Goal: Task Accomplishment & Management: Complete application form

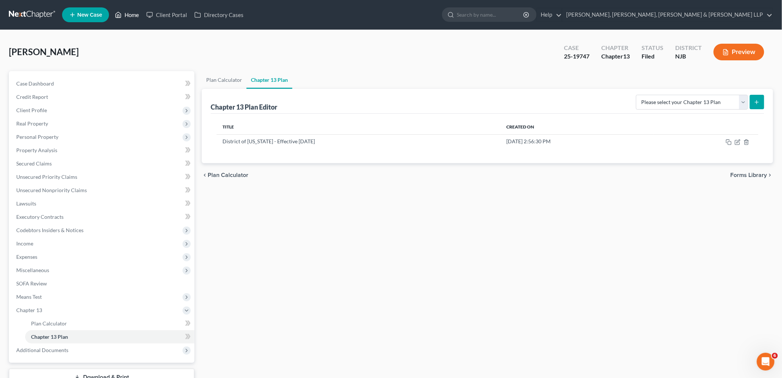
click at [134, 15] on link "Home" at bounding box center [126, 14] width 31 height 13
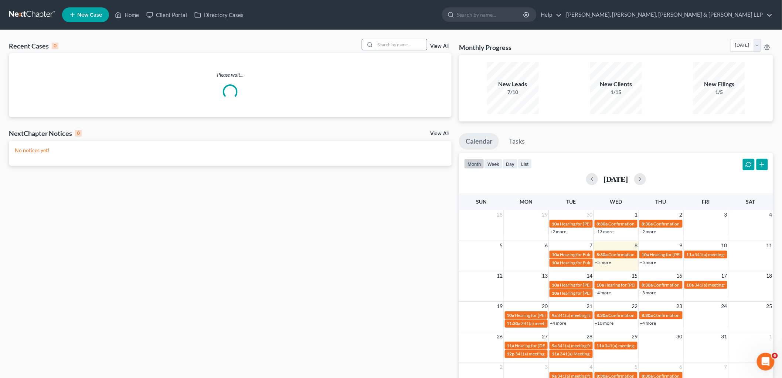
click at [400, 43] on input "search" at bounding box center [401, 44] width 52 height 11
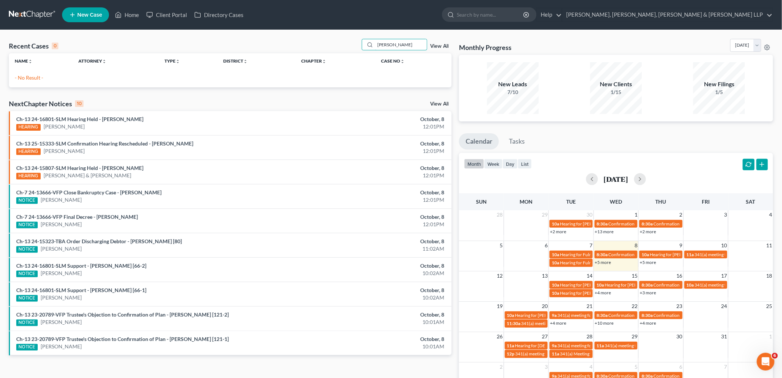
type input "[PERSON_NAME]"
click at [84, 15] on span "New Case" at bounding box center [89, 15] width 25 height 6
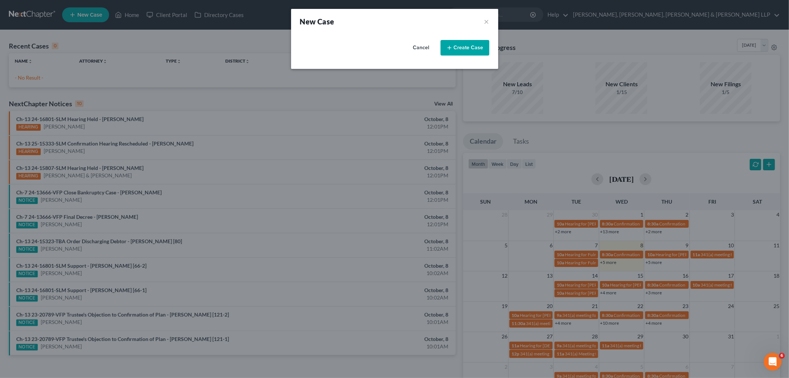
select select "51"
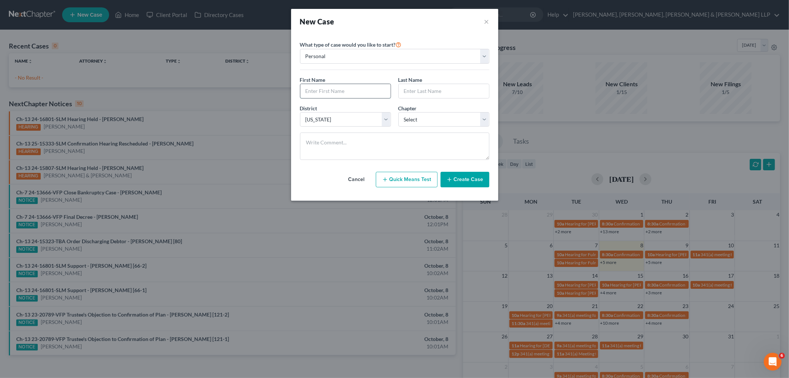
click at [337, 87] on input "text" at bounding box center [345, 91] width 90 height 14
type input "[PERSON_NAME]"
click at [427, 116] on select "Select 7 11 12 13" at bounding box center [443, 119] width 91 height 15
select select "3"
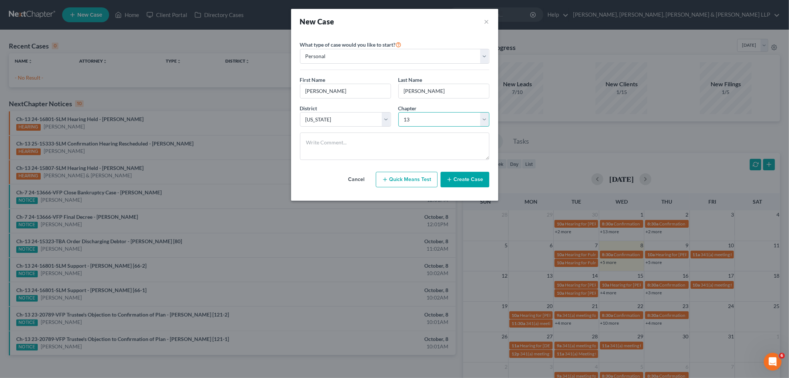
click at [398, 112] on select "Select 7 11 12 13" at bounding box center [443, 119] width 91 height 15
click at [465, 179] on button "Create Case" at bounding box center [464, 180] width 49 height 16
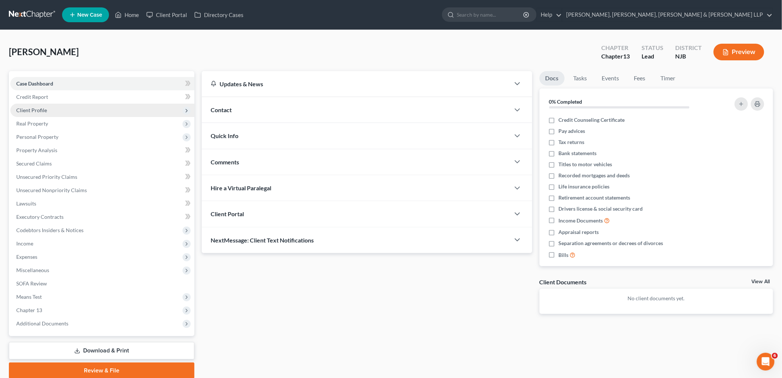
click at [40, 107] on span "Client Profile" at bounding box center [31, 110] width 31 height 6
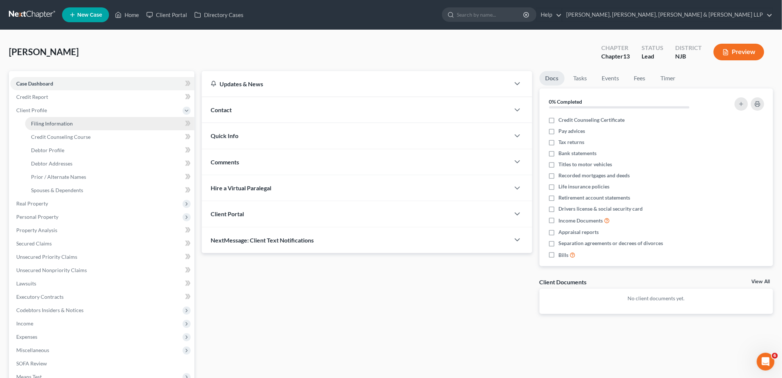
click at [50, 123] on span "Filing Information" at bounding box center [52, 123] width 42 height 6
select select "1"
select select "0"
select select "3"
select select "51"
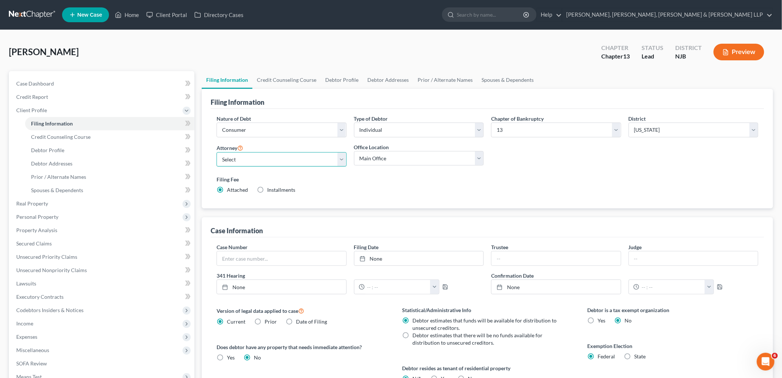
click at [276, 163] on select "Select [PERSON_NAME] - NJB [PERSON_NAME] - NYNB [PERSON_NAME] - NYEB [PERSON_NA…" at bounding box center [282, 159] width 130 height 15
select select "6"
click at [217, 152] on select "Select [PERSON_NAME] - NJB [PERSON_NAME] - NYNB [PERSON_NAME] - NYEB [PERSON_NA…" at bounding box center [282, 159] width 130 height 15
click at [371, 159] on select "Main Office Scura, [GEOGRAPHIC_DATA], [PERSON_NAME], [PERSON_NAME] & [PERSON_NA…" at bounding box center [419, 158] width 130 height 15
select select "0"
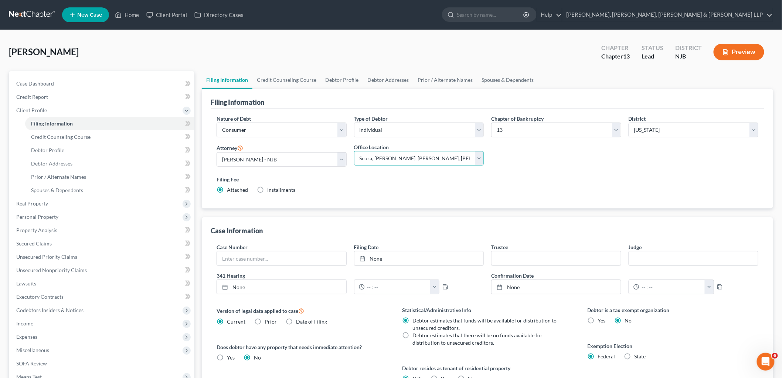
click at [354, 151] on select "Main Office Scura, [GEOGRAPHIC_DATA], [PERSON_NAME], [PERSON_NAME] & [PERSON_NA…" at bounding box center [419, 158] width 130 height 15
click at [295, 75] on link "Credit Counseling Course" at bounding box center [287, 80] width 68 height 18
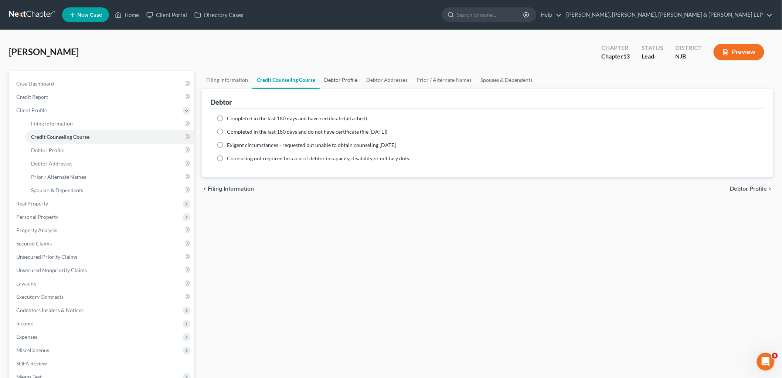
click at [331, 80] on link "Debtor Profile" at bounding box center [341, 80] width 42 height 18
select select "0"
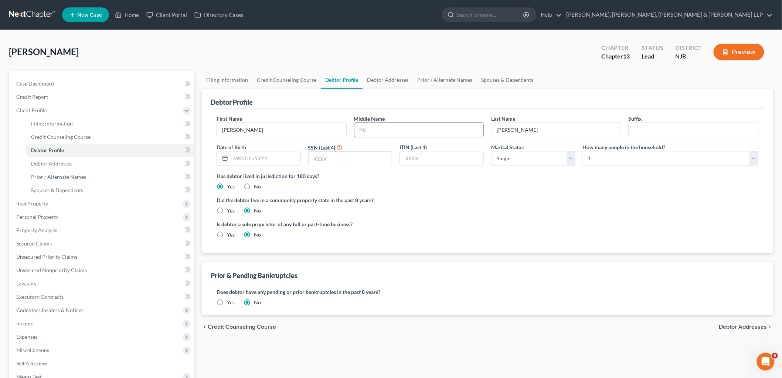
click at [380, 128] on input "text" at bounding box center [419, 130] width 129 height 14
type input "G."
click at [381, 80] on link "Debtor Addresses" at bounding box center [388, 80] width 50 height 18
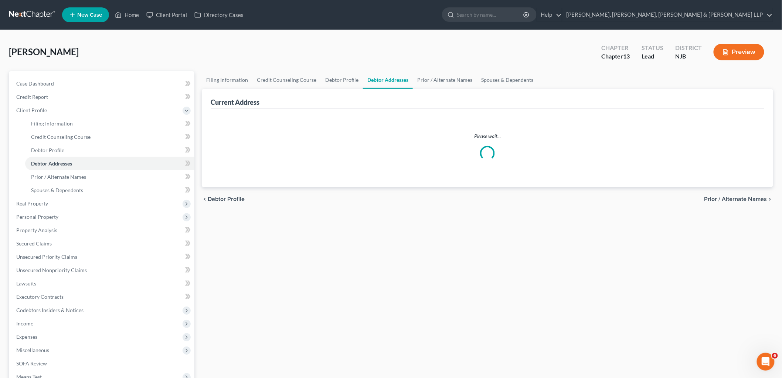
select select "0"
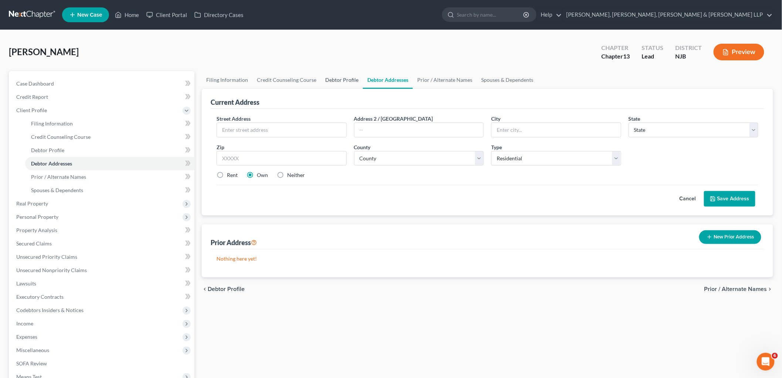
click at [346, 80] on link "Debtor Profile" at bounding box center [342, 80] width 42 height 18
select select "0"
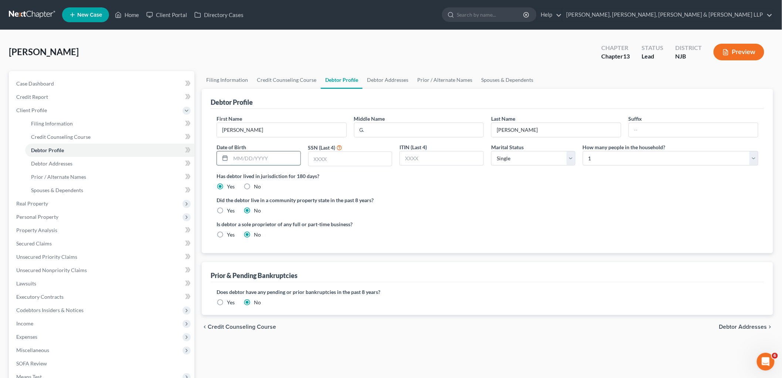
click at [278, 159] on input "text" at bounding box center [266, 158] width 70 height 14
type input "[DATE]"
click at [344, 161] on input "text" at bounding box center [351, 159] width 84 height 14
type input "5090"
click at [525, 159] on select "Select Single Married Separated Divorced Widowed" at bounding box center [533, 158] width 84 height 15
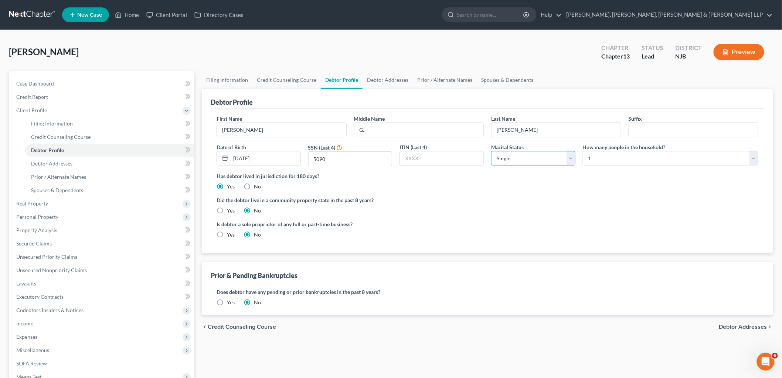
select select "1"
click at [491, 151] on select "Select Single Married Separated Divorced Widowed" at bounding box center [533, 158] width 84 height 15
click at [602, 160] on select "Select 1 2 3 4 5 6 7 8 9 10 11 12 13 14 15 16 17 18 19 20" at bounding box center [671, 158] width 176 height 15
select select "1"
click at [583, 151] on select "Select 1 2 3 4 5 6 7 8 9 10 11 12 13 14 15 16 17 18 19 20" at bounding box center [671, 158] width 176 height 15
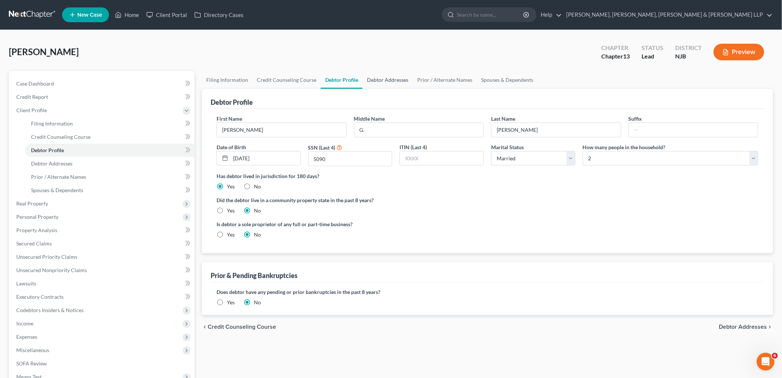
click at [390, 78] on link "Debtor Addresses" at bounding box center [388, 80] width 50 height 18
select select "0"
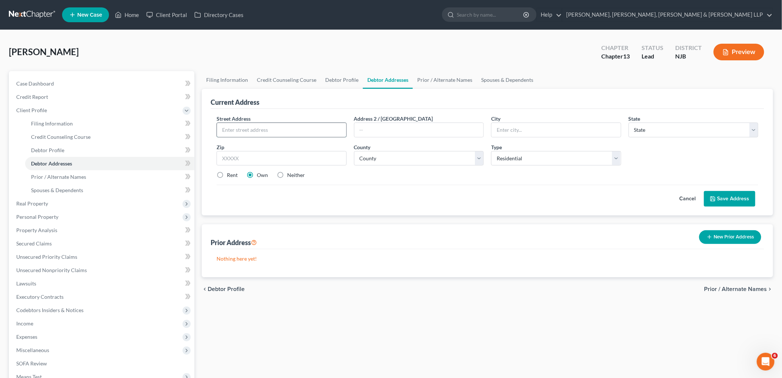
click at [274, 128] on input "text" at bounding box center [281, 130] width 129 height 14
type input "[STREET_ADDRESS][PERSON_NAME]"
click at [287, 154] on input "text" at bounding box center [282, 158] width 130 height 15
type input "07601"
type input "Hackensack"
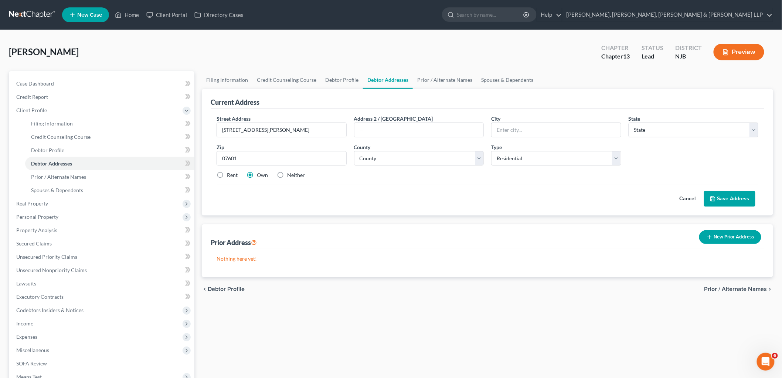
select select "33"
click at [361, 200] on div "Cancel Save Address" at bounding box center [488, 196] width 542 height 22
click at [398, 160] on select "County [GEOGRAPHIC_DATA] [GEOGRAPHIC_DATA] [GEOGRAPHIC_DATA] [GEOGRAPHIC_DATA] …" at bounding box center [419, 158] width 130 height 15
select select "1"
click at [354, 151] on select "County [GEOGRAPHIC_DATA] [GEOGRAPHIC_DATA] [GEOGRAPHIC_DATA] [GEOGRAPHIC_DATA] …" at bounding box center [419, 158] width 130 height 15
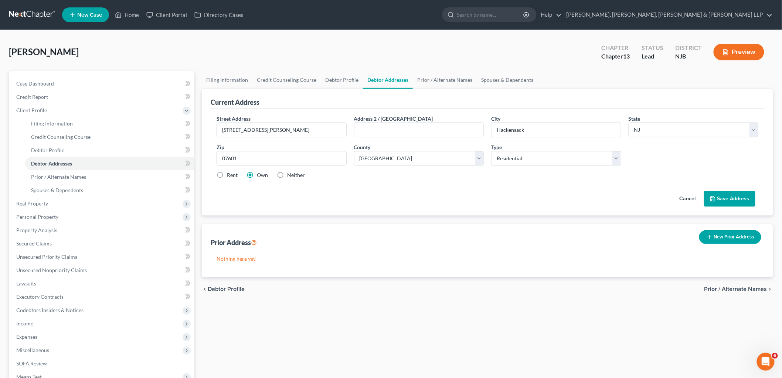
click at [741, 200] on button "Save Address" at bounding box center [729, 199] width 51 height 16
click at [724, 199] on button "Save Address" at bounding box center [729, 199] width 51 height 16
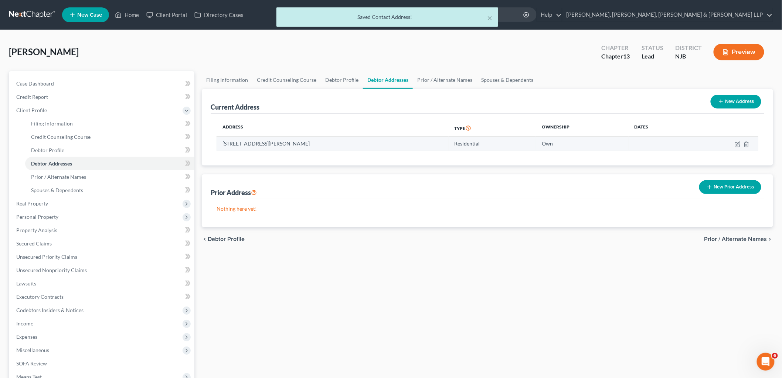
drag, startPoint x: 320, startPoint y: 142, endPoint x: 223, endPoint y: 143, distance: 97.3
click at [223, 143] on td "[STREET_ADDRESS][PERSON_NAME]" at bounding box center [333, 143] width 232 height 14
copy td "[STREET_ADDRESS][PERSON_NAME]"
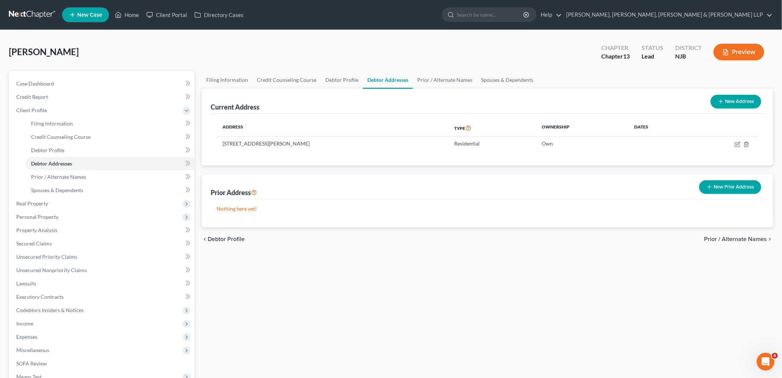
click at [647, 280] on div "Filing Information Credit Counseling Course Debtor Profile Debtor Addresses Pri…" at bounding box center [487, 264] width 579 height 387
click at [130, 17] on link "Home" at bounding box center [126, 14] width 31 height 13
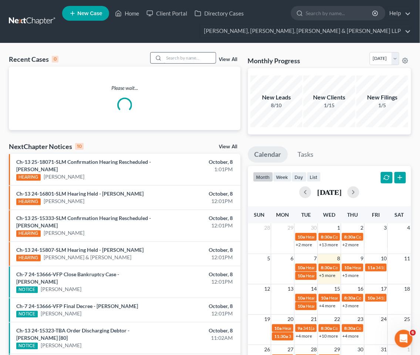
click at [180, 57] on input "search" at bounding box center [190, 58] width 52 height 11
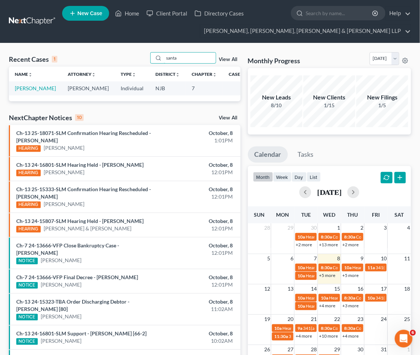
type input "santa"
click at [308, 47] on div "Recent Cases 1 santa View All Name unfold_more expand_more expand_less Attorney…" at bounding box center [210, 235] width 420 height 384
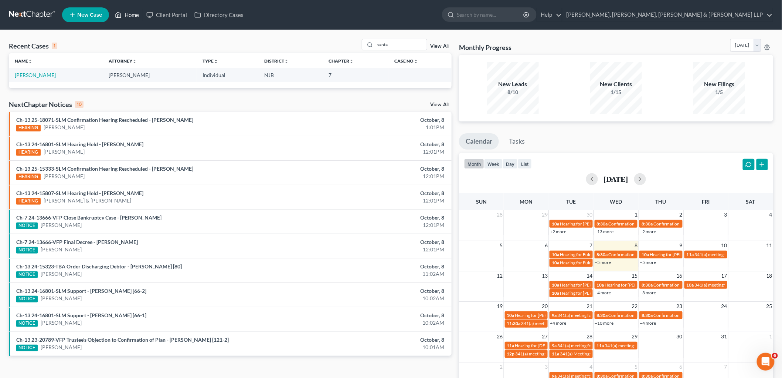
click at [132, 15] on link "Home" at bounding box center [126, 14] width 31 height 13
drag, startPoint x: 390, startPoint y: 45, endPoint x: 368, endPoint y: 45, distance: 22.2
click at [368, 45] on div "santa" at bounding box center [395, 44] width 66 height 11
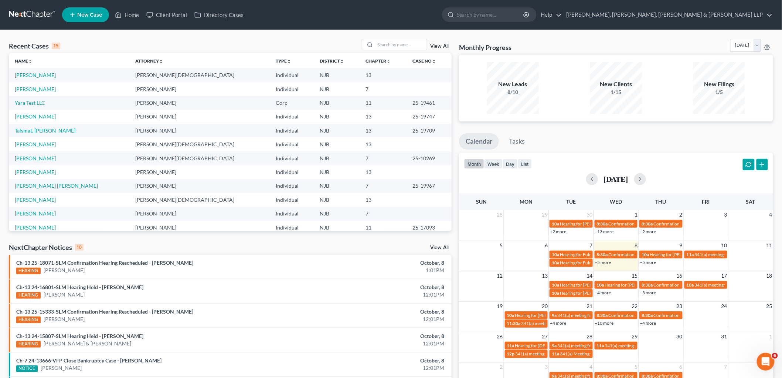
click at [87, 12] on span "New Case" at bounding box center [89, 15] width 25 height 6
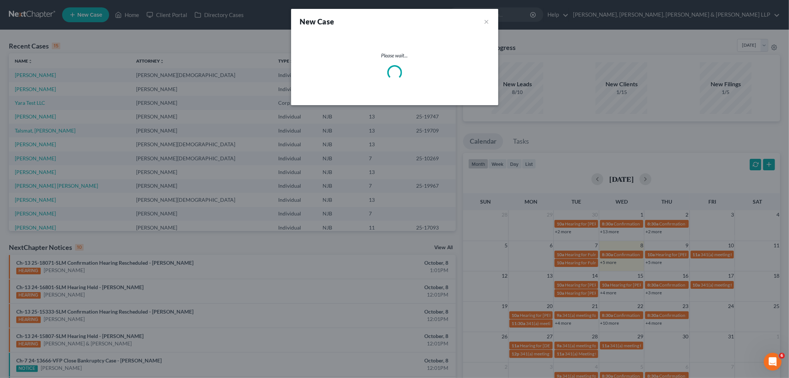
select select "51"
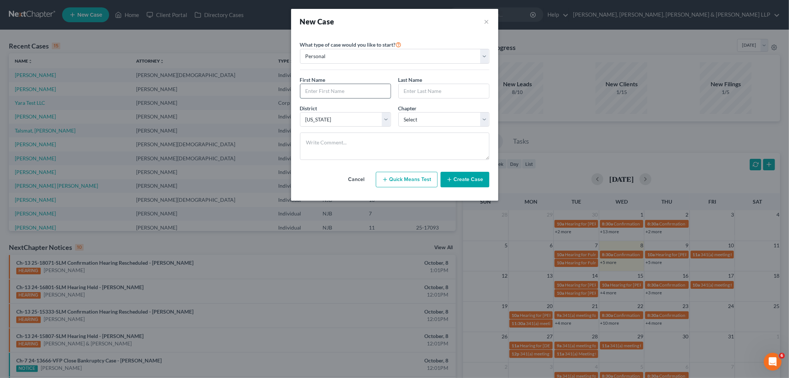
click at [325, 90] on input "text" at bounding box center [345, 91] width 90 height 14
type input "l"
type input "[PERSON_NAME]"
click at [429, 117] on select "Select 7 11 12 13" at bounding box center [443, 119] width 91 height 15
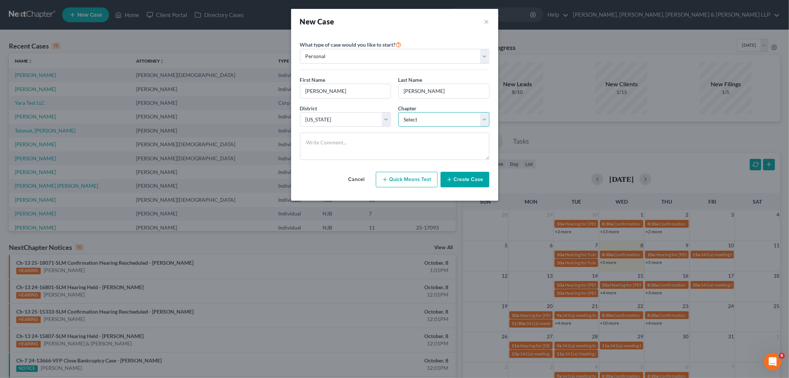
select select "3"
click at [398, 112] on select "Select 7 11 12 13" at bounding box center [443, 119] width 91 height 15
click at [461, 179] on button "Create Case" at bounding box center [464, 180] width 49 height 16
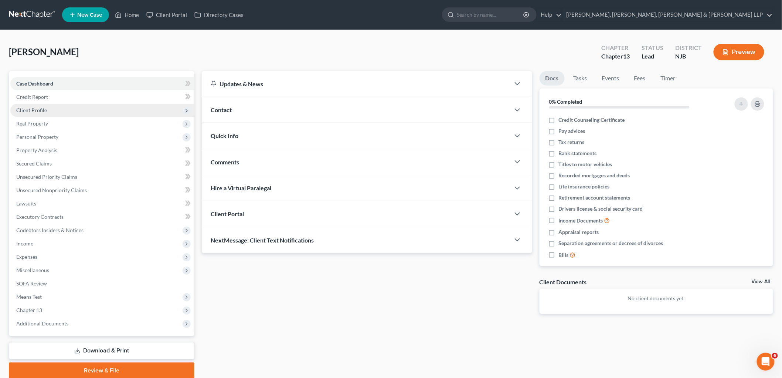
click at [43, 109] on span "Client Profile" at bounding box center [31, 110] width 31 height 6
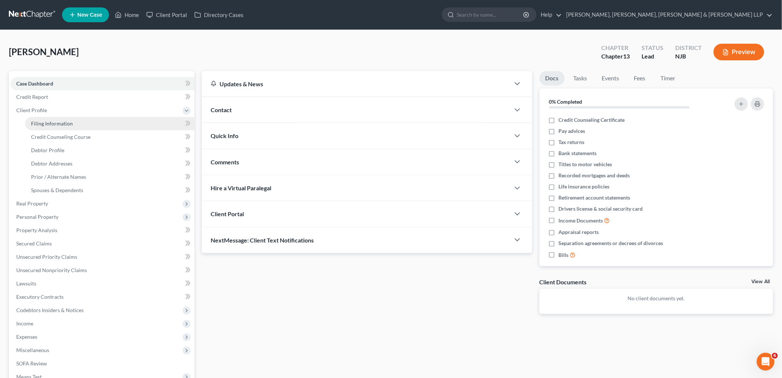
click at [47, 122] on span "Filing Information" at bounding box center [52, 123] width 42 height 6
select select "1"
select select "0"
select select "3"
select select "51"
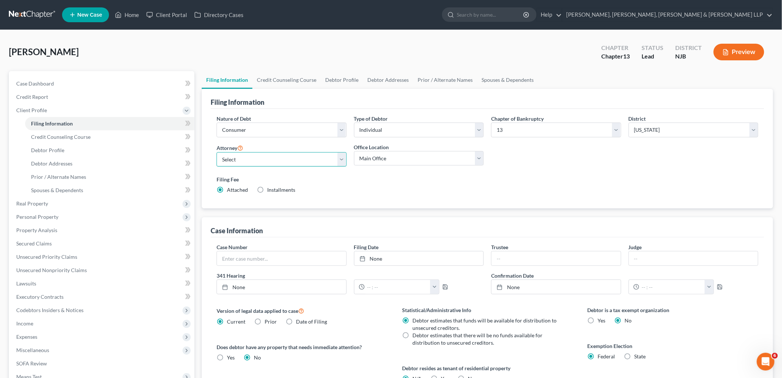
click at [278, 160] on select "Select [PERSON_NAME] - NJB [PERSON_NAME] - NYNB [PERSON_NAME] - NYEB [PERSON_NA…" at bounding box center [282, 159] width 130 height 15
select select "6"
click at [217, 152] on select "Select [PERSON_NAME] - NJB [PERSON_NAME] - NYNB [PERSON_NAME] - NYEB [PERSON_NA…" at bounding box center [282, 159] width 130 height 15
drag, startPoint x: 376, startPoint y: 159, endPoint x: 376, endPoint y: 164, distance: 4.4
click at [376, 159] on select "Main Office Scura, [GEOGRAPHIC_DATA], [PERSON_NAME], [PERSON_NAME] & [PERSON_NA…" at bounding box center [419, 158] width 130 height 15
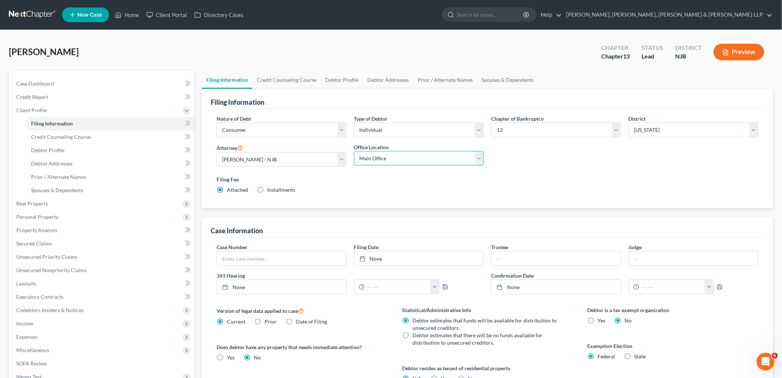
select select "0"
click at [354, 151] on select "Main Office Scura, [GEOGRAPHIC_DATA], [PERSON_NAME], [PERSON_NAME] & [PERSON_NA…" at bounding box center [419, 158] width 130 height 15
click at [276, 80] on link "Credit Counseling Course" at bounding box center [287, 80] width 68 height 18
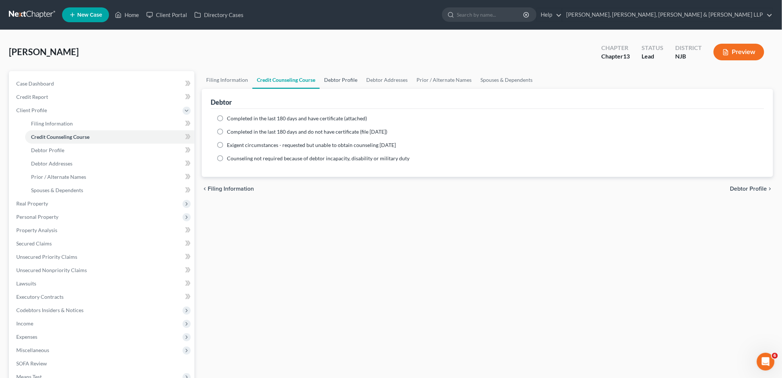
click at [334, 81] on link "Debtor Profile" at bounding box center [341, 80] width 42 height 18
select select "0"
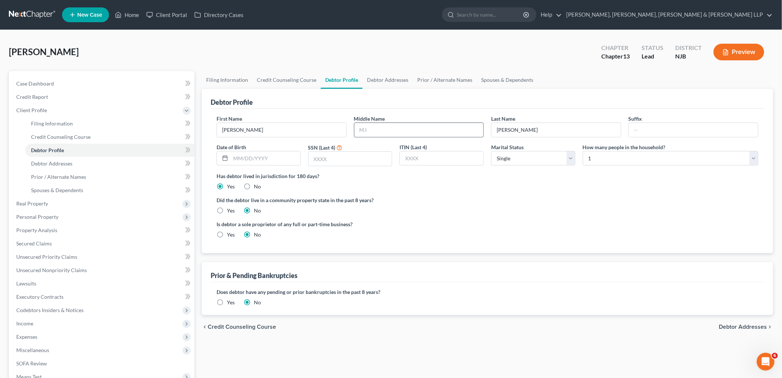
click at [386, 131] on input "text" at bounding box center [419, 130] width 129 height 14
type input "[PERSON_NAME]"
click at [266, 156] on input "text" at bounding box center [266, 158] width 70 height 14
type input "[DATE]"
click at [341, 160] on input "text" at bounding box center [351, 159] width 84 height 14
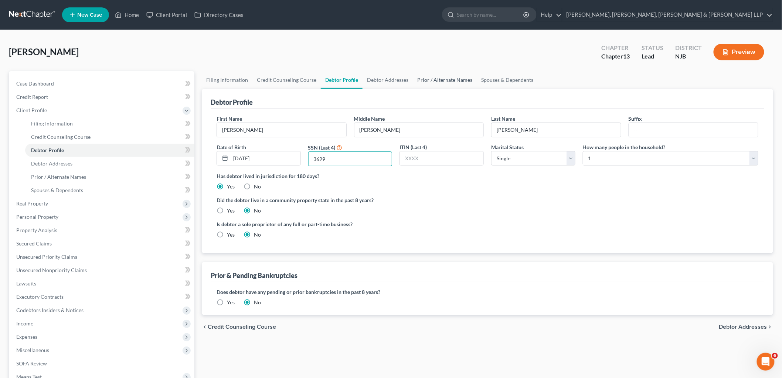
type input "3629"
click at [444, 79] on link "Prior / Alternate Names" at bounding box center [445, 80] width 64 height 18
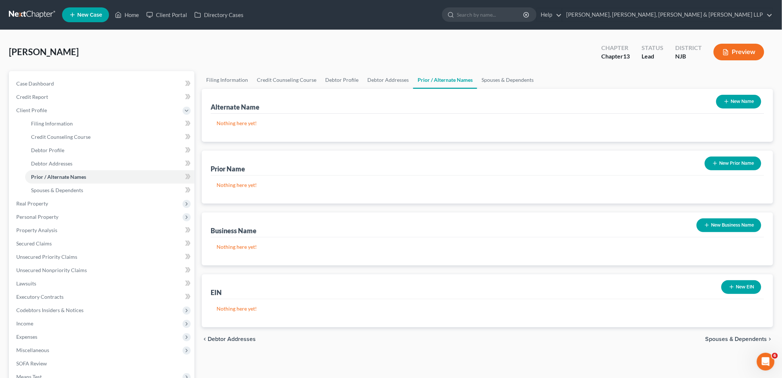
click at [733, 101] on button "New Name" at bounding box center [739, 102] width 45 height 14
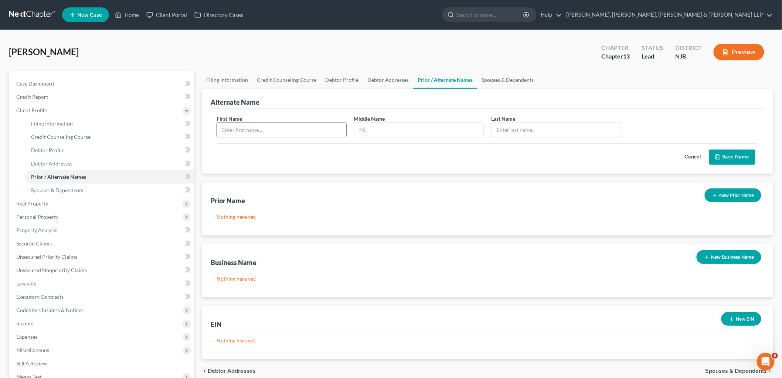
click at [301, 128] on input "text" at bounding box center [281, 130] width 129 height 14
type input "[PERSON_NAME]"
type input "C."
type input "[PERSON_NAME]"
click at [718, 156] on icon "submit" at bounding box center [719, 157] width 6 height 6
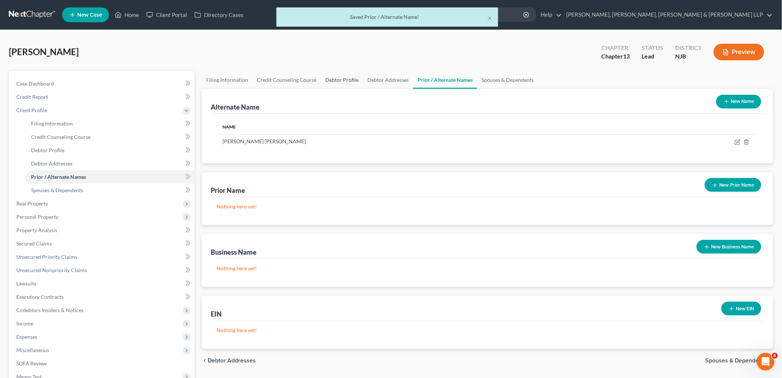
click at [331, 78] on link "Debtor Profile" at bounding box center [342, 80] width 42 height 18
select select "0"
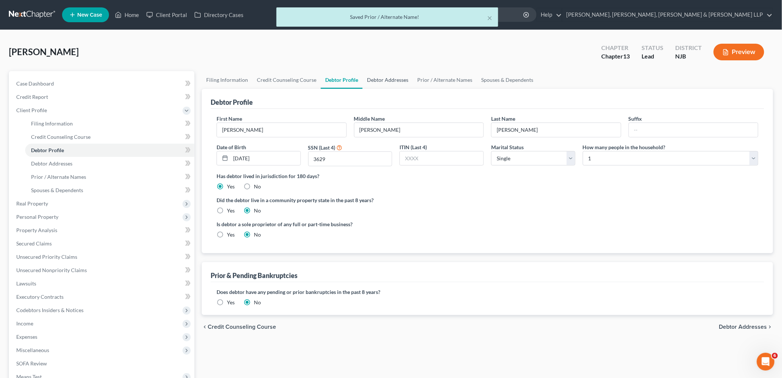
click at [394, 81] on link "Debtor Addresses" at bounding box center [388, 80] width 50 height 18
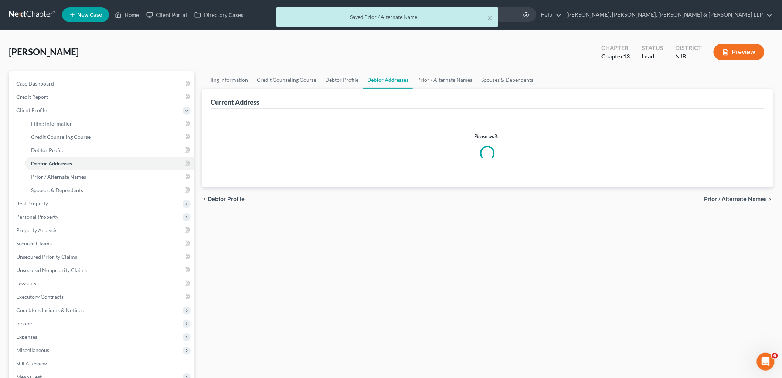
select select "0"
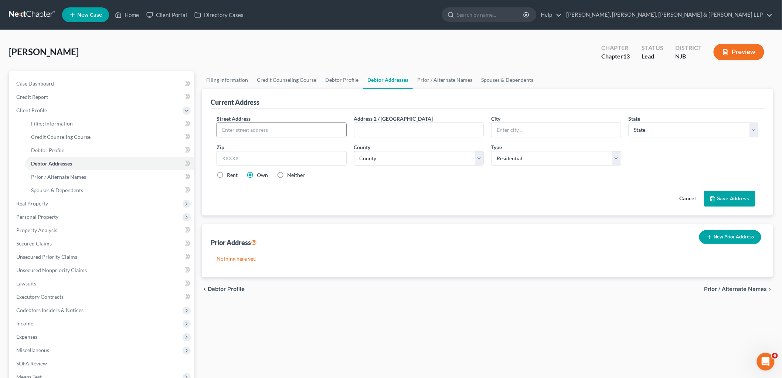
click at [261, 130] on input "text" at bounding box center [281, 130] width 129 height 14
type input "[STREET_ADDRESS]"
click at [308, 153] on input "text" at bounding box center [282, 158] width 130 height 15
type input "07055"
type input "Passaic"
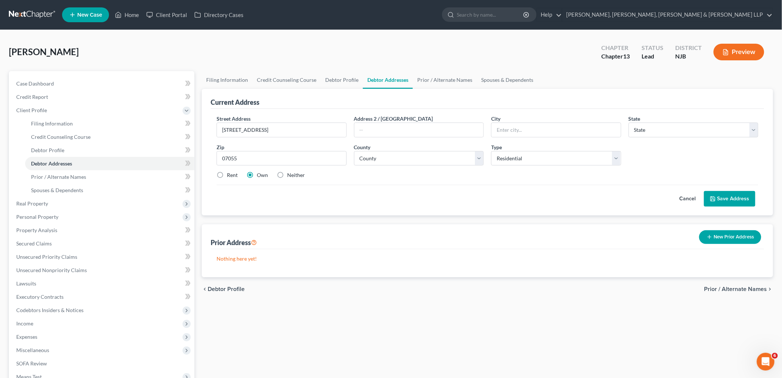
select select "33"
click at [386, 67] on div "[PERSON_NAME] Upgraded Chapter Chapter 13 Status Lead District NJB Preview" at bounding box center [391, 55] width 765 height 32
click at [434, 153] on select "County [GEOGRAPHIC_DATA] [GEOGRAPHIC_DATA] [GEOGRAPHIC_DATA] [GEOGRAPHIC_DATA] …" at bounding box center [419, 158] width 130 height 15
select select "15"
click at [354, 151] on select "County [GEOGRAPHIC_DATA] [GEOGRAPHIC_DATA] [GEOGRAPHIC_DATA] [GEOGRAPHIC_DATA] …" at bounding box center [419, 158] width 130 height 15
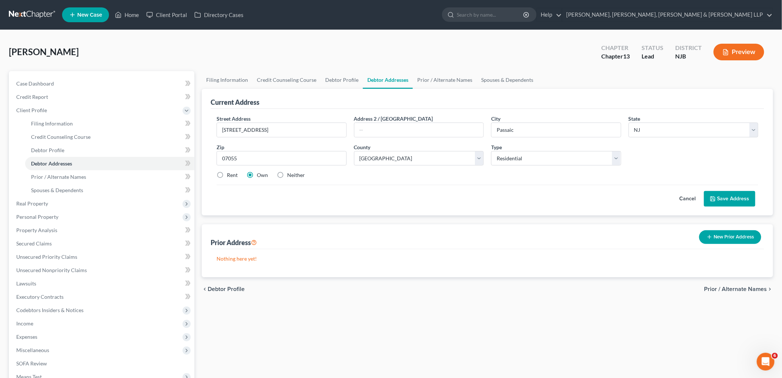
click at [388, 245] on div "Prior Address New Prior Address" at bounding box center [488, 236] width 554 height 25
click at [402, 311] on div "Filing Information Credit Counseling Course Debtor Profile Debtor Addresses Pri…" at bounding box center [487, 264] width 579 height 387
click at [720, 199] on button "Save Address" at bounding box center [729, 199] width 51 height 16
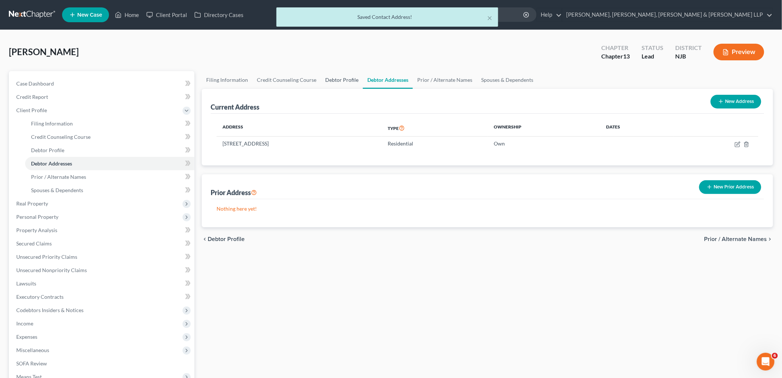
click at [332, 77] on link "Debtor Profile" at bounding box center [342, 80] width 42 height 18
select select "0"
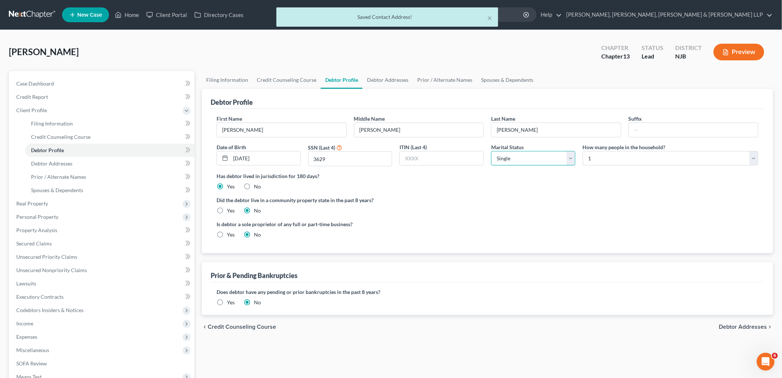
click at [532, 156] on select "Select Single Married Separated Divorced Widowed" at bounding box center [533, 158] width 84 height 15
select select "1"
click at [491, 151] on select "Select Single Married Separated Divorced Widowed" at bounding box center [533, 158] width 84 height 15
click at [618, 159] on select "Select 1 2 3 4 5 6 7 8 9 10 11 12 13 14 15 16 17 18 19 20" at bounding box center [671, 158] width 176 height 15
select select "2"
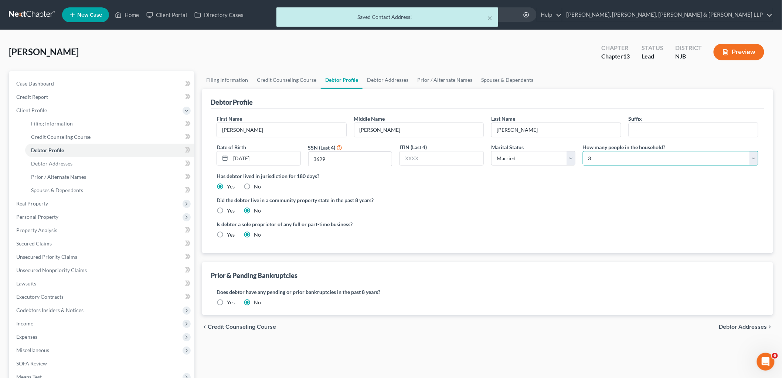
click at [583, 151] on select "Select 1 2 3 4 5 6 7 8 9 10 11 12 13 14 15 16 17 18 19 20" at bounding box center [671, 158] width 176 height 15
click at [500, 197] on label "Did the debtor live in a community property state in the past 8 years?" at bounding box center [488, 200] width 542 height 8
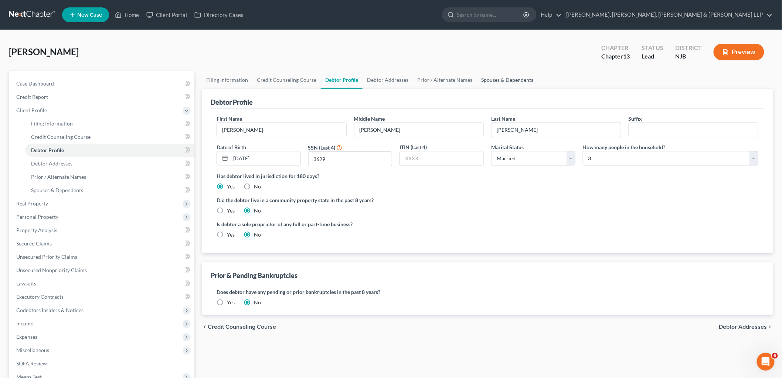
click at [510, 75] on link "Spouses & Dependents" at bounding box center [507, 80] width 61 height 18
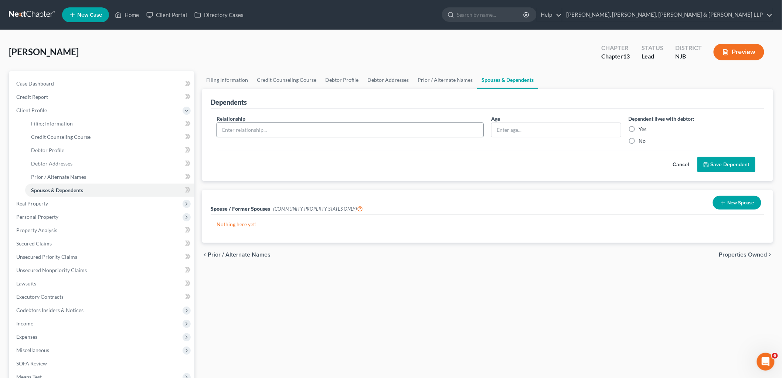
click at [309, 134] on input "text" at bounding box center [350, 130] width 267 height 14
click at [283, 126] on input "text" at bounding box center [350, 130] width 267 height 14
type input "Niece"
type input "6"
drag, startPoint x: 633, startPoint y: 127, endPoint x: 677, endPoint y: 152, distance: 50.0
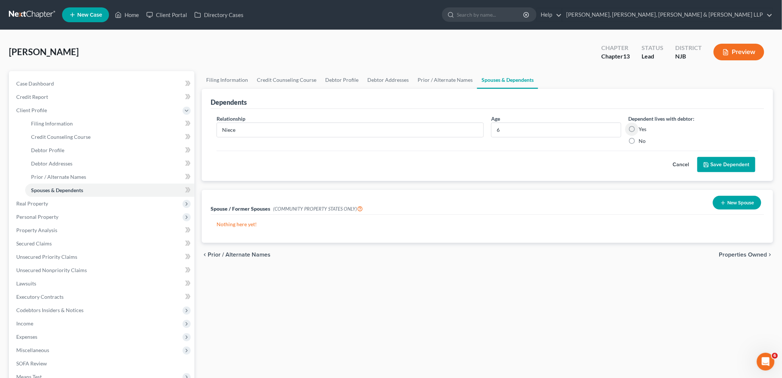
click at [639, 127] on label "Yes" at bounding box center [643, 128] width 8 height 7
click at [642, 127] on input "Yes" at bounding box center [644, 127] width 5 height 5
radio input "true"
click at [719, 168] on button "Save Dependent" at bounding box center [727, 165] width 58 height 16
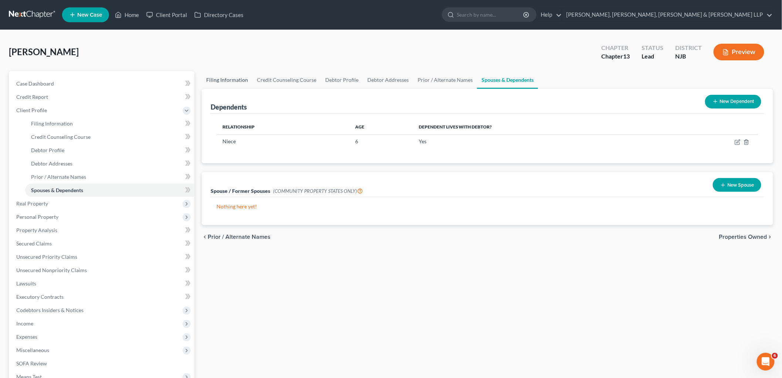
click at [221, 80] on link "Filing Information" at bounding box center [227, 80] width 51 height 18
select select "1"
select select "0"
select select "3"
select select "51"
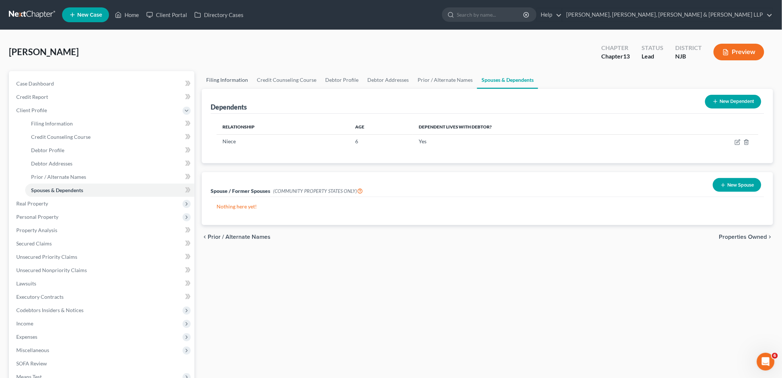
select select "6"
select select "0"
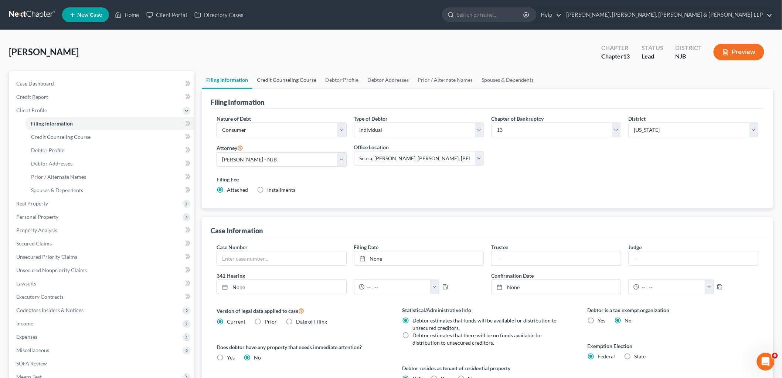
click at [282, 79] on link "Credit Counseling Course" at bounding box center [287, 80] width 68 height 18
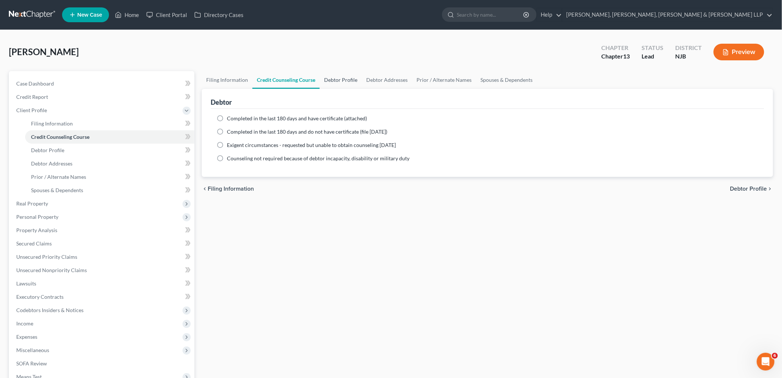
click at [331, 79] on link "Debtor Profile" at bounding box center [341, 80] width 42 height 18
select select "1"
select select "2"
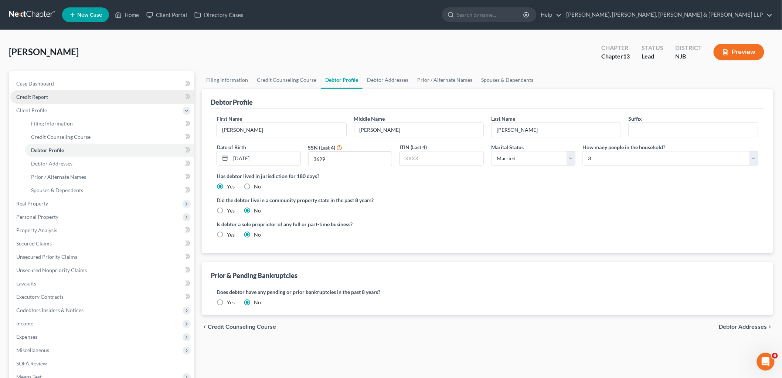
click at [31, 95] on span "Credit Report" at bounding box center [32, 97] width 32 height 6
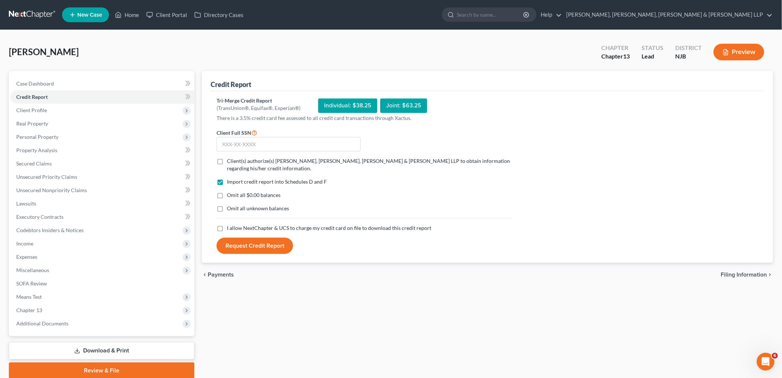
click at [227, 160] on label "Client(s) authorize(s) [PERSON_NAME], [PERSON_NAME], [PERSON_NAME] & [PERSON_NA…" at bounding box center [369, 164] width 285 height 15
click at [230, 160] on input "Client(s) authorize(s) [PERSON_NAME], [PERSON_NAME], [PERSON_NAME] & [PERSON_NA…" at bounding box center [232, 159] width 5 height 5
checkbox input "true"
click at [227, 195] on label "Omit all $0.00 balances" at bounding box center [254, 194] width 54 height 7
click at [230, 195] on input "Omit all $0.00 balances" at bounding box center [232, 193] width 5 height 5
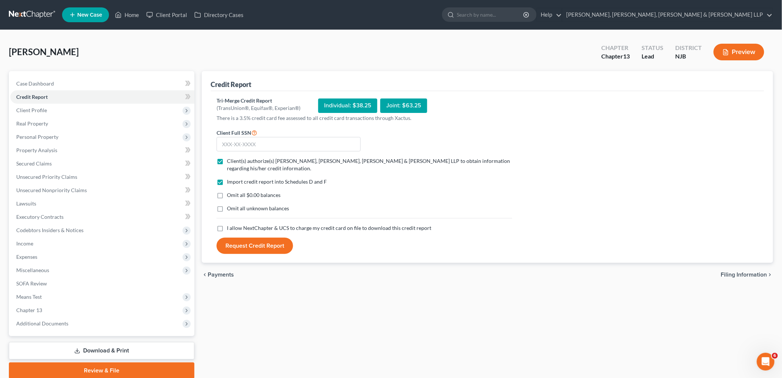
checkbox input "true"
click at [227, 228] on label "I allow NextChapter & UCS to charge my credit card on file to download this cre…" at bounding box center [329, 227] width 204 height 7
click at [230, 228] on input "I allow NextChapter & UCS to charge my credit card on file to download this cre…" at bounding box center [232, 226] width 5 height 5
checkbox input "true"
click at [248, 144] on input "text" at bounding box center [289, 144] width 144 height 15
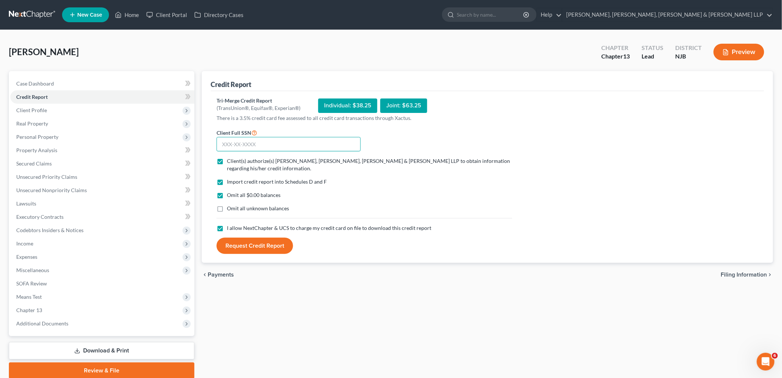
paste input "257-58-3629"
type input "257-58-3629"
click at [274, 245] on button "Request Credit Report" at bounding box center [255, 245] width 77 height 16
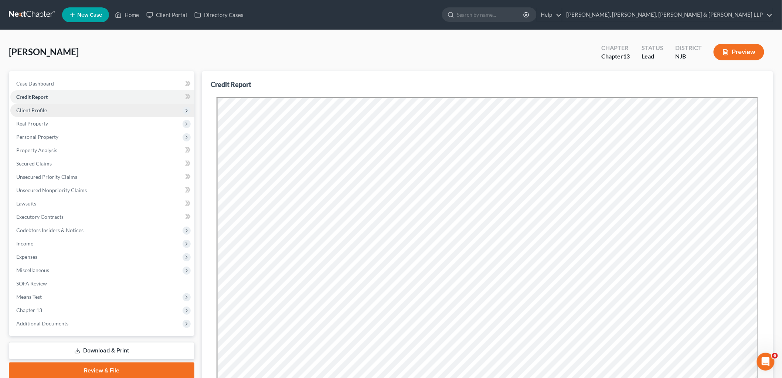
click at [35, 109] on span "Client Profile" at bounding box center [31, 110] width 31 height 6
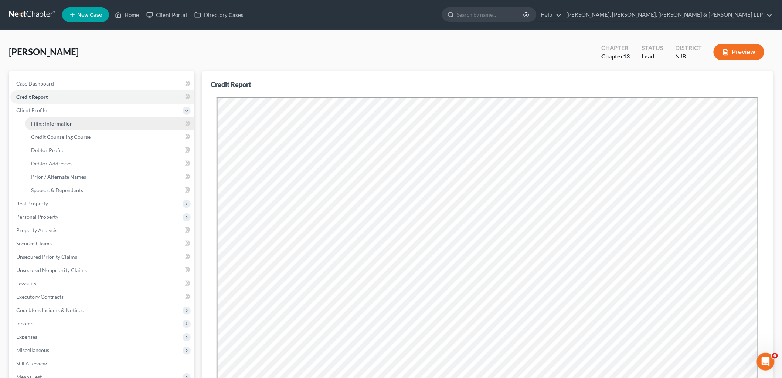
click at [39, 123] on span "Filing Information" at bounding box center [52, 123] width 42 height 6
select select "1"
select select "0"
select select "3"
select select "51"
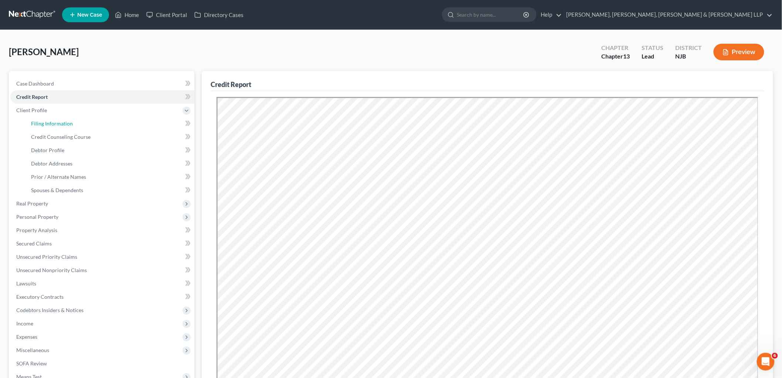
select select "6"
select select "0"
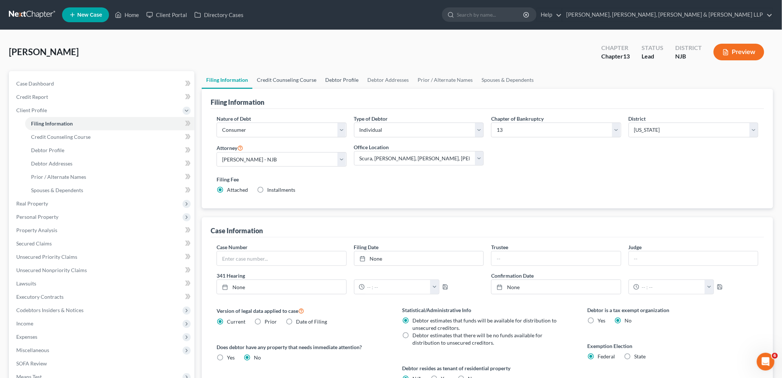
click at [297, 79] on link "Credit Counseling Course" at bounding box center [287, 80] width 68 height 18
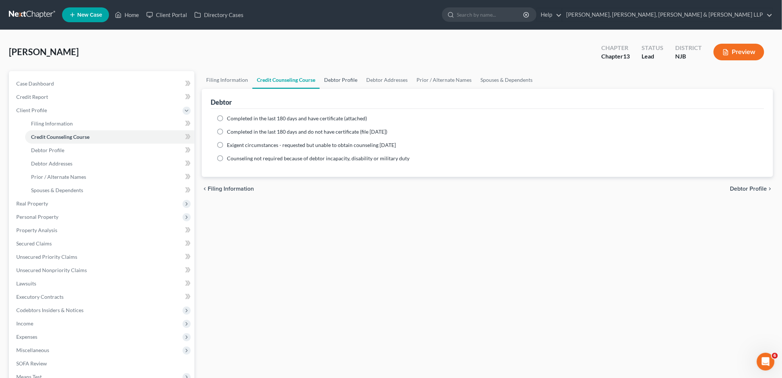
click at [343, 77] on link "Debtor Profile" at bounding box center [341, 80] width 42 height 18
select select "1"
select select "2"
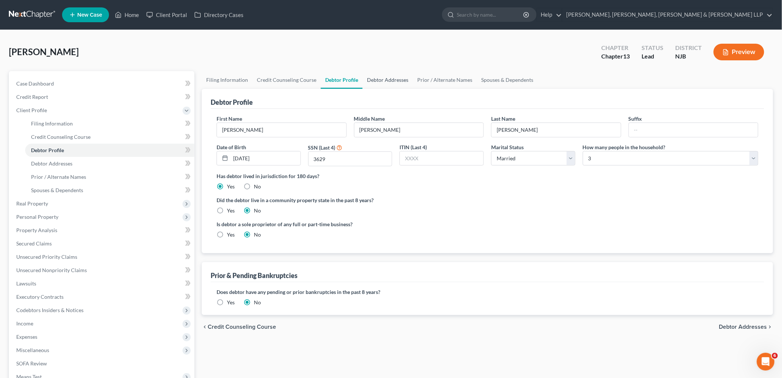
click at [390, 82] on link "Debtor Addresses" at bounding box center [388, 80] width 50 height 18
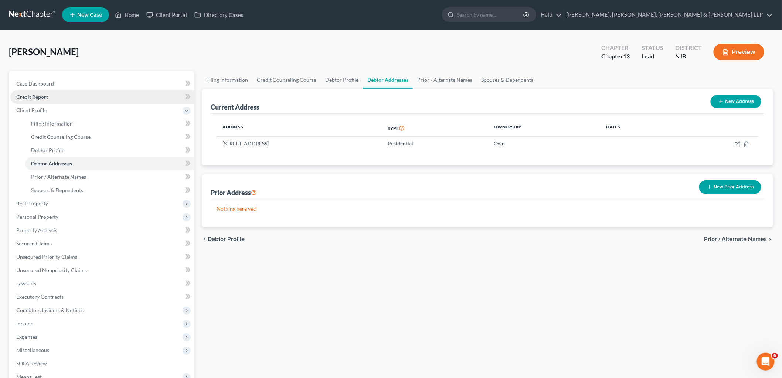
click at [38, 93] on link "Credit Report" at bounding box center [102, 96] width 184 height 13
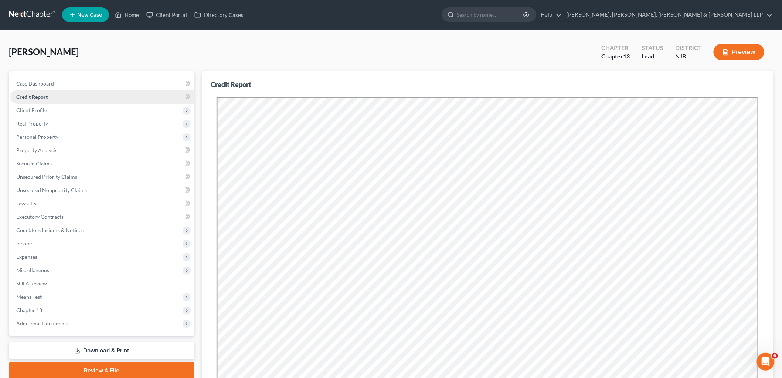
click at [42, 97] on span "Credit Report" at bounding box center [31, 97] width 31 height 6
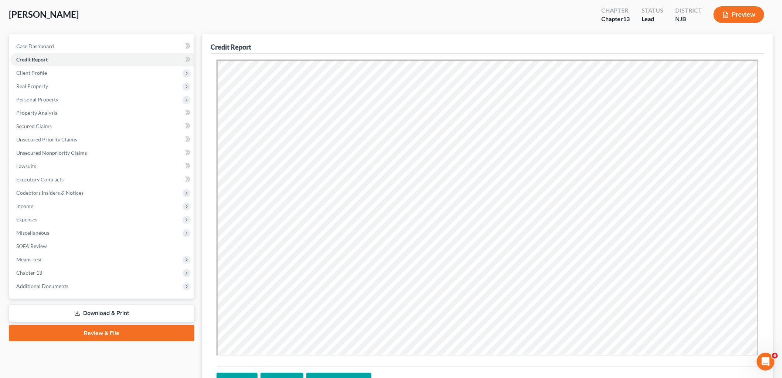
scroll to position [108, 0]
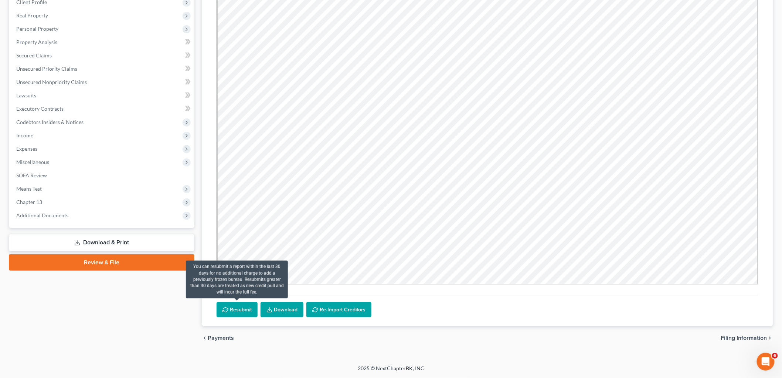
click at [230, 311] on button "Resubmit" at bounding box center [237, 310] width 41 height 16
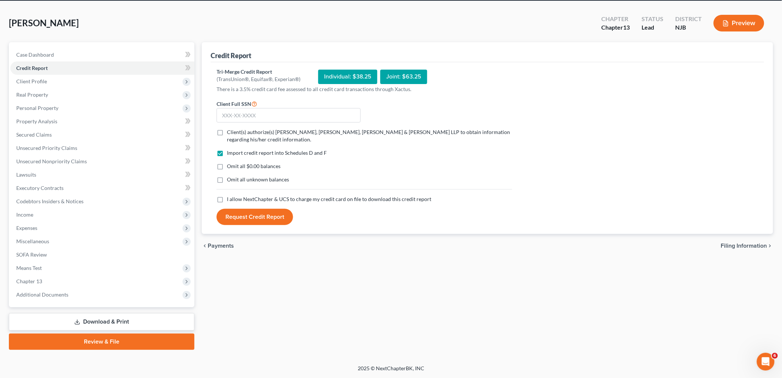
scroll to position [28, 0]
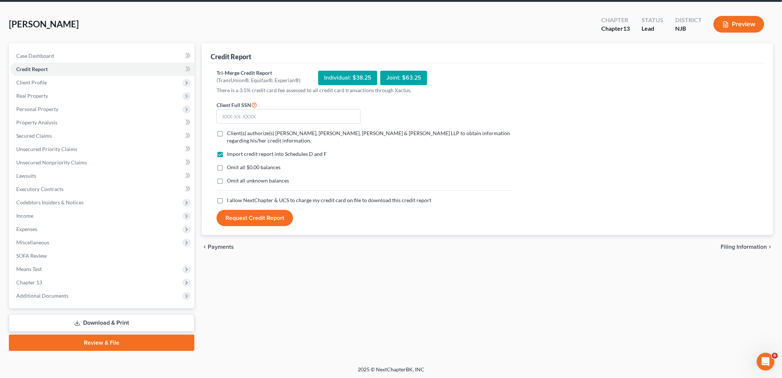
click at [227, 132] on label "Client(s) authorize(s) [PERSON_NAME], [PERSON_NAME], [PERSON_NAME] & [PERSON_NA…" at bounding box center [369, 136] width 285 height 15
click at [230, 132] on input "Client(s) authorize(s) [PERSON_NAME], [PERSON_NAME], [PERSON_NAME] & [PERSON_NA…" at bounding box center [232, 131] width 5 height 5
checkbox input "true"
click at [227, 200] on label "I allow NextChapter & UCS to charge my credit card on file to download this cre…" at bounding box center [329, 199] width 204 height 7
click at [230, 200] on input "I allow NextChapter & UCS to charge my credit card on file to download this cre…" at bounding box center [232, 198] width 5 height 5
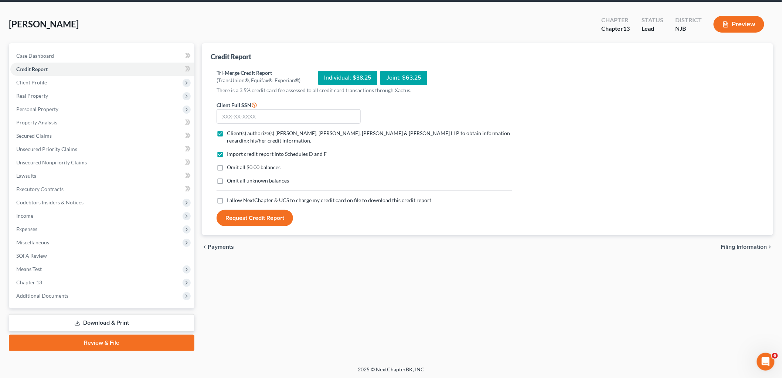
checkbox input "true"
click at [227, 165] on label "Omit all $0.00 balances" at bounding box center [254, 166] width 54 height 7
click at [230, 165] on input "Omit all $0.00 balances" at bounding box center [232, 165] width 5 height 5
checkbox input "true"
click at [271, 115] on input "text" at bounding box center [289, 116] width 144 height 15
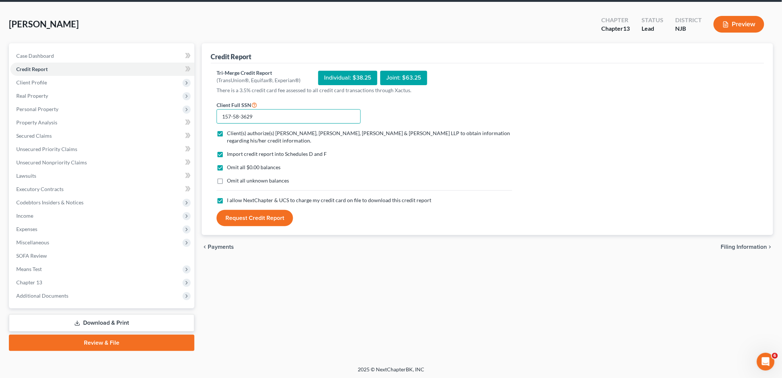
type input "157-58-3629"
click at [271, 216] on button "Request Credit Report" at bounding box center [255, 218] width 77 height 16
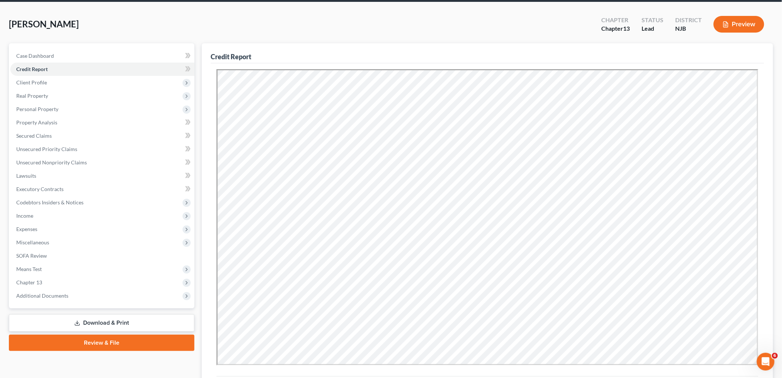
scroll to position [0, 0]
drag, startPoint x: 407, startPoint y: 41, endPoint x: 378, endPoint y: 57, distance: 32.6
click at [407, 41] on div "[PERSON_NAME] Upgraded Chapter Chapter 13 Status Lead District NJB Preview" at bounding box center [391, 27] width 765 height 32
click at [31, 134] on span "Secured Claims" at bounding box center [33, 135] width 35 height 6
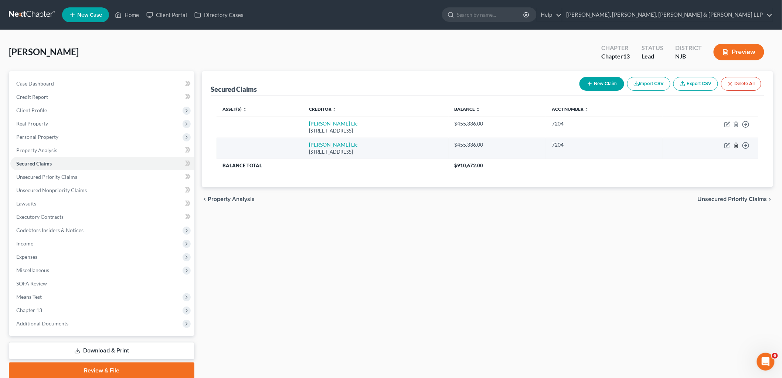
click at [737, 145] on line "button" at bounding box center [737, 145] width 0 height 1
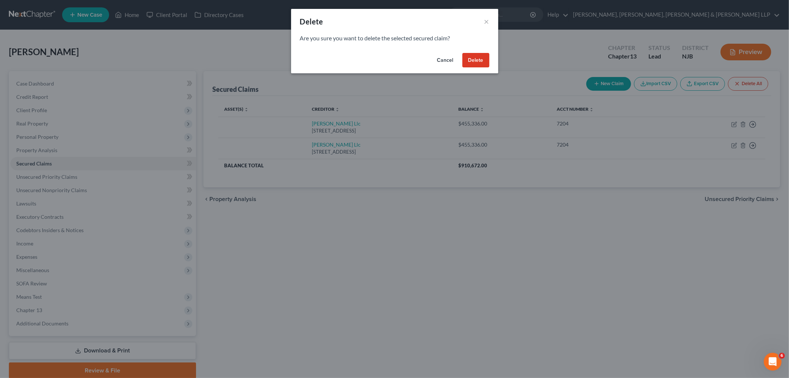
click at [469, 57] on button "Delete" at bounding box center [475, 60] width 27 height 15
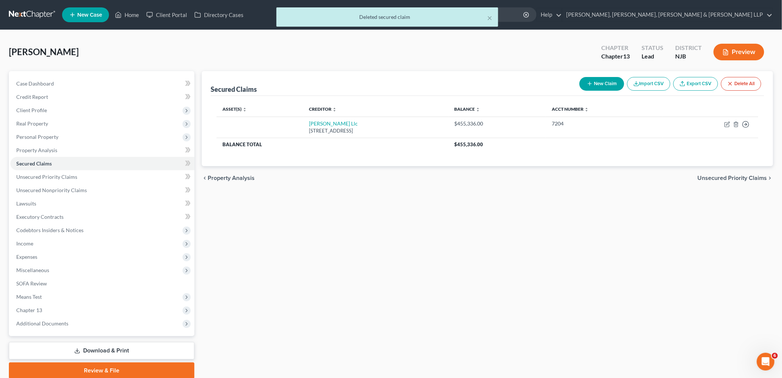
click at [703, 176] on span "Unsecured Priority Claims" at bounding box center [733, 178] width 70 height 6
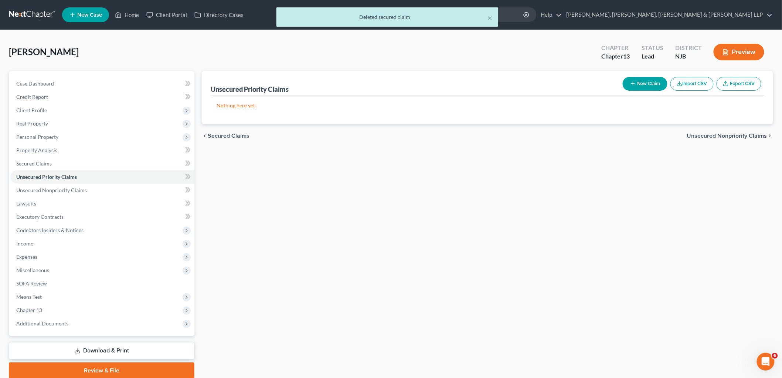
click at [715, 138] on span "Unsecured Nonpriority Claims" at bounding box center [727, 136] width 80 height 6
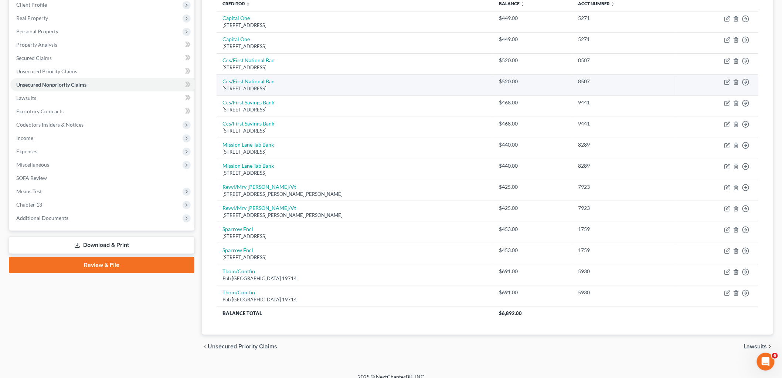
scroll to position [114, 0]
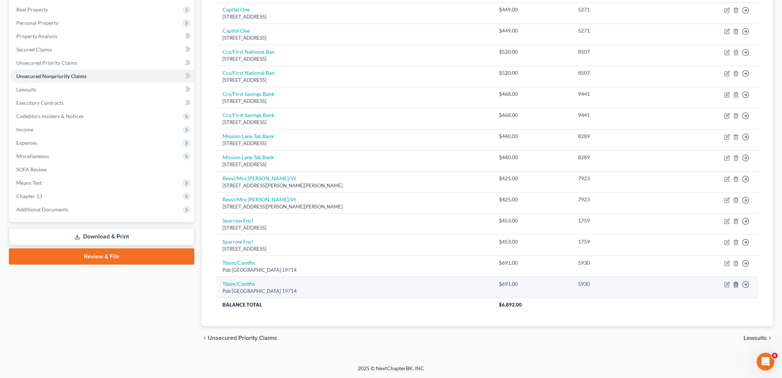
click at [735, 284] on icon "button" at bounding box center [737, 284] width 6 height 6
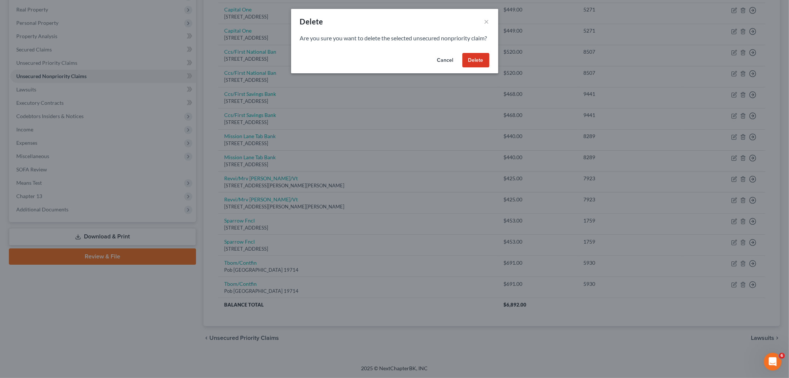
drag, startPoint x: 480, startPoint y: 65, endPoint x: 511, endPoint y: 121, distance: 63.6
click at [480, 65] on button "Delete" at bounding box center [475, 60] width 27 height 15
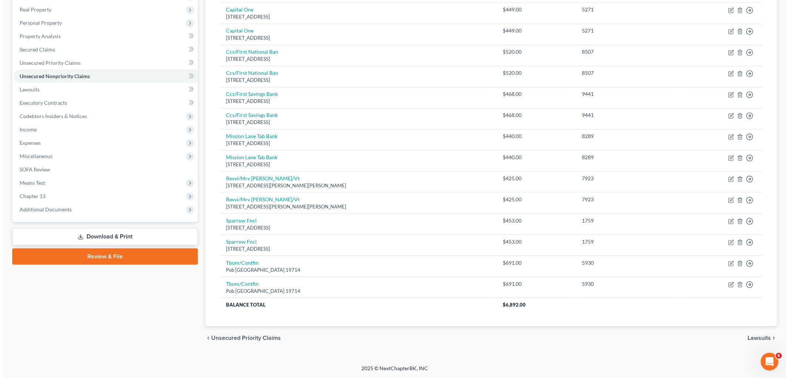
scroll to position [93, 0]
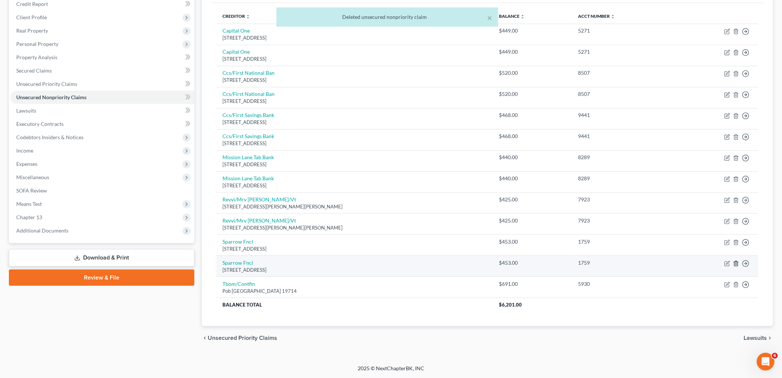
click at [738, 261] on icon "button" at bounding box center [736, 263] width 3 height 5
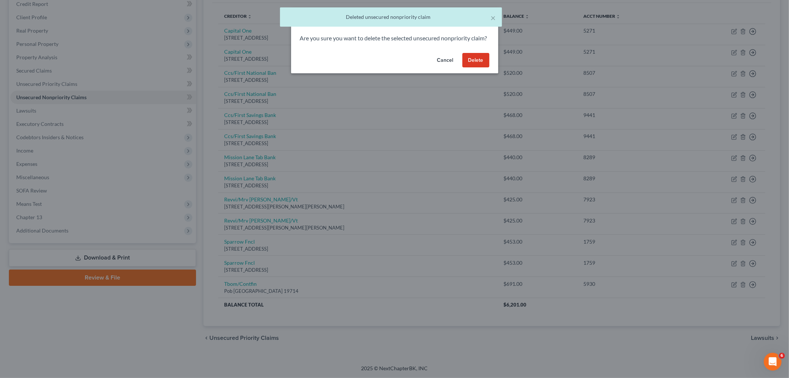
click at [487, 67] on button "Delete" at bounding box center [475, 60] width 27 height 15
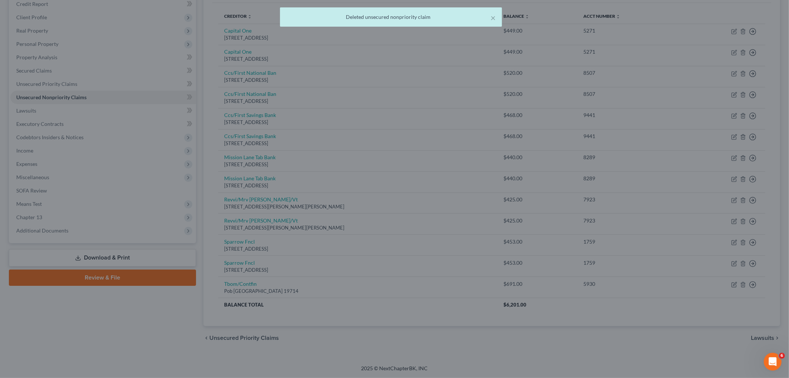
scroll to position [72, 0]
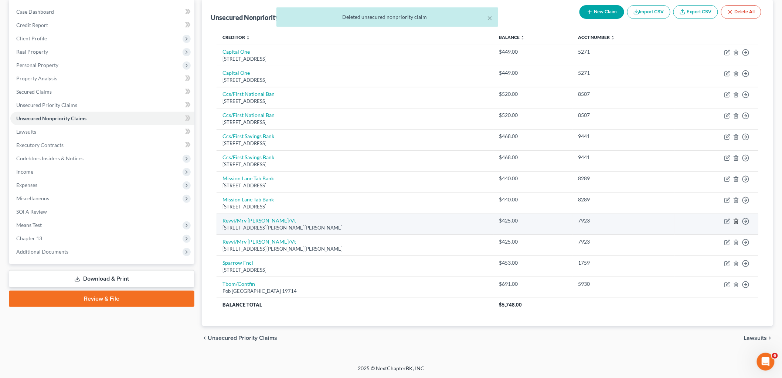
click at [735, 219] on icon "button" at bounding box center [736, 221] width 3 height 5
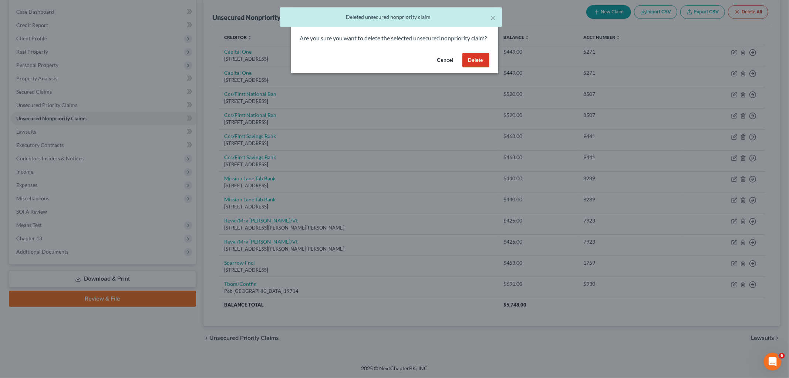
click at [477, 61] on button "Delete" at bounding box center [475, 60] width 27 height 15
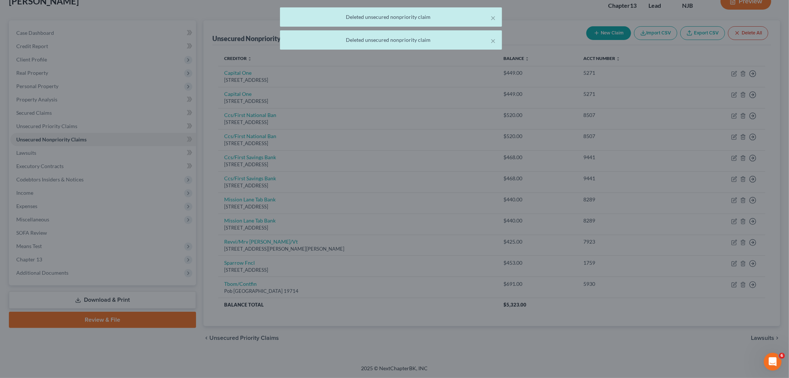
scroll to position [51, 0]
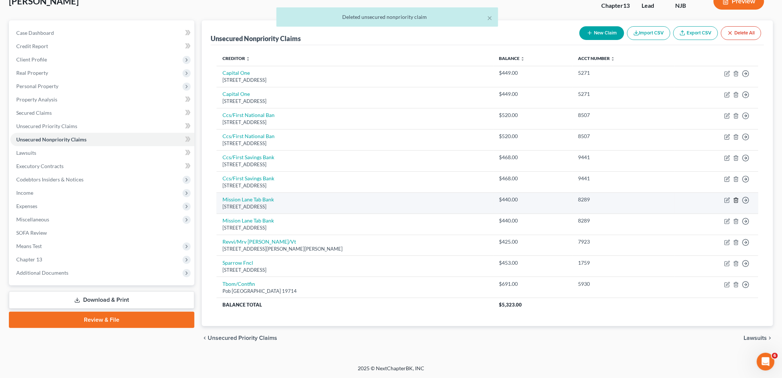
click at [737, 199] on icon "button" at bounding box center [737, 200] width 6 height 6
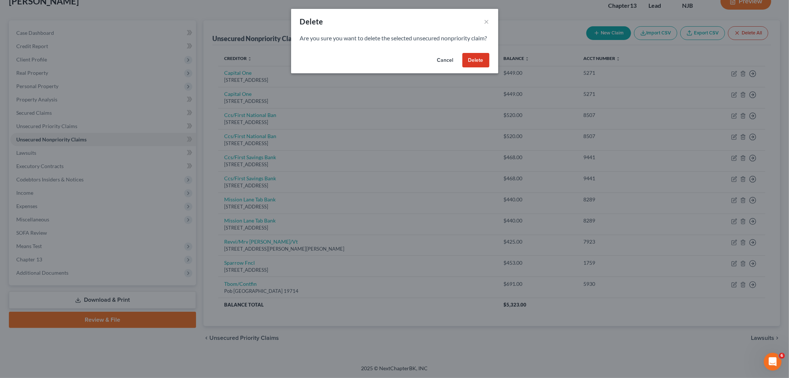
click at [476, 60] on div "Cancel Delete" at bounding box center [394, 62] width 207 height 24
click at [478, 68] on button "Delete" at bounding box center [475, 60] width 27 height 15
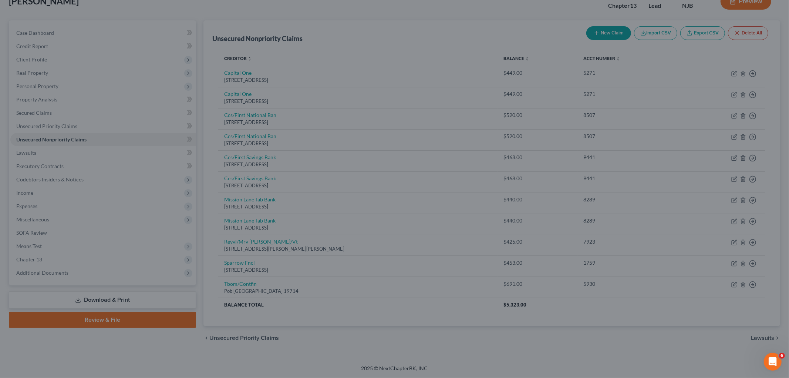
scroll to position [30, 0]
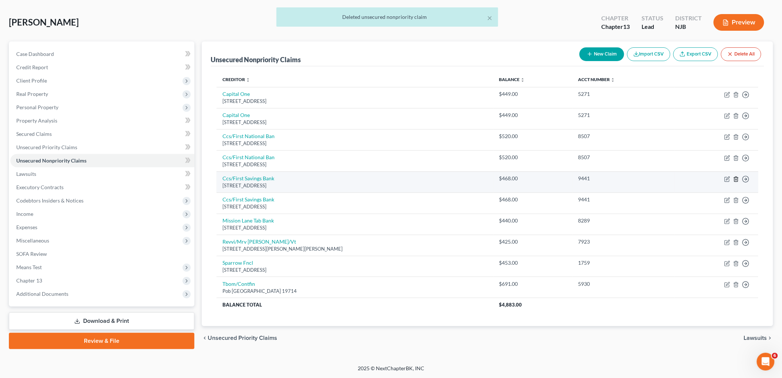
click at [737, 176] on icon "button" at bounding box center [736, 178] width 3 height 5
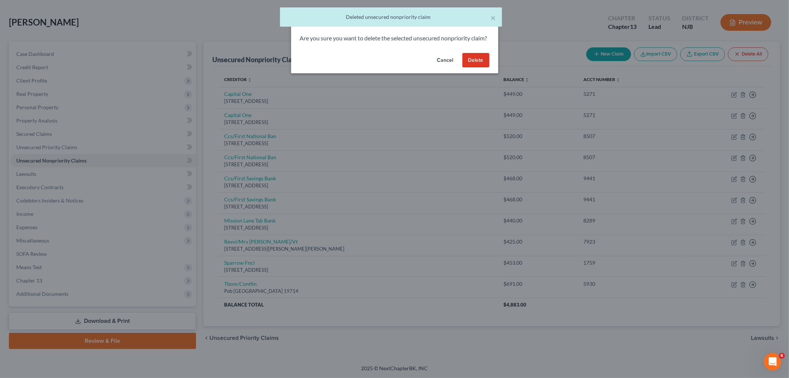
click at [471, 68] on button "Delete" at bounding box center [475, 60] width 27 height 15
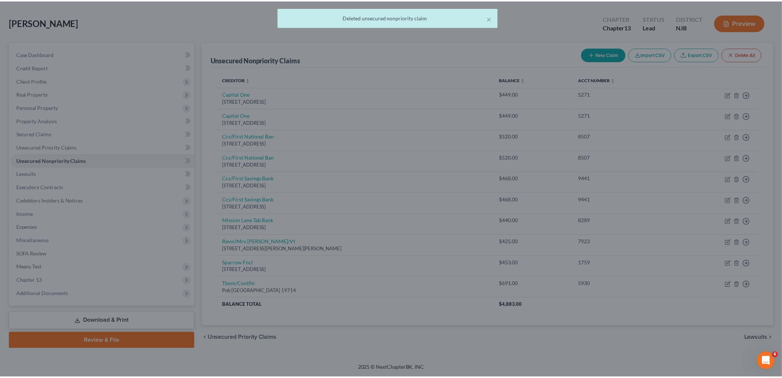
scroll to position [28, 0]
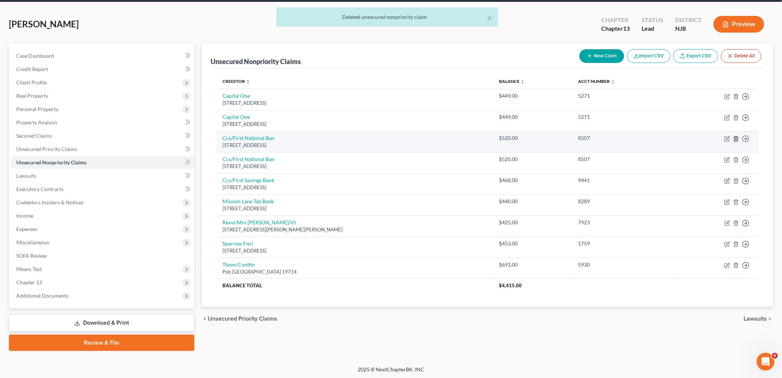
click at [736, 136] on icon "button" at bounding box center [737, 139] width 6 height 6
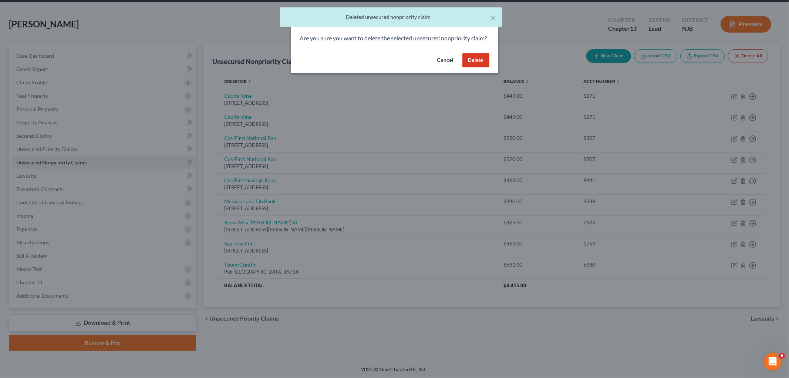
click at [483, 64] on button "Delete" at bounding box center [475, 60] width 27 height 15
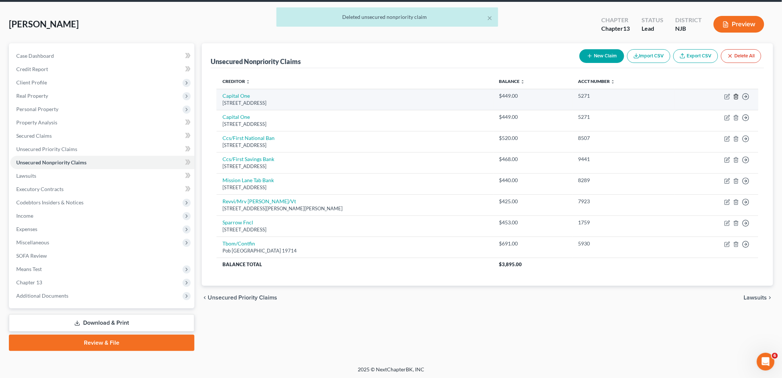
click at [736, 94] on icon "button" at bounding box center [736, 96] width 3 height 5
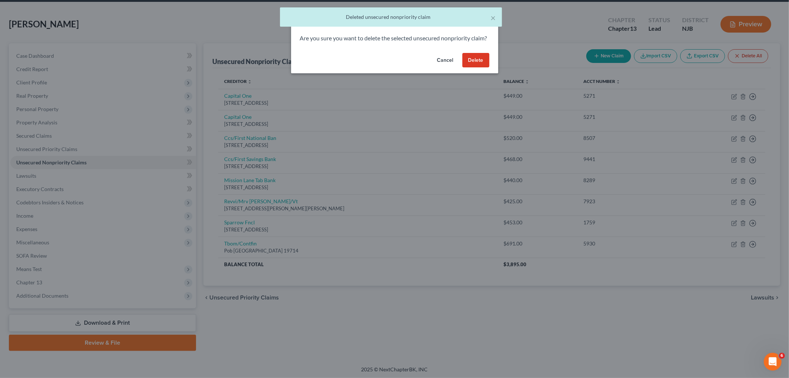
click at [484, 65] on button "Delete" at bounding box center [475, 60] width 27 height 15
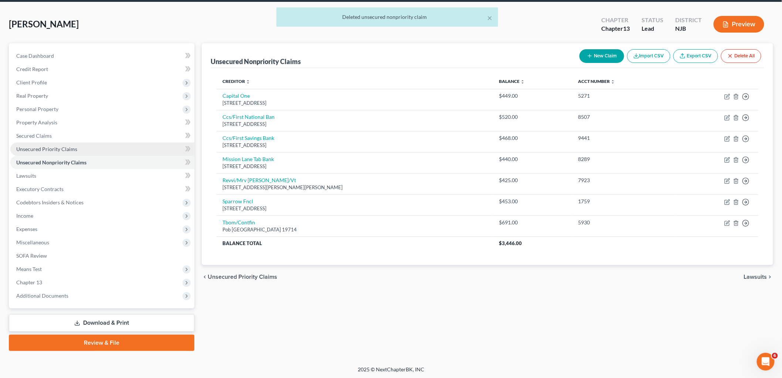
click at [62, 147] on span "Unsecured Priority Claims" at bounding box center [46, 149] width 61 height 6
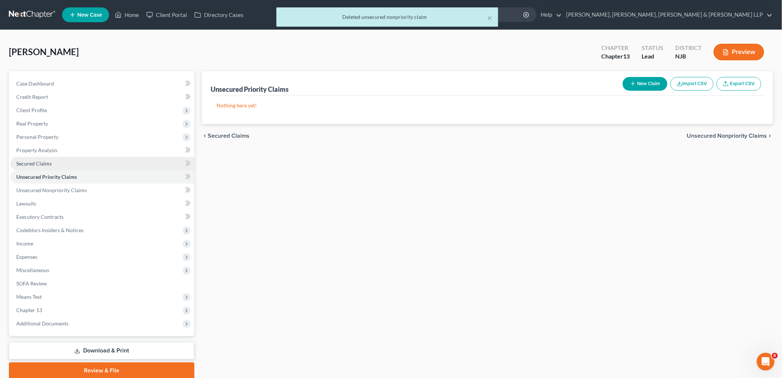
click at [39, 157] on link "Secured Claims" at bounding box center [102, 163] width 184 height 13
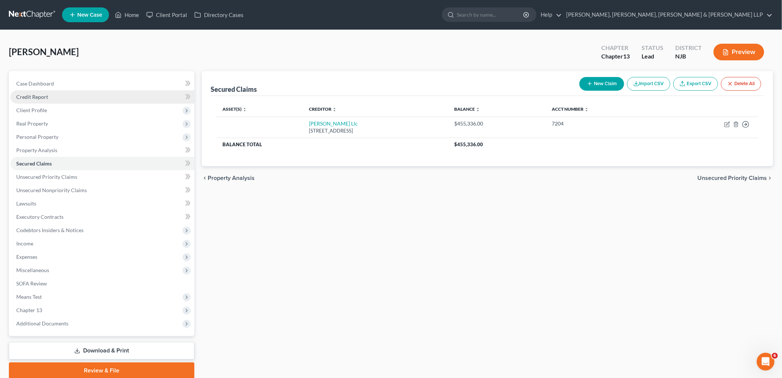
click at [39, 94] on span "Credit Report" at bounding box center [32, 97] width 32 height 6
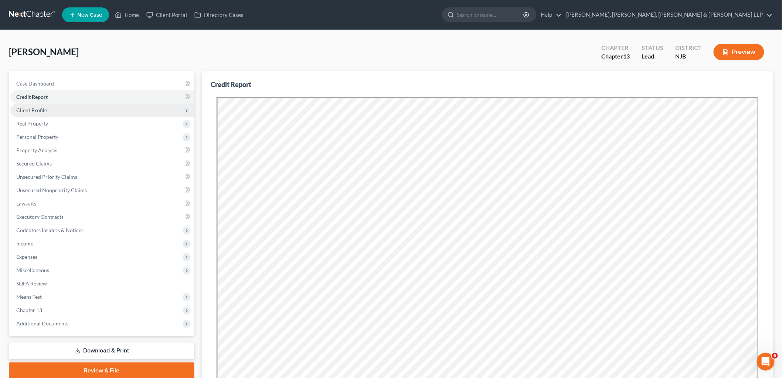
click at [39, 108] on span "Client Profile" at bounding box center [31, 110] width 31 height 6
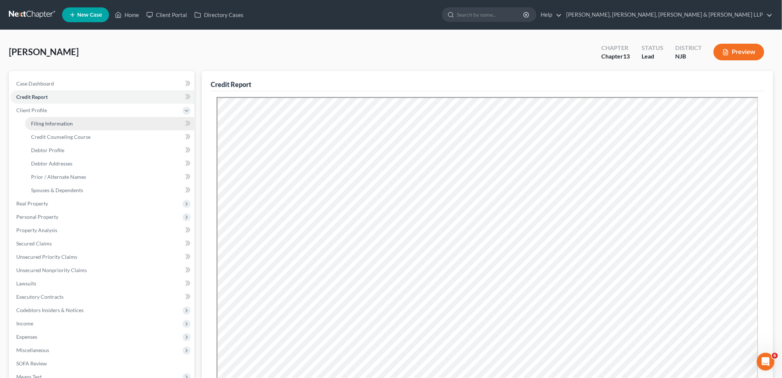
click at [53, 120] on span "Filing Information" at bounding box center [52, 123] width 42 height 6
select select "1"
select select "0"
select select "3"
select select "51"
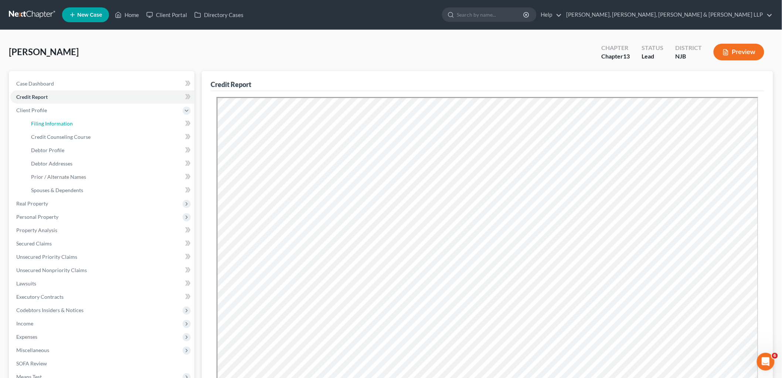
select select "6"
select select "0"
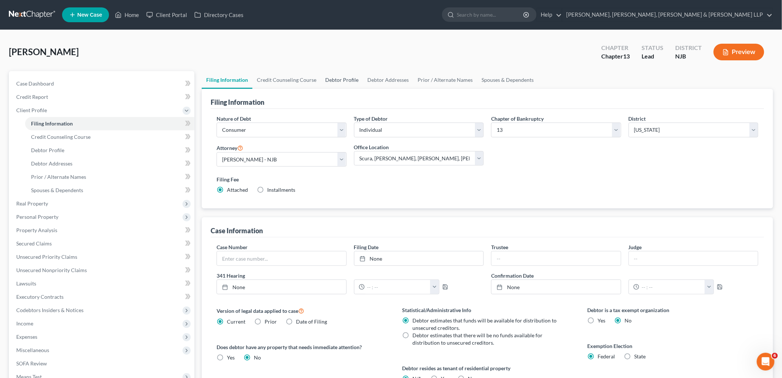
click at [337, 78] on link "Debtor Profile" at bounding box center [342, 80] width 42 height 18
select select "1"
select select "2"
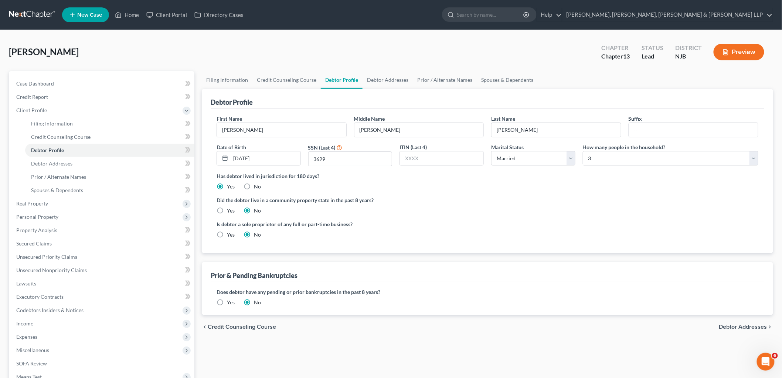
click at [227, 302] on label "Yes" at bounding box center [231, 301] width 8 height 7
click at [230, 302] on input "Yes" at bounding box center [232, 300] width 5 height 5
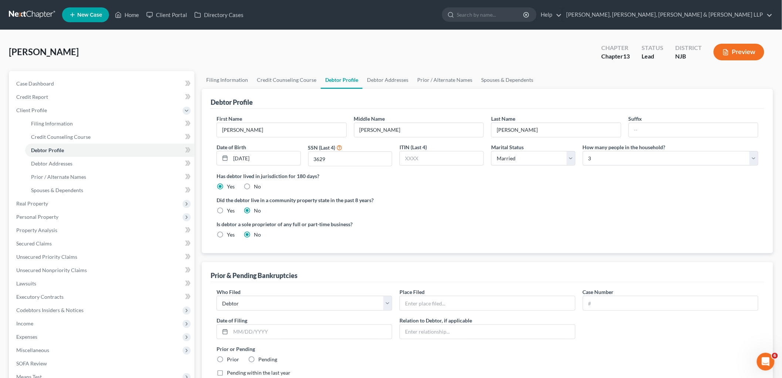
scroll to position [108, 0]
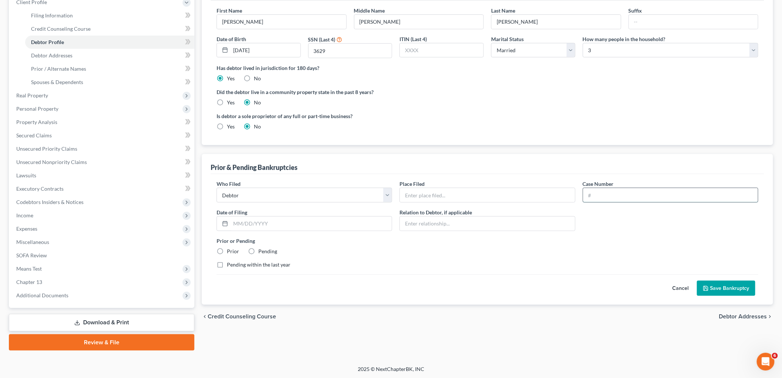
click at [608, 191] on input "text" at bounding box center [671, 195] width 175 height 14
paste input "25-10366-SLM"
type input "25-10366-SLM"
click at [539, 194] on input "text" at bounding box center [487, 195] width 175 height 14
type input "District of [US_STATE] ([GEOGRAPHIC_DATA])"
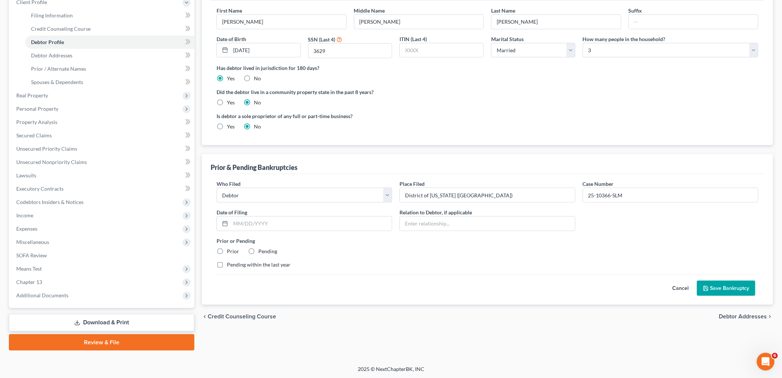
click at [227, 249] on label "Prior" at bounding box center [233, 250] width 12 height 7
click at [230, 249] on input "Prior" at bounding box center [232, 249] width 5 height 5
radio input "true"
click at [254, 220] on input "text" at bounding box center [311, 223] width 161 height 14
paste input "[DATE]"
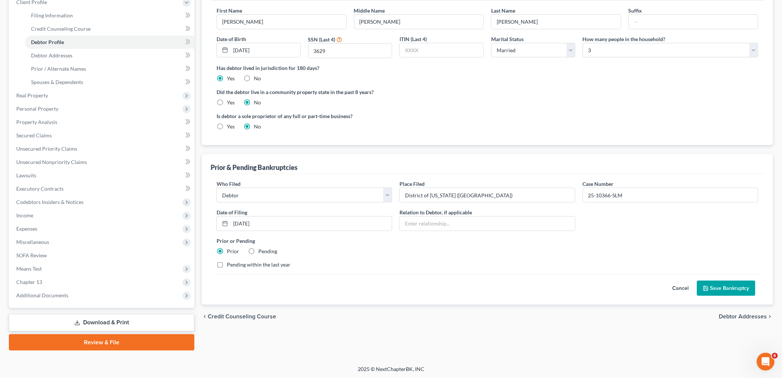
click at [389, 240] on label "Prior or Pending" at bounding box center [488, 241] width 542 height 8
click at [239, 220] on input "[DATE]" at bounding box center [311, 223] width 161 height 14
click at [272, 224] on input "[DATE]" at bounding box center [311, 223] width 161 height 14
type input "[DATE]"
click at [332, 285] on div "Cancel Save Bankruptcy" at bounding box center [488, 285] width 542 height 22
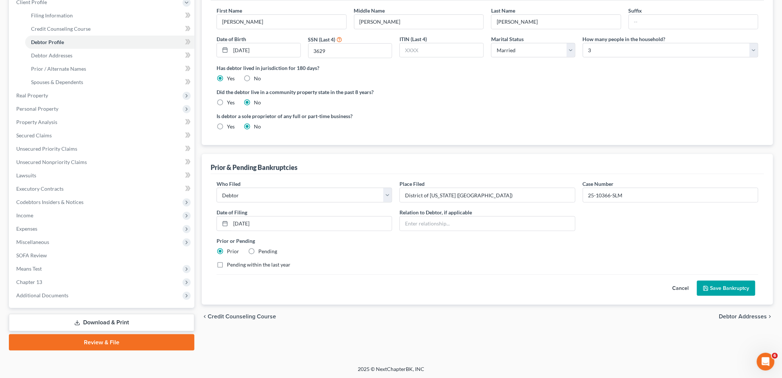
click at [724, 289] on button "Save Bankruptcy" at bounding box center [726, 288] width 58 height 16
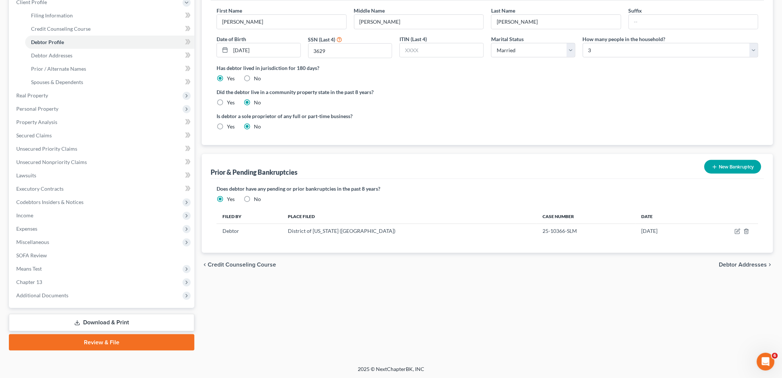
click at [734, 169] on button "New Bankruptcy" at bounding box center [733, 167] width 57 height 14
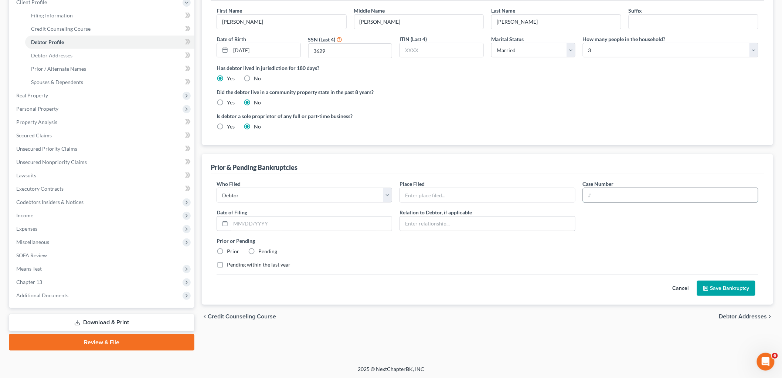
click at [620, 196] on input "text" at bounding box center [671, 195] width 175 height 14
paste input "24-17029-SLM"
type input "24-17029-SLM"
click at [549, 193] on input "text" at bounding box center [487, 195] width 175 height 14
type input "District of [US_STATE] ([GEOGRAPHIC_DATA])"
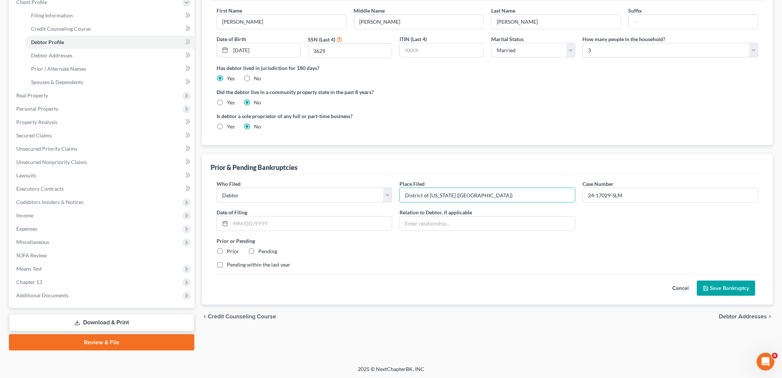
click at [227, 249] on label "Prior" at bounding box center [233, 250] width 12 height 7
click at [230, 249] on input "Prior" at bounding box center [232, 249] width 5 height 5
radio input "true"
click at [269, 219] on input "text" at bounding box center [311, 223] width 161 height 14
paste input "[DATE]"
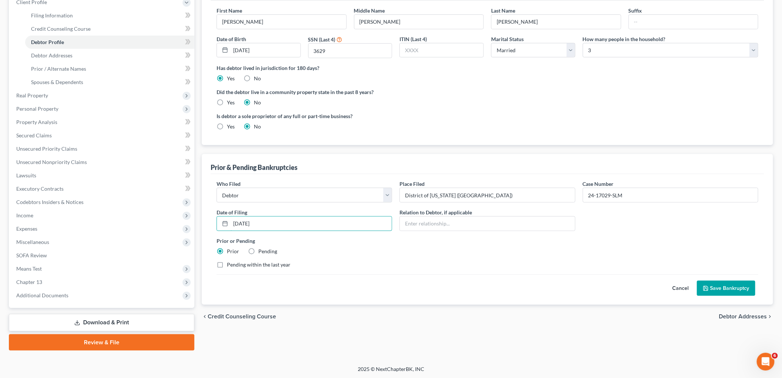
type input "[DATE]"
click at [344, 254] on div "Prior or Pending Prior Pending" at bounding box center [487, 246] width 549 height 18
click at [722, 287] on button "Save Bankruptcy" at bounding box center [726, 288] width 58 height 16
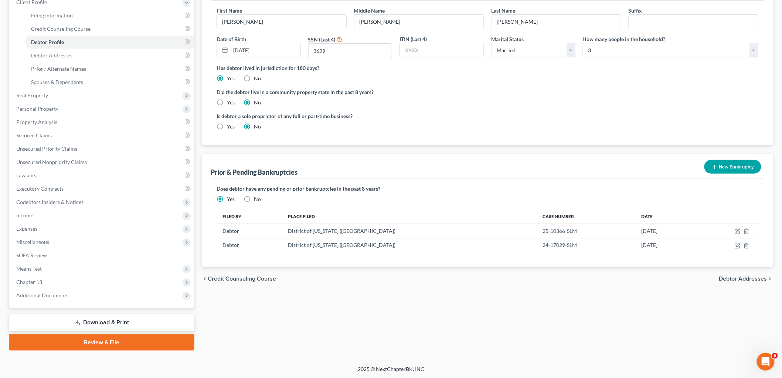
click at [730, 169] on button "New Bankruptcy" at bounding box center [733, 167] width 57 height 14
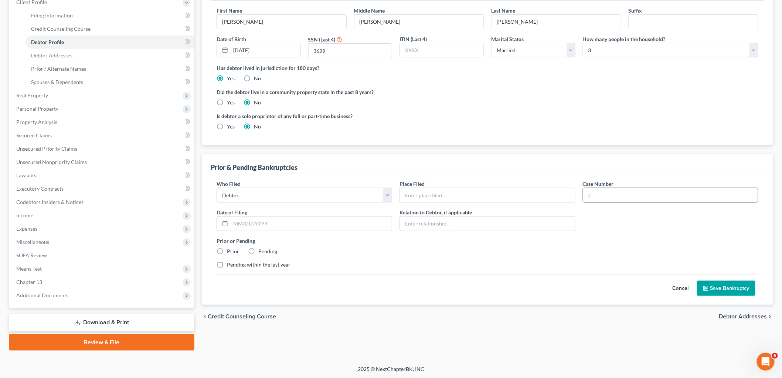
click at [598, 192] on input "text" at bounding box center [671, 195] width 175 height 14
paste input "22-15686-SLM"
type input "22-15686-SLM"
click at [474, 197] on input "text" at bounding box center [487, 195] width 175 height 14
type input "District of [US_STATE] ([GEOGRAPHIC_DATA])"
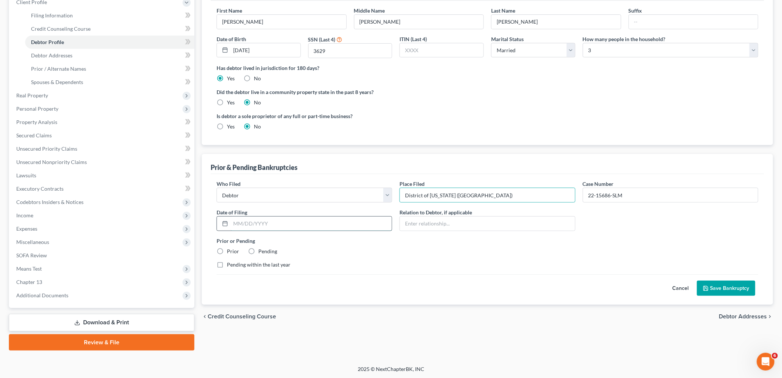
click at [272, 222] on input "text" at bounding box center [311, 223] width 161 height 14
paste input "[DATE]"
type input "[DATE]"
click at [227, 248] on label "Prior" at bounding box center [233, 250] width 12 height 7
click at [230, 248] on input "Prior" at bounding box center [232, 249] width 5 height 5
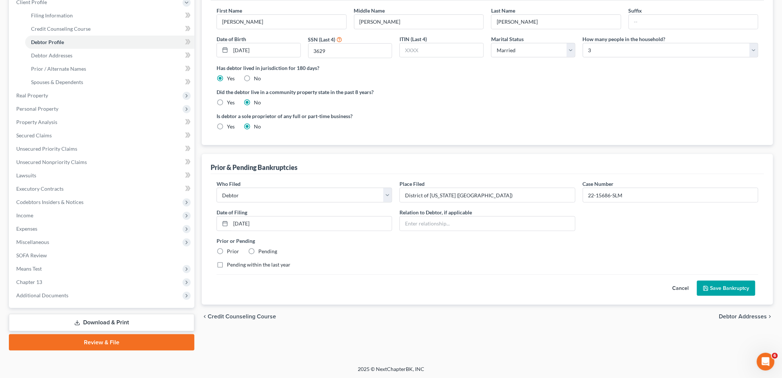
radio input "true"
click at [241, 223] on input "[DATE]" at bounding box center [311, 223] width 161 height 14
click at [267, 223] on input "[DATE]" at bounding box center [311, 223] width 161 height 14
type input "[DATE]"
click at [339, 249] on div "Prior or Pending Prior Pending" at bounding box center [487, 246] width 549 height 18
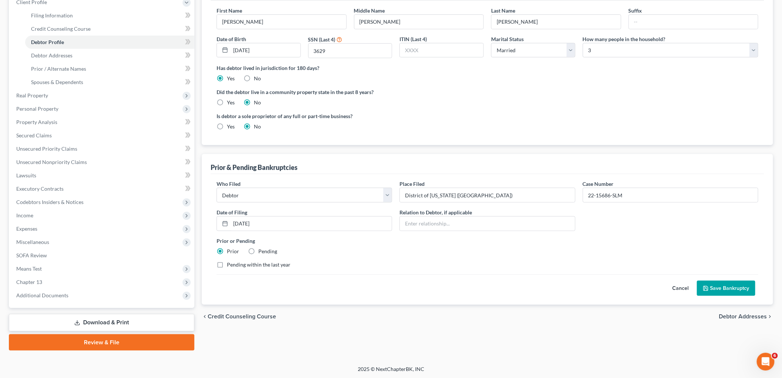
click at [720, 287] on button "Save Bankruptcy" at bounding box center [726, 288] width 58 height 16
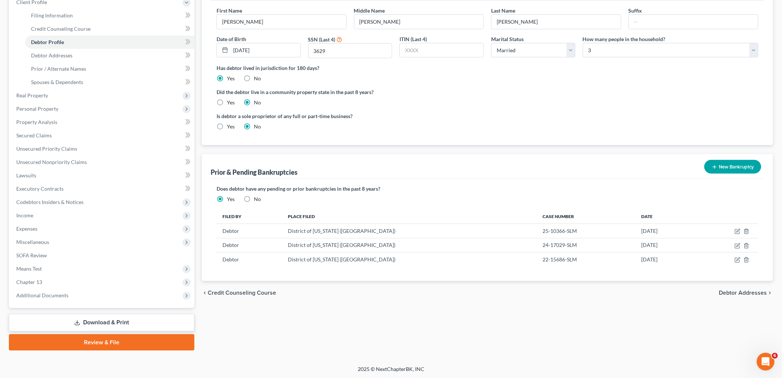
click at [729, 169] on button "New Bankruptcy" at bounding box center [733, 167] width 57 height 14
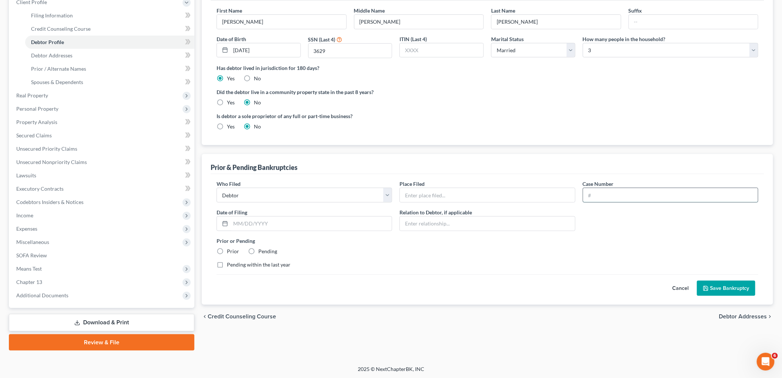
click at [601, 196] on input "text" at bounding box center [671, 195] width 175 height 14
paste input "22-13040-SLM"
type input "22-13040-SLM"
click at [504, 195] on input "text" at bounding box center [487, 195] width 175 height 14
type input "District of [US_STATE] ([GEOGRAPHIC_DATA])"
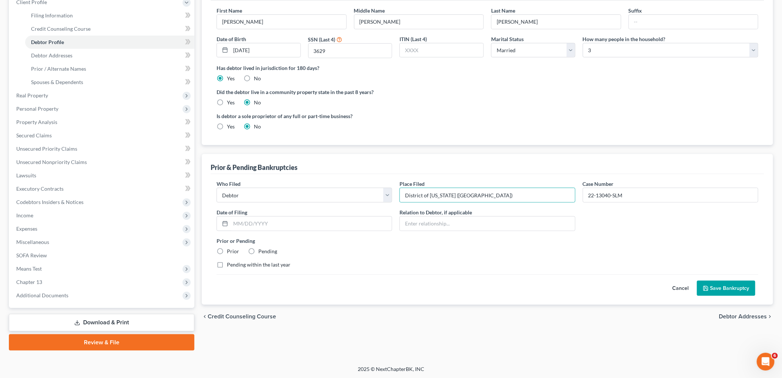
click at [227, 251] on label "Prior" at bounding box center [233, 250] width 12 height 7
click at [230, 251] on input "Prior" at bounding box center [232, 249] width 5 height 5
radio input "true"
drag, startPoint x: 261, startPoint y: 229, endPoint x: 258, endPoint y: 227, distance: 4.0
click at [261, 228] on input "text" at bounding box center [311, 223] width 161 height 14
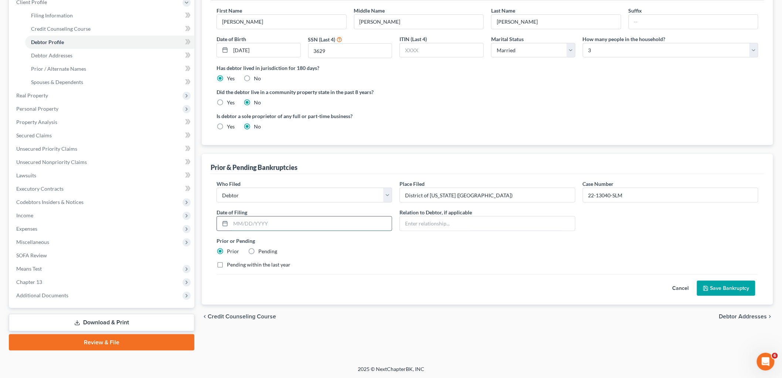
paste input "[DATE]"
type input "[DATE]"
click at [744, 284] on button "Save Bankruptcy" at bounding box center [726, 288] width 58 height 16
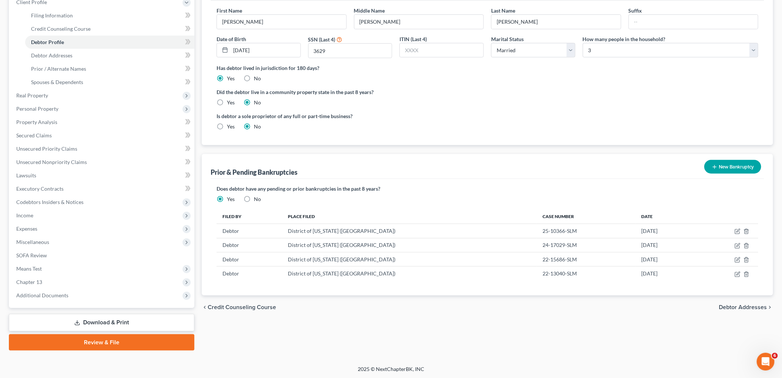
click at [432, 345] on div "Filing Information Credit Counseling Course Debtor Profile Debtor Addresses Pri…" at bounding box center [487, 156] width 579 height 387
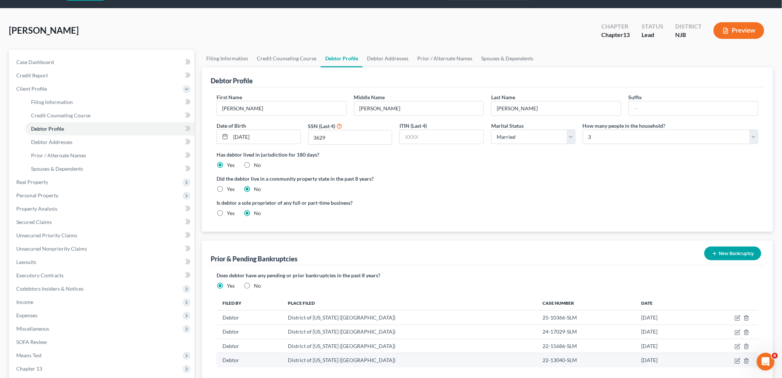
scroll to position [0, 0]
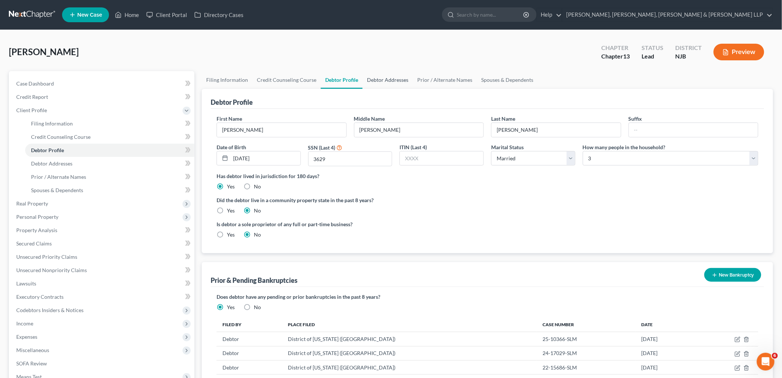
click at [388, 73] on link "Debtor Addresses" at bounding box center [388, 80] width 50 height 18
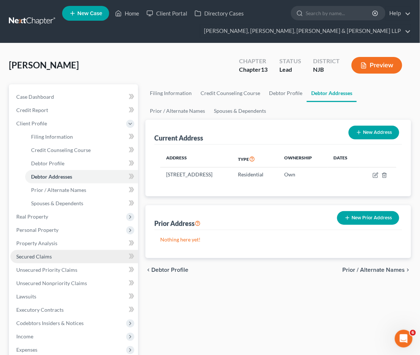
drag, startPoint x: 46, startPoint y: 254, endPoint x: 52, endPoint y: 254, distance: 6.0
click at [46, 254] on span "Secured Claims" at bounding box center [33, 256] width 35 height 6
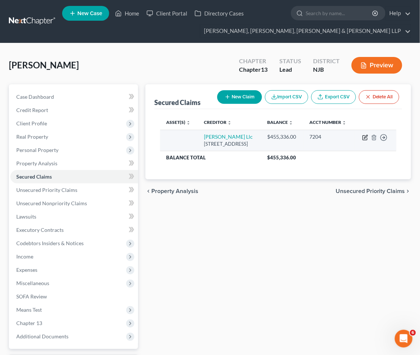
click at [365, 141] on icon "button" at bounding box center [365, 138] width 6 height 6
select select "14"
select select "0"
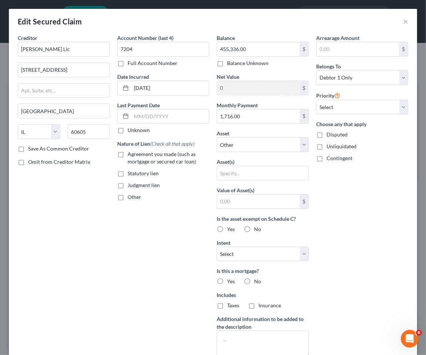
click at [128, 154] on label "Agreement you made (such as mortgage or secured car loan)" at bounding box center [169, 158] width 82 height 15
click at [131, 154] on input "Agreement you made (such as mortgage or secured car loan)" at bounding box center [133, 153] width 5 height 5
checkbox input "true"
click at [256, 145] on select "Select Other Multiple Assets [STREET_ADDRESS] - $0.0" at bounding box center [263, 144] width 92 height 15
select select "2"
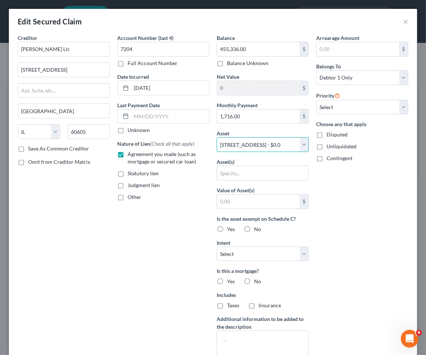
click at [217, 137] on select "Select Other Multiple Assets [STREET_ADDRESS] - $0.0" at bounding box center [263, 144] width 92 height 15
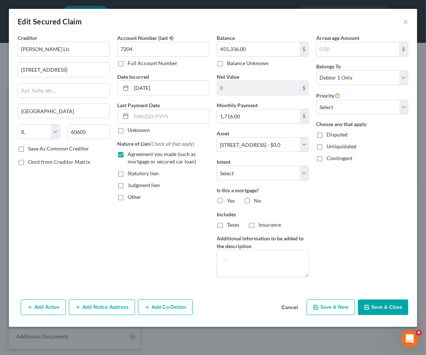
click at [353, 216] on div "Arrearage Amount $ Belongs To * Select Debtor 1 Only Debtor 2 Only Debtor 1 And…" at bounding box center [361, 158] width 99 height 249
click at [389, 311] on button "Save & Close" at bounding box center [383, 308] width 50 height 16
select select
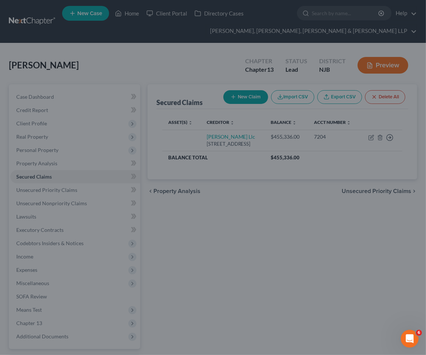
type input "-455,336.00"
select select "2"
type input "0"
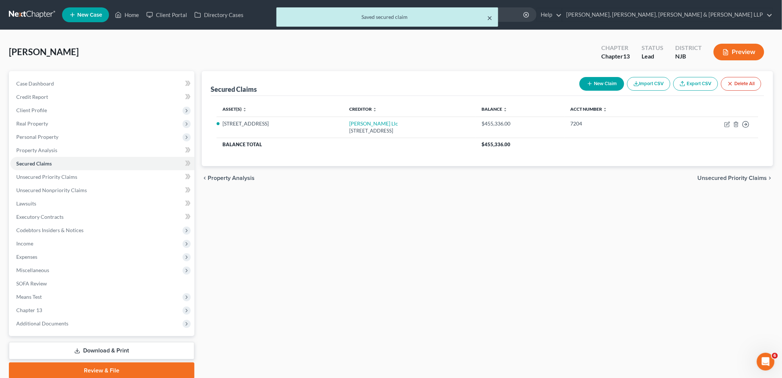
click at [489, 16] on button "×" at bounding box center [489, 17] width 5 height 9
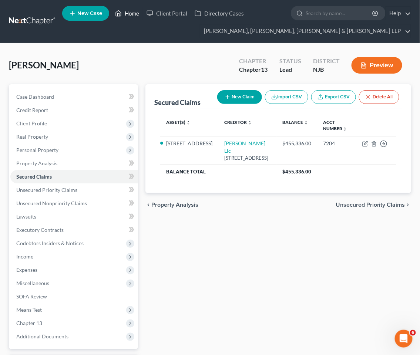
drag, startPoint x: 126, startPoint y: 14, endPoint x: 156, endPoint y: 39, distance: 39.4
click at [126, 13] on link "Home" at bounding box center [126, 13] width 31 height 13
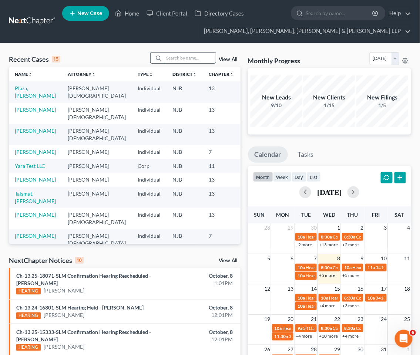
click at [179, 55] on input "search" at bounding box center [190, 58] width 52 height 11
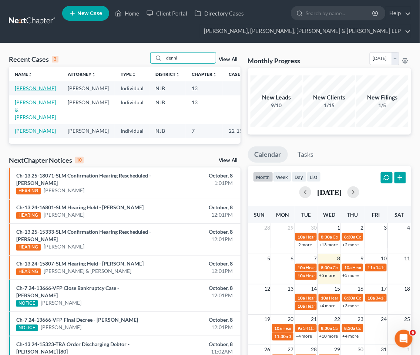
type input "denni"
click at [28, 89] on link "[PERSON_NAME]" at bounding box center [35, 88] width 41 height 6
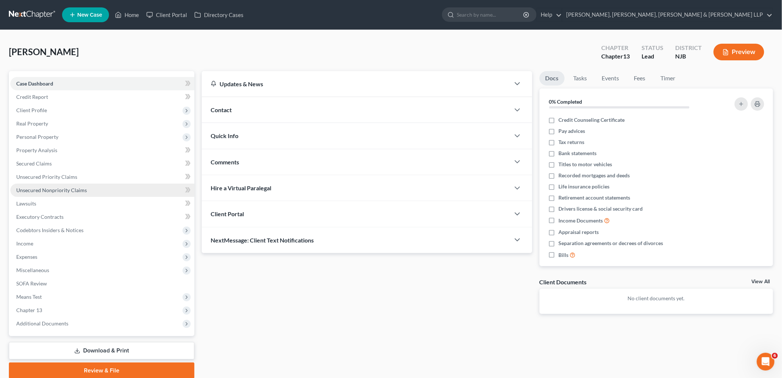
click at [44, 187] on span "Unsecured Nonpriority Claims" at bounding box center [51, 190] width 71 height 6
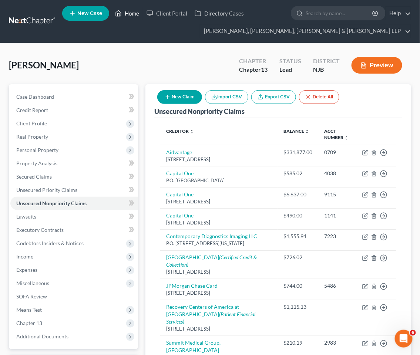
click at [131, 14] on link "Home" at bounding box center [126, 13] width 31 height 13
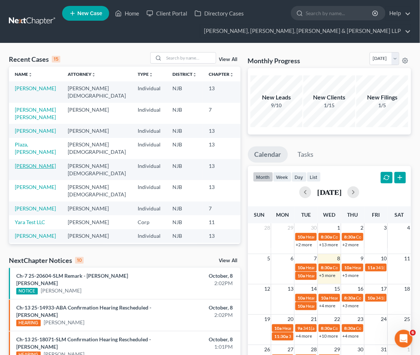
click at [24, 169] on link "[PERSON_NAME]" at bounding box center [35, 166] width 41 height 6
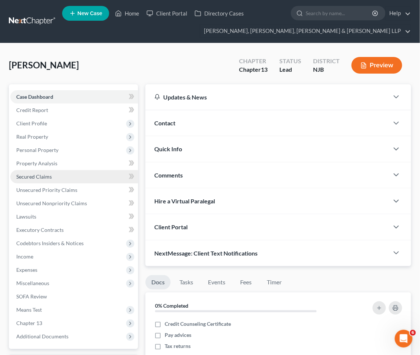
click at [37, 180] on link "Secured Claims" at bounding box center [74, 176] width 128 height 13
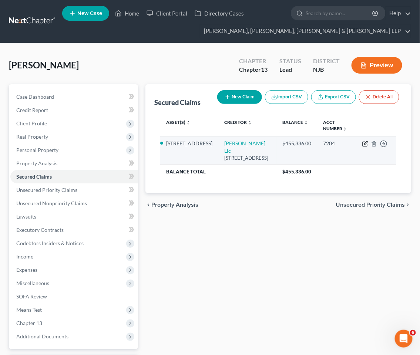
click at [363, 141] on icon "button" at bounding box center [365, 144] width 6 height 6
select select "14"
select select "0"
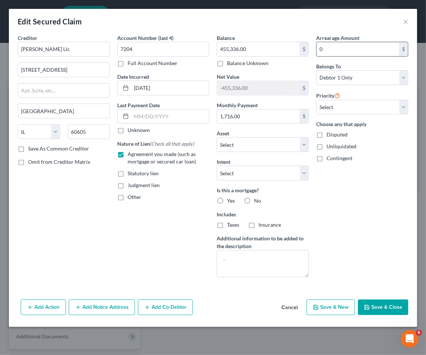
click at [345, 50] on input "0" at bounding box center [358, 49] width 82 height 14
type input "143,564.70"
click at [345, 109] on select "Select 1st 2nd 3rd 4th 5th 6th 7th 8th 9th 10th 11th 12th 13th 14th 15th 16th 1…" at bounding box center [362, 107] width 92 height 15
select select "0"
click at [316, 100] on select "Select 1st 2nd 3rd 4th 5th 6th 7th 8th 9th 10th 11th 12th 13th 14th 15th 16th 1…" at bounding box center [362, 107] width 92 height 15
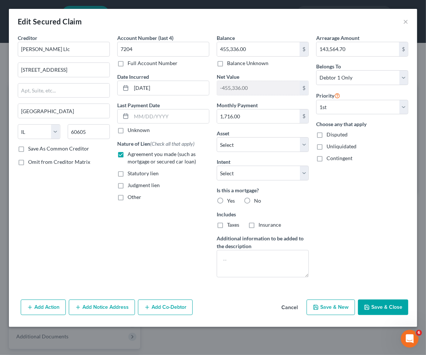
drag, startPoint x: 221, startPoint y: 201, endPoint x: 221, endPoint y: 223, distance: 21.4
click at [227, 201] on label "Yes" at bounding box center [231, 200] width 8 height 7
click at [230, 201] on input "Yes" at bounding box center [232, 199] width 5 height 5
radio input "true"
click at [227, 225] on label "Taxes" at bounding box center [233, 224] width 12 height 7
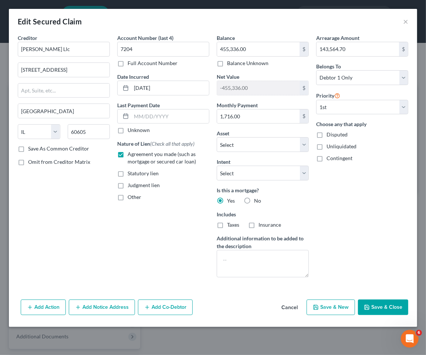
click at [230, 225] on input "Taxes" at bounding box center [232, 223] width 5 height 5
checkbox input "true"
click at [258, 224] on label "Insurance" at bounding box center [269, 224] width 23 height 7
click at [261, 224] on input "Insurance" at bounding box center [263, 223] width 5 height 5
checkbox input "true"
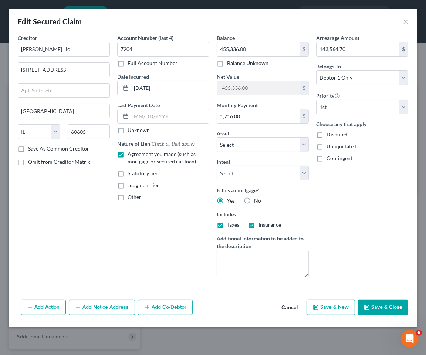
click at [388, 306] on button "Save & Close" at bounding box center [383, 308] width 50 height 16
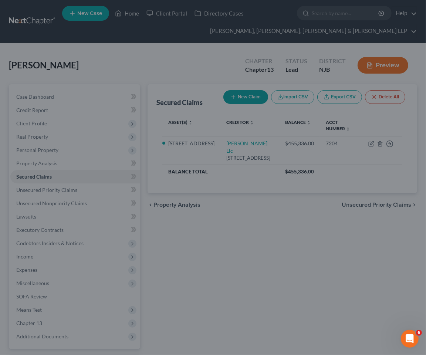
select select "2"
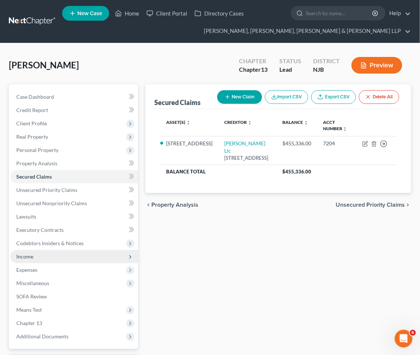
click at [31, 255] on span "Income" at bounding box center [24, 256] width 17 height 6
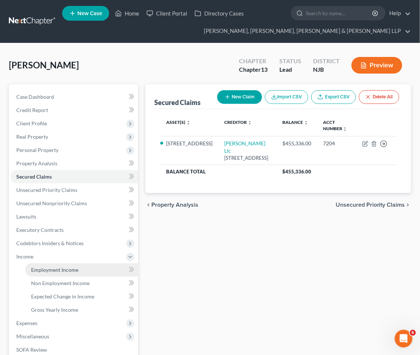
click at [38, 264] on link "Employment Income" at bounding box center [81, 269] width 113 height 13
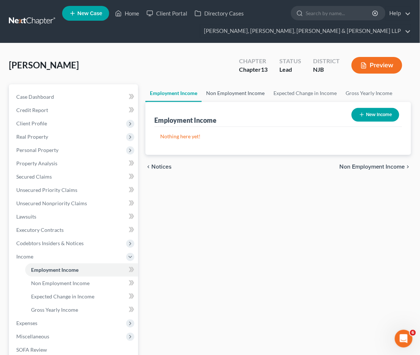
click at [226, 88] on link "Non Employment Income" at bounding box center [235, 93] width 67 height 18
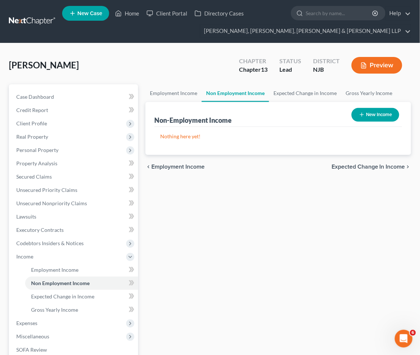
click at [393, 110] on button "New Income" at bounding box center [375, 115] width 48 height 14
select select "0"
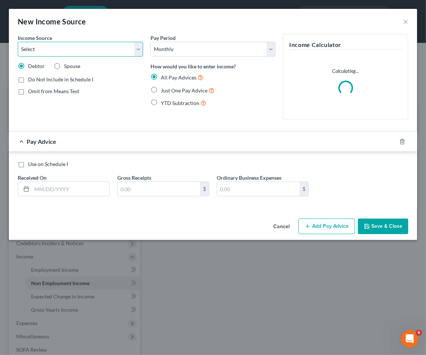
click at [92, 52] on select "Select Unemployment Disability (from employer) Pension Retirement Social Securi…" at bounding box center [80, 49] width 125 height 15
select select "8"
click at [18, 42] on select "Select Unemployment Disability (from employer) Pension Retirement Social Securi…" at bounding box center [80, 49] width 125 height 15
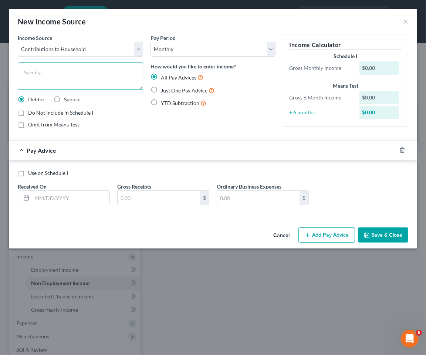
click at [60, 75] on textarea at bounding box center [80, 75] width 125 height 27
type textarea "Daughter's Contribution to Household Expenses"
click at [161, 89] on label "Just One Pay Advice" at bounding box center [188, 90] width 54 height 9
click at [164, 89] on input "Just One Pay Advice" at bounding box center [166, 88] width 5 height 5
radio input "true"
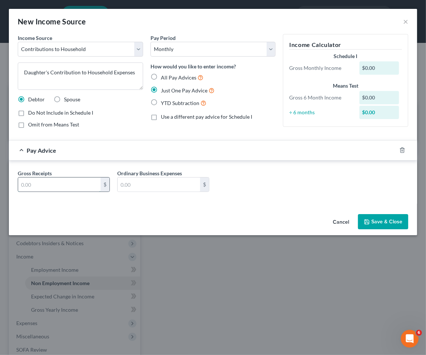
click at [81, 185] on input "text" at bounding box center [59, 184] width 82 height 14
type input "600.00"
click at [390, 223] on button "Save & Close" at bounding box center [383, 222] width 50 height 16
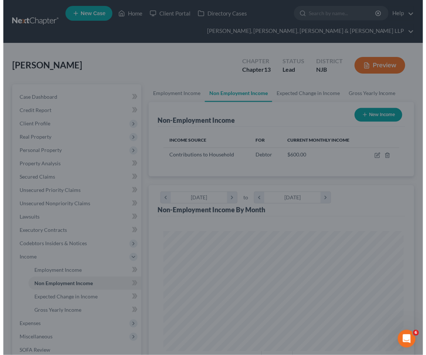
scroll to position [369664, 369531]
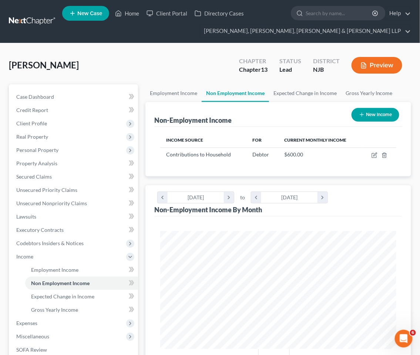
click at [381, 113] on button "New Income" at bounding box center [375, 115] width 48 height 14
select select "0"
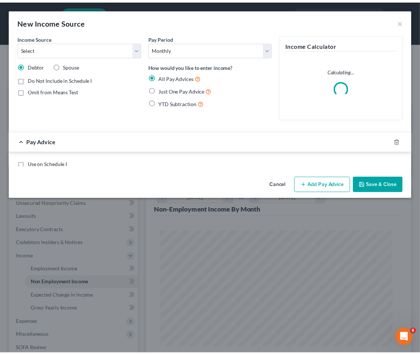
scroll to position [120, 254]
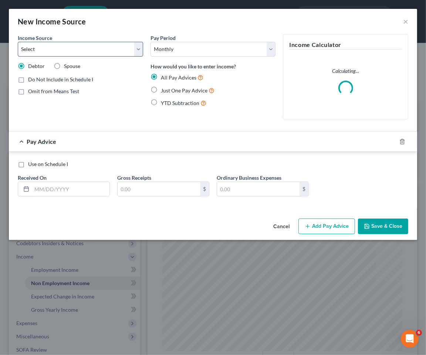
drag, startPoint x: 65, startPoint y: 65, endPoint x: 92, endPoint y: 45, distance: 34.2
click at [65, 65] on span "Spouse" at bounding box center [72, 66] width 16 height 6
click at [67, 65] on input "Spouse" at bounding box center [69, 64] width 5 height 5
radio input "true"
drag, startPoint x: 94, startPoint y: 47, endPoint x: 95, endPoint y: 51, distance: 4.1
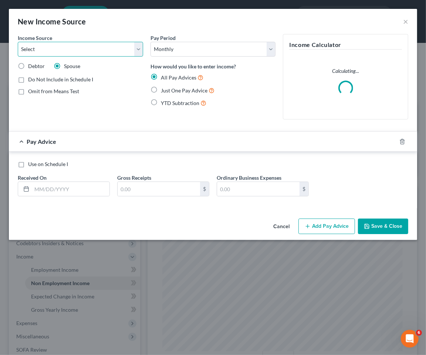
click at [94, 47] on select "Select Unemployment Disability (from employer) Pension Retirement Social Securi…" at bounding box center [80, 49] width 125 height 15
select select "4"
click at [18, 42] on select "Select Unemployment Disability (from employer) Pension Retirement Social Securi…" at bounding box center [80, 49] width 125 height 15
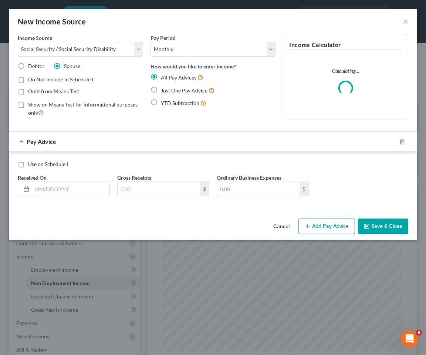
click at [160, 89] on div "Just One Pay Advice" at bounding box center [213, 90] width 125 height 9
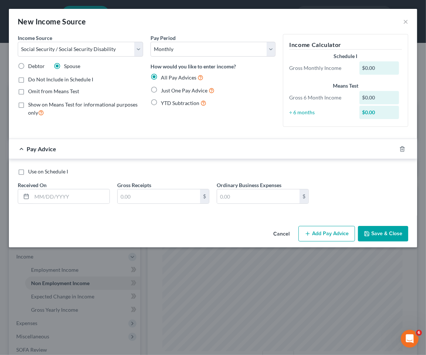
click at [161, 90] on label "Just One Pay Advice" at bounding box center [188, 90] width 54 height 9
click at [164, 90] on input "Just One Pay Advice" at bounding box center [166, 88] width 5 height 5
radio input "true"
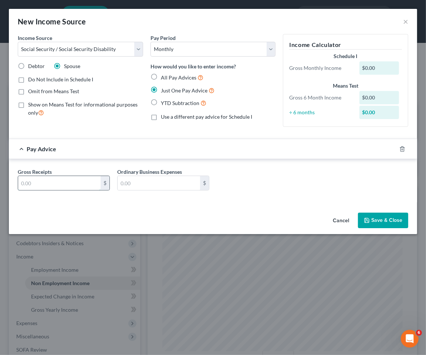
click at [76, 184] on input "text" at bounding box center [59, 183] width 82 height 14
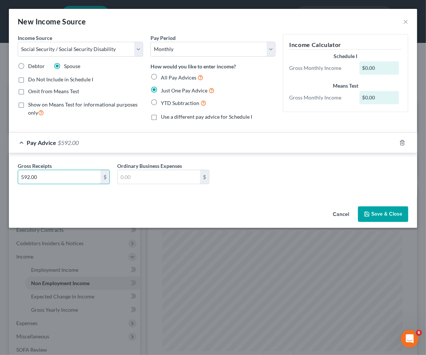
type input "592.00"
click at [239, 189] on div "Gross Receipts 592.00 $ Ordinary Business Expenses $" at bounding box center [213, 176] width 398 height 28
click at [375, 211] on button "Save & Close" at bounding box center [383, 214] width 50 height 16
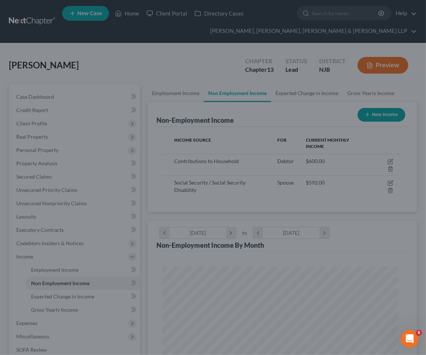
scroll to position [369664, 369531]
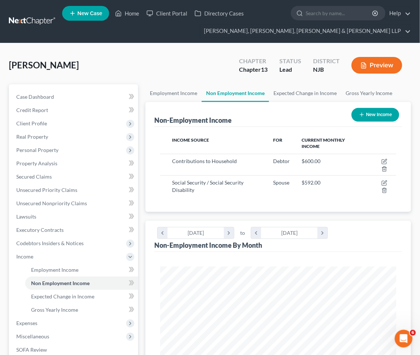
click at [150, 52] on div "[PERSON_NAME] Upgraded Chapter Chapter 13 Status Lead District NJB Preview" at bounding box center [210, 68] width 402 height 32
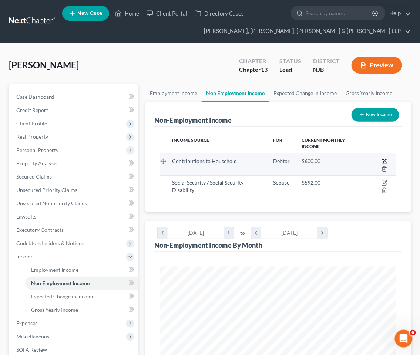
click at [383, 160] on icon "button" at bounding box center [384, 162] width 6 height 6
select select "8"
select select "0"
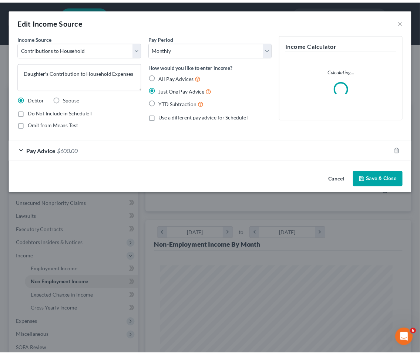
scroll to position [120, 254]
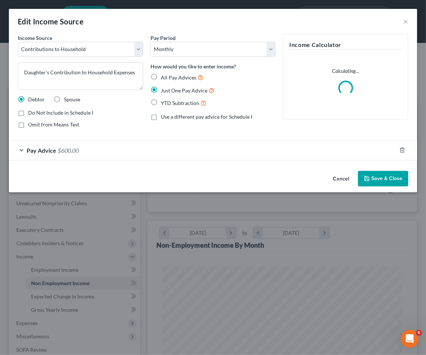
click at [106, 148] on div "Pay Advice $600.00" at bounding box center [203, 151] width 388 height 20
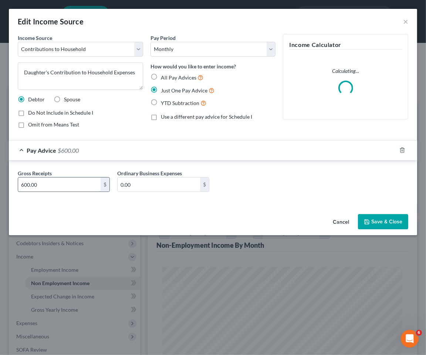
click at [63, 186] on input "600.00" at bounding box center [59, 184] width 82 height 14
type input "1,200"
click at [44, 72] on textarea "Daughter's Contribution to Household Expenses" at bounding box center [80, 75] width 125 height 27
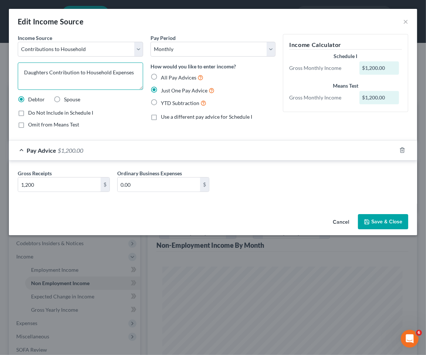
type textarea "Daughters Contribution to Household Expenses"
click at [383, 219] on button "Save & Close" at bounding box center [383, 222] width 50 height 16
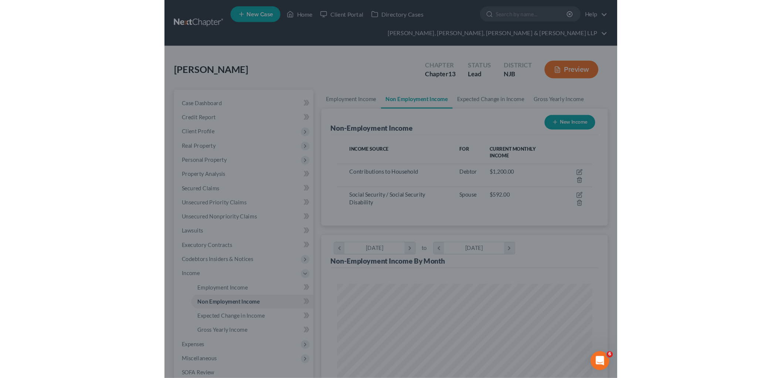
scroll to position [369664, 369531]
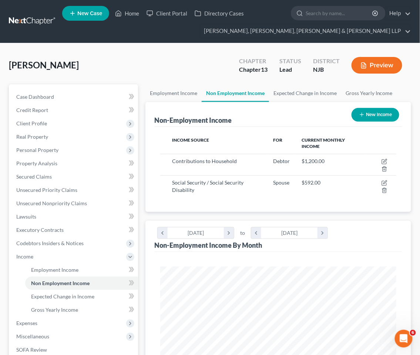
click at [168, 64] on div "[PERSON_NAME] Upgraded Chapter Chapter 13 Status Lead District NJB Preview" at bounding box center [210, 68] width 402 height 32
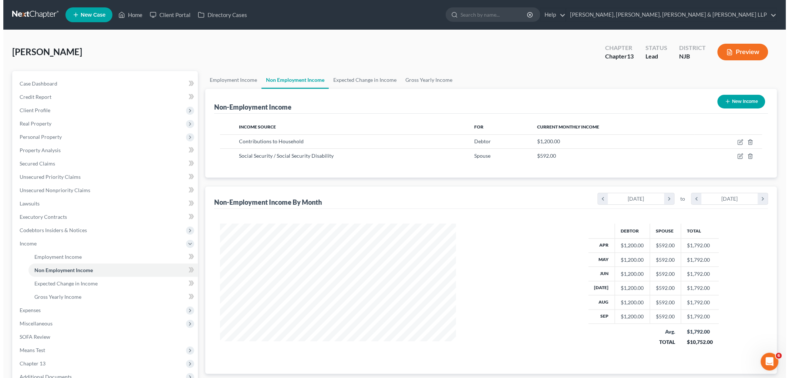
scroll to position [155, 325]
click at [225, 74] on link "Employment Income" at bounding box center [230, 80] width 56 height 18
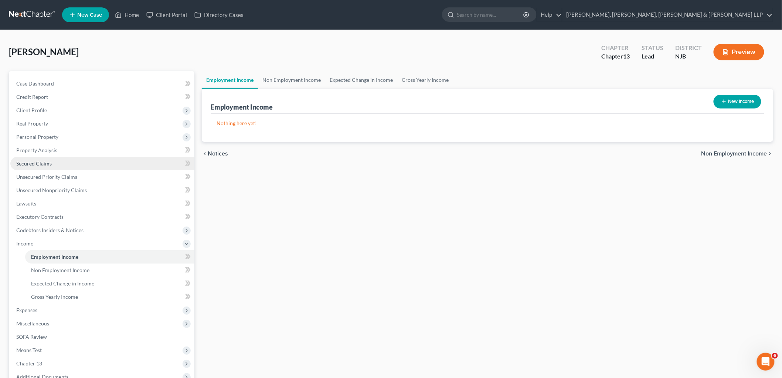
click at [34, 165] on span "Secured Claims" at bounding box center [33, 163] width 35 height 6
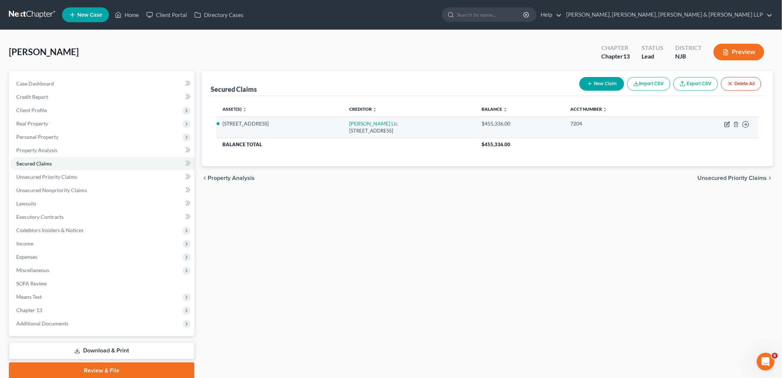
click at [727, 124] on icon "button" at bounding box center [728, 123] width 3 height 3
select select "14"
select select "2"
select select "0"
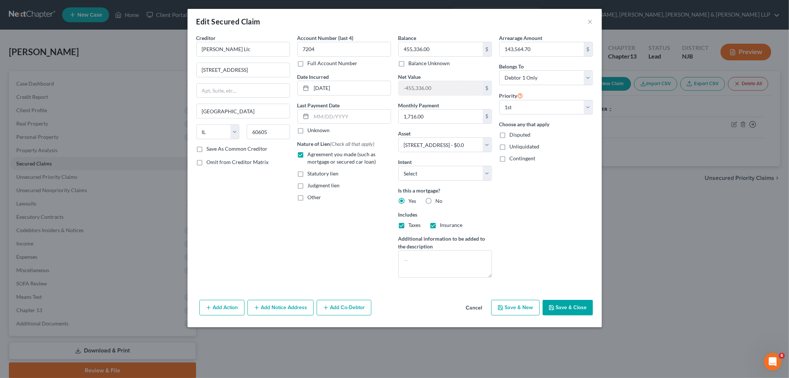
click at [272, 312] on button "Add Notice Address" at bounding box center [280, 308] width 66 height 16
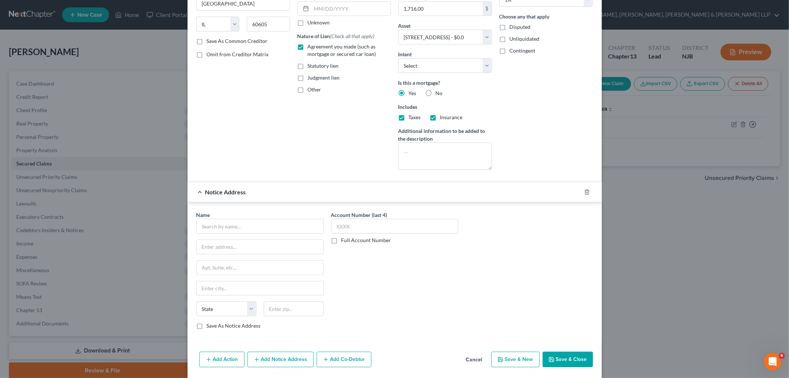
scroll to position [118, 0]
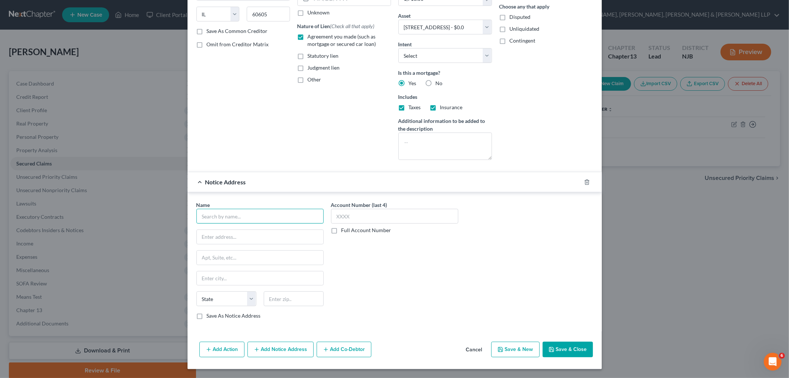
click at [267, 216] on input "text" at bounding box center [259, 216] width 127 height 15
paste input "[PERSON_NAME], [PERSON_NAME], [PERSON_NAME], [PERSON_NAME] & Partners, PLLC"
type input "[PERSON_NAME], [PERSON_NAME], [PERSON_NAME], [PERSON_NAME] & Partners, PLLC"
click at [413, 278] on div "Account Number (last 4) Full Account Number" at bounding box center [394, 263] width 135 height 124
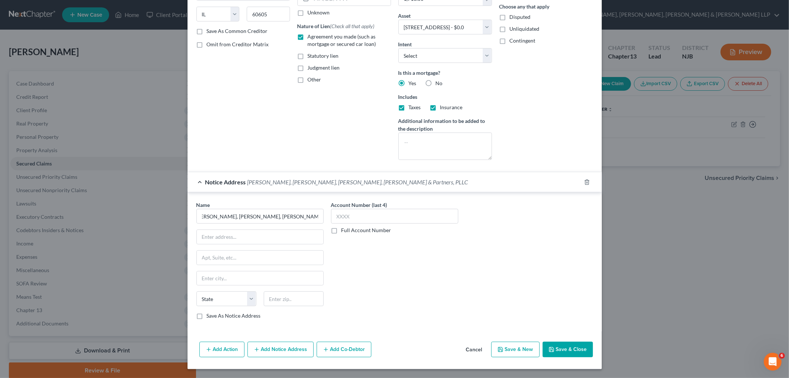
scroll to position [0, 0]
drag, startPoint x: 243, startPoint y: 237, endPoint x: 288, endPoint y: 275, distance: 59.3
click at [243, 237] on input "text" at bounding box center [260, 237] width 126 height 14
paste input "[STREET_ADDRESS]"
type input "[STREET_ADDRESS]"
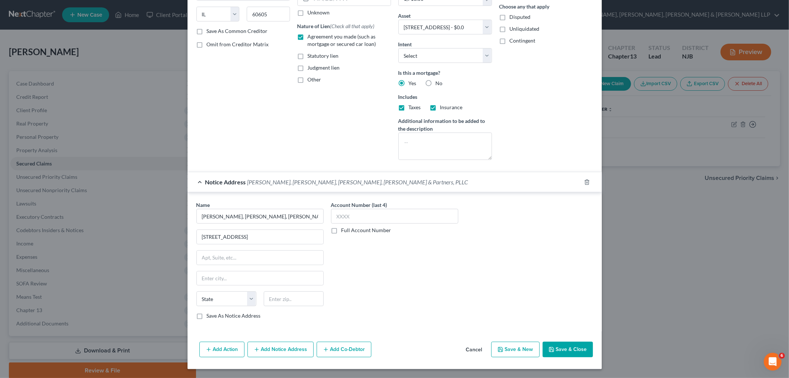
click at [417, 289] on div "Account Number (last 4) Full Account Number" at bounding box center [394, 263] width 135 height 124
drag, startPoint x: 300, startPoint y: 300, endPoint x: 346, endPoint y: 300, distance: 46.6
click at [300, 300] on input "text" at bounding box center [294, 298] width 60 height 15
paste input "07004"
type input "07004"
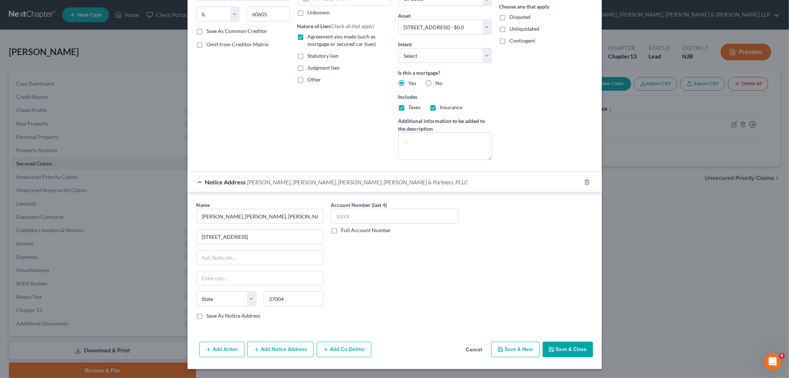
type input "[GEOGRAPHIC_DATA]"
select select "33"
drag, startPoint x: 351, startPoint y: 299, endPoint x: 288, endPoint y: 307, distance: 63.4
click at [351, 299] on div "Account Number (last 4) Full Account Number" at bounding box center [394, 263] width 135 height 124
click at [233, 318] on label "Save As Notice Address" at bounding box center [234, 315] width 54 height 7
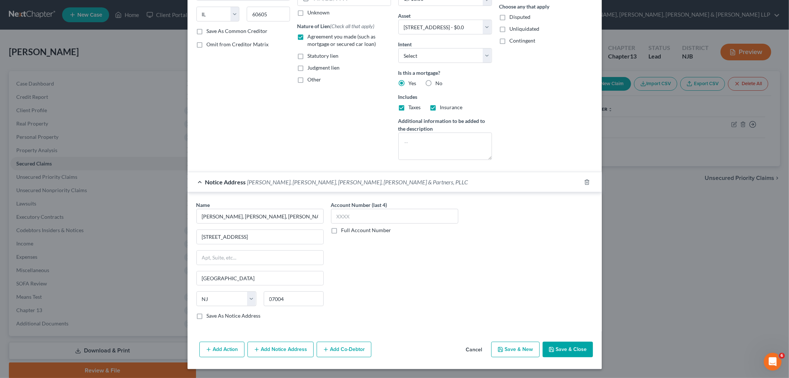
click at [214, 317] on input "Save As Notice Address" at bounding box center [212, 314] width 5 height 5
checkbox input "true"
click at [341, 228] on label "Full Account Number" at bounding box center [366, 229] width 50 height 7
click at [344, 228] on input "Full Account Number" at bounding box center [346, 228] width 5 height 5
click at [358, 219] on input "text" at bounding box center [394, 216] width 127 height 15
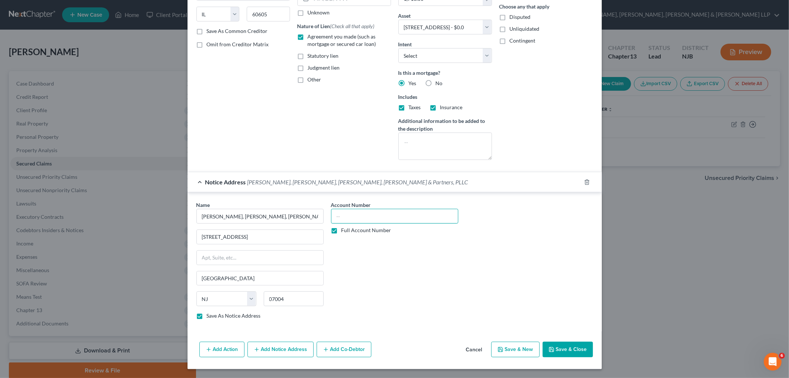
paste input "SWC-F-004816-19"
type input "SWC-F-004816-19"
click at [386, 272] on div "Account Number SWC-F-004816-19 Full Account Number" at bounding box center [394, 263] width 135 height 124
click at [278, 350] on button "Add Notice Address" at bounding box center [280, 349] width 66 height 16
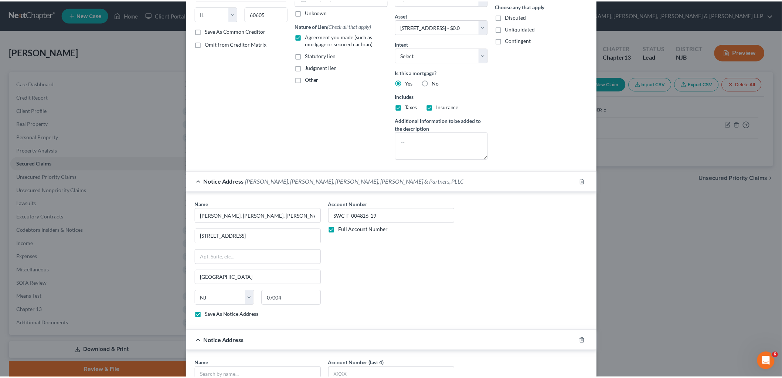
scroll to position [278, 0]
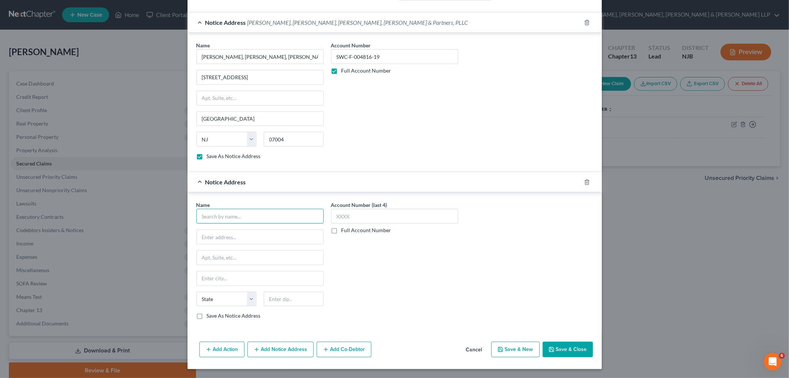
click at [229, 215] on input "text" at bounding box center [259, 216] width 127 height 15
paste input "Passaic Tax Collector"
type input "Passaic Tax Collector"
click at [257, 229] on div at bounding box center [259, 236] width 127 height 15
click at [254, 235] on input "text" at bounding box center [260, 237] width 126 height 14
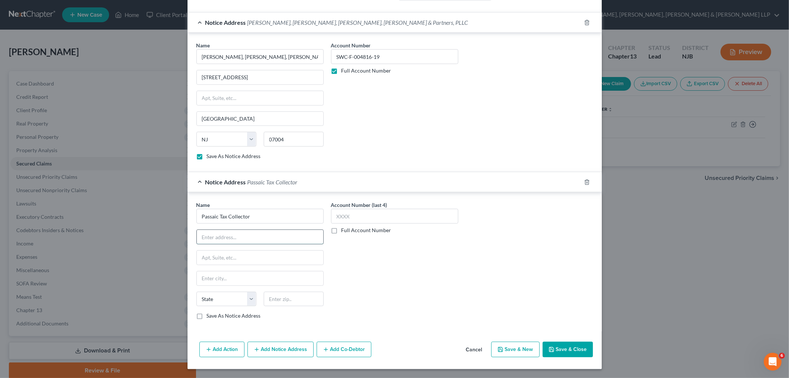
paste input "[STREET_ADDRESS]"
type input "[STREET_ADDRESS]"
drag, startPoint x: 305, startPoint y: 297, endPoint x: 407, endPoint y: 308, distance: 102.7
click at [305, 297] on input "text" at bounding box center [294, 298] width 60 height 15
paste input "07055"
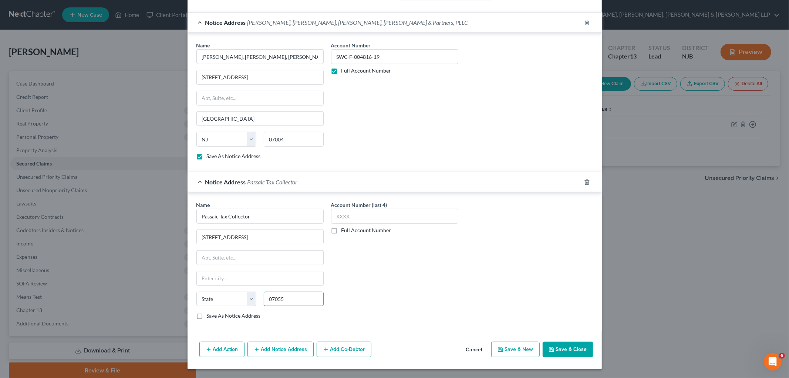
type input "07055"
type input "Passaic"
select select "33"
drag, startPoint x: 407, startPoint y: 308, endPoint x: 227, endPoint y: 358, distance: 186.0
click at [407, 308] on div "Account Number (last 4) Full Account Number" at bounding box center [394, 263] width 135 height 124
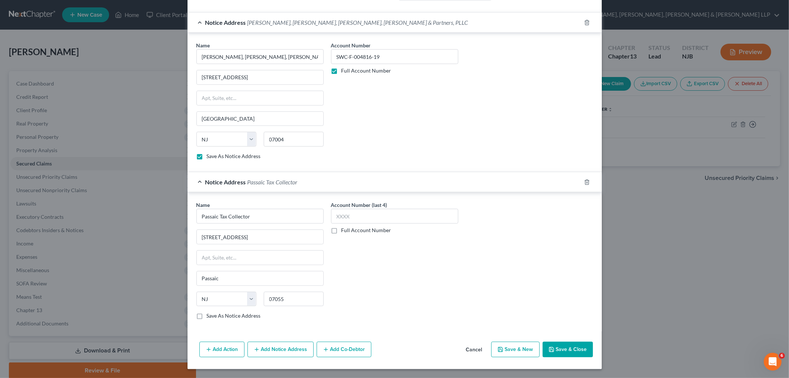
click at [214, 315] on label "Save As Notice Address" at bounding box center [234, 315] width 54 height 7
click at [214, 315] on input "Save As Notice Address" at bounding box center [212, 314] width 5 height 5
checkbox input "true"
click at [576, 347] on button "Save & Close" at bounding box center [567, 349] width 50 height 16
select select
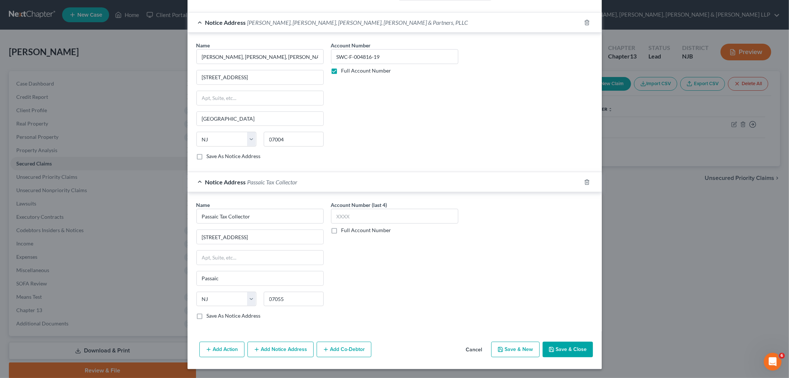
checkbox input "false"
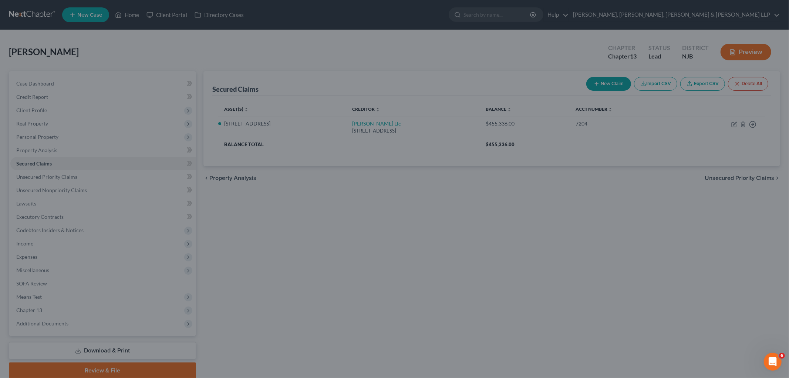
scroll to position [0, 0]
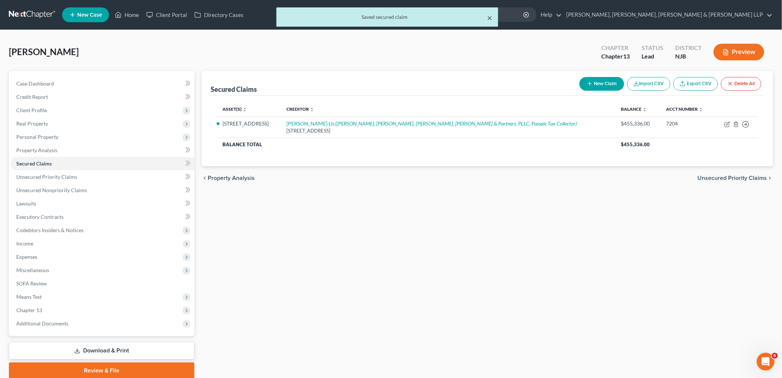
click at [491, 17] on button "×" at bounding box center [489, 17] width 5 height 9
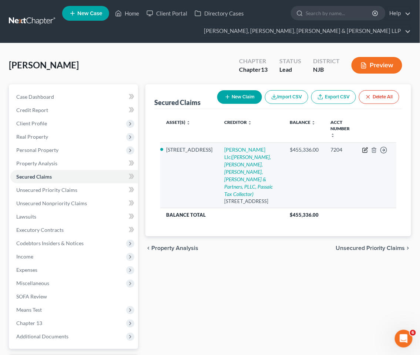
click at [363, 150] on icon "button" at bounding box center [365, 150] width 6 height 6
select select "14"
select select "2"
select select "0"
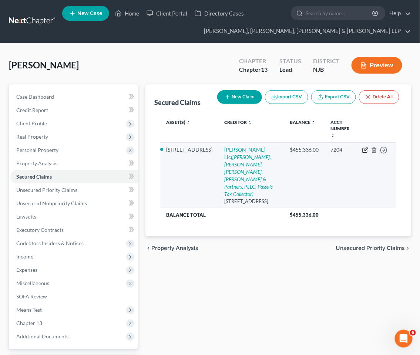
select select "33"
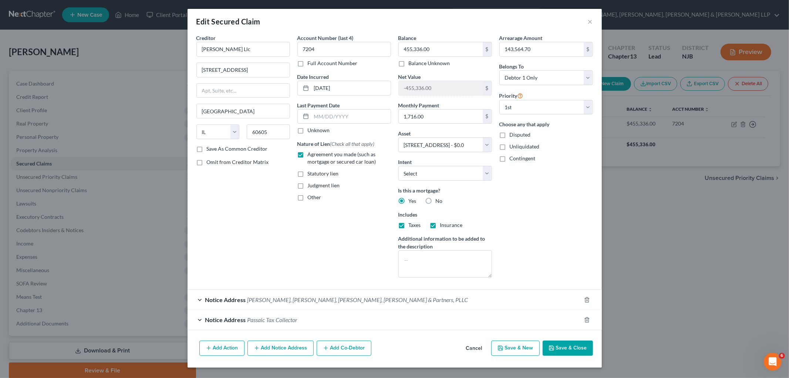
click at [337, 295] on div "Notice Address Robertson, Anschutz, [PERSON_NAME], [PERSON_NAME] & Partners, PL…" at bounding box center [383, 300] width 393 height 20
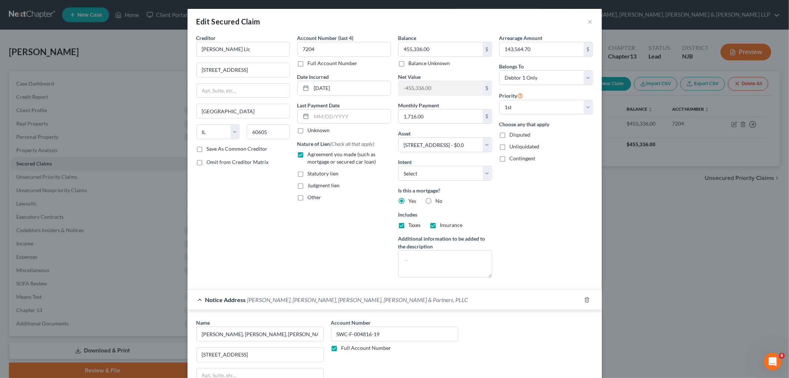
click at [342, 301] on span "[PERSON_NAME], [PERSON_NAME], [PERSON_NAME], [PERSON_NAME] & Partners, PLLC" at bounding box center [357, 299] width 221 height 7
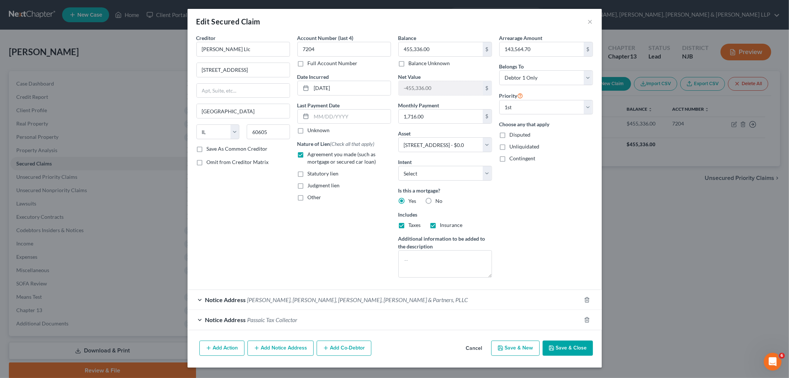
click at [477, 348] on button "Cancel" at bounding box center [474, 348] width 28 height 15
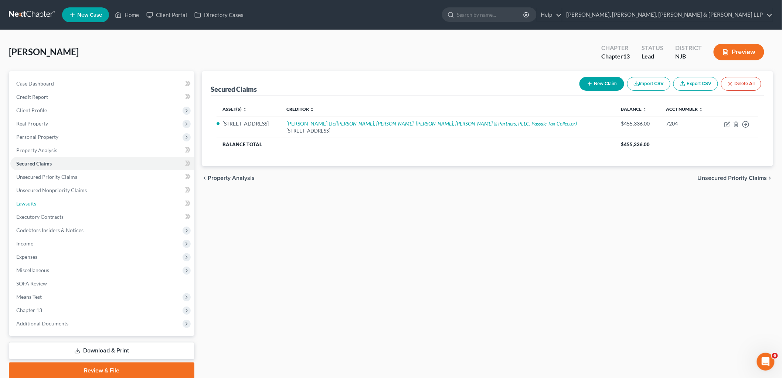
click at [32, 202] on span "Lawsuits" at bounding box center [26, 203] width 20 height 6
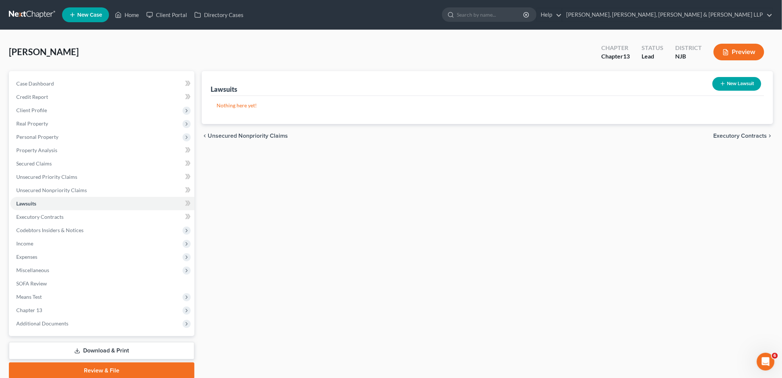
click at [735, 87] on button "New Lawsuit" at bounding box center [737, 84] width 49 height 14
select select "0"
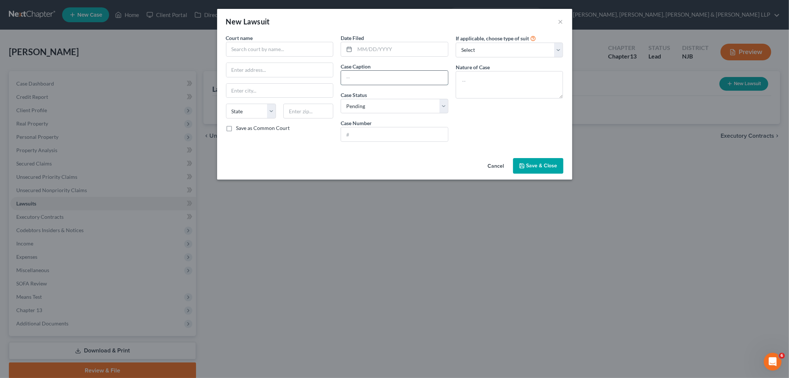
click at [375, 80] on input "text" at bounding box center [394, 78] width 107 height 14
paste input "U.S. Bank Trust, N.A Vs [PERSON_NAME]"
type input "U.S. Bank Trust, N.A Vs [PERSON_NAME]"
drag, startPoint x: 364, startPoint y: 107, endPoint x: 365, endPoint y: 113, distance: 5.6
click at [364, 107] on select "Select Pending On Appeal Concluded" at bounding box center [395, 106] width 108 height 15
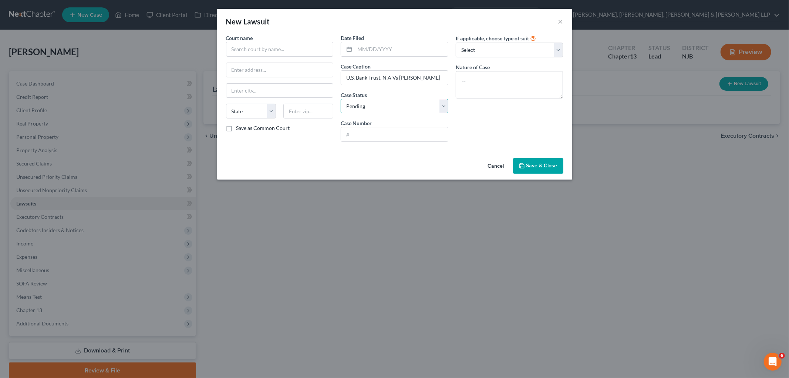
select select "2"
click at [341, 99] on select "Select Pending On Appeal Concluded" at bounding box center [395, 106] width 108 height 15
click at [357, 131] on input "text" at bounding box center [394, 134] width 107 height 14
paste input "SWCF004816-19"
click at [358, 135] on input "SWCF004816-19" at bounding box center [394, 134] width 107 height 14
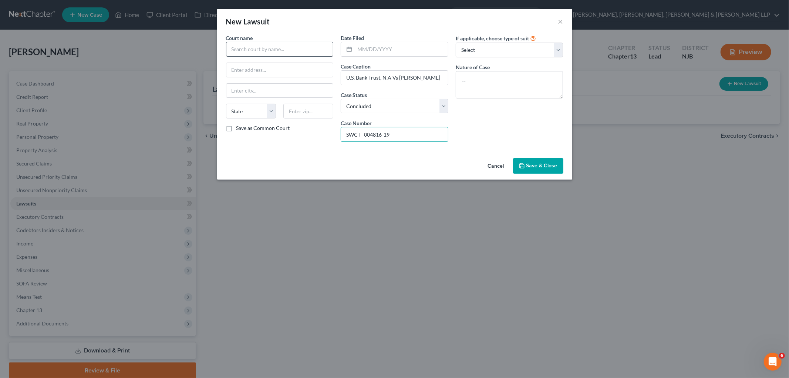
type input "SWC-F-004816-19"
click at [245, 50] on input "text" at bounding box center [280, 49] width 108 height 15
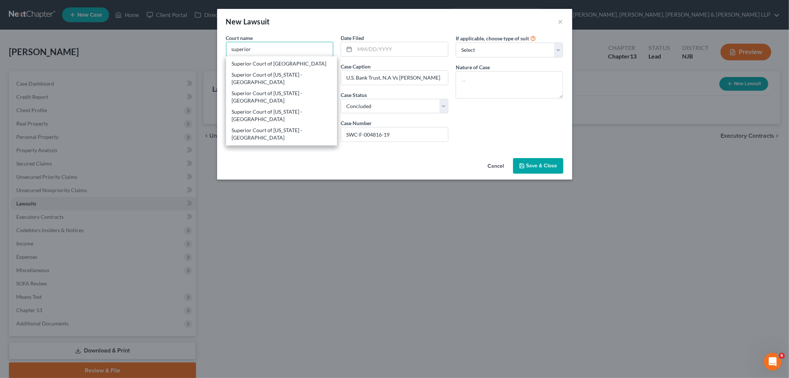
scroll to position [82, 0]
click at [305, 71] on div "Superior Court of [US_STATE] - [GEOGRAPHIC_DATA]" at bounding box center [281, 72] width 99 height 15
type input "Superior Court of [US_STATE] - [GEOGRAPHIC_DATA]"
type input "[STREET_ADDRESS][PERSON_NAME]"
type input "Paterson"
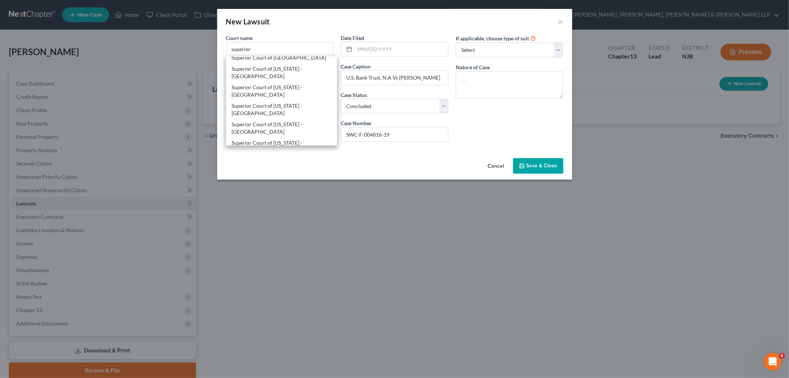
select select "33"
type input "07505"
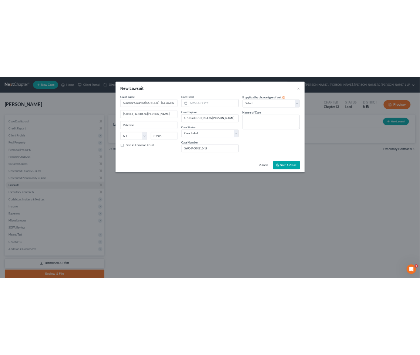
scroll to position [0, 0]
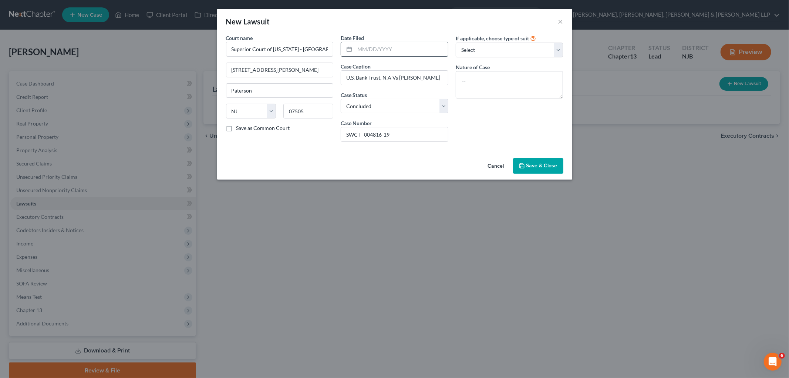
click at [398, 48] on input "text" at bounding box center [401, 49] width 93 height 14
paste input "[DATE]"
type input "[DATE]"
click at [495, 92] on textarea at bounding box center [510, 84] width 108 height 27
paste textarea "Residential Mortgage Foreclosure"
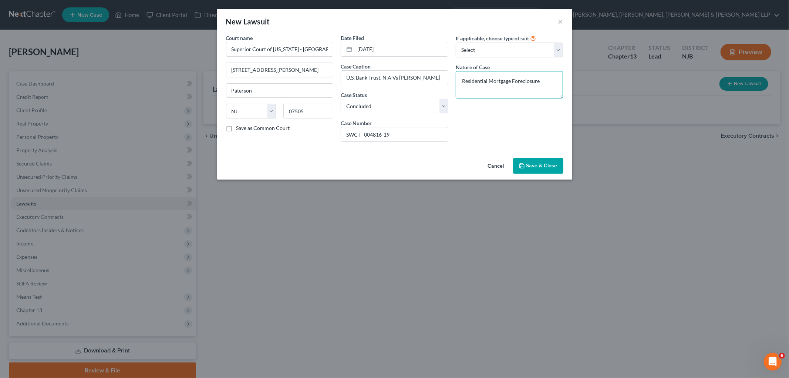
type textarea "Residential Mortgage Foreclosure"
click at [538, 173] on button "Save & Close" at bounding box center [538, 166] width 50 height 16
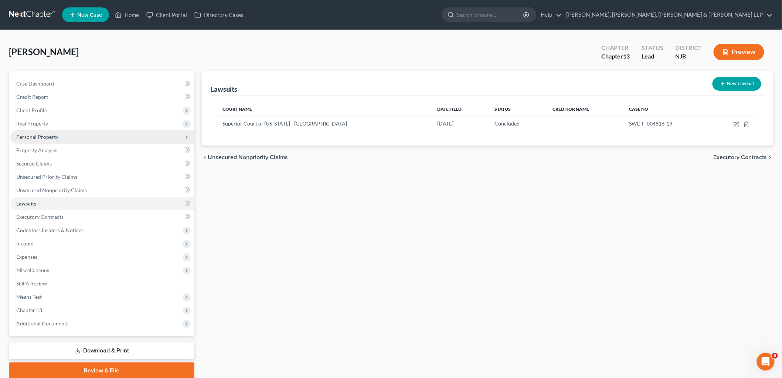
click at [25, 135] on span "Personal Property" at bounding box center [37, 136] width 42 height 6
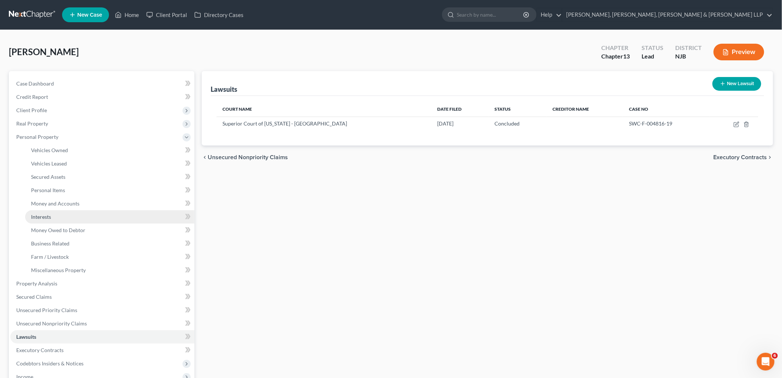
click at [50, 214] on span "Interests" at bounding box center [41, 216] width 20 height 6
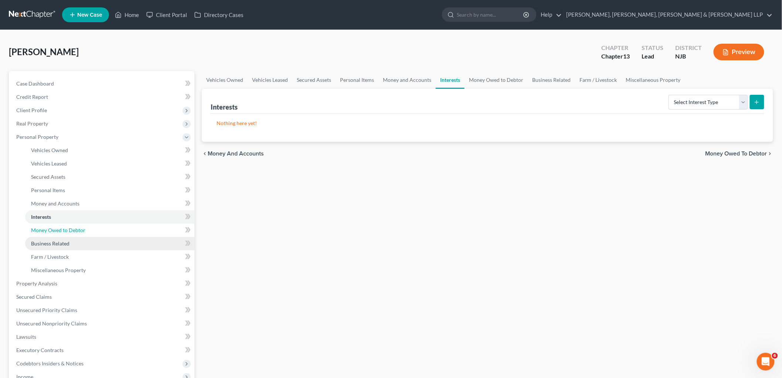
click at [53, 230] on span "Money Owed to Debtor" at bounding box center [58, 230] width 54 height 6
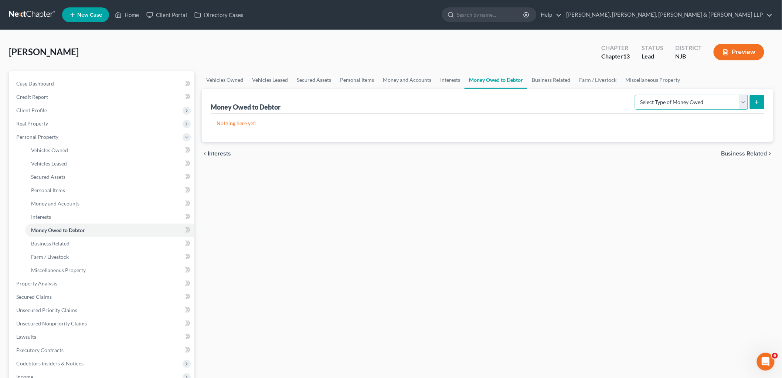
click at [685, 101] on select "Select Type of Money Owed Accounts Receivable Alimony Child Support Claims Agai…" at bounding box center [691, 102] width 113 height 15
select select "claims_against_third_parties"
click at [637, 95] on select "Select Type of Money Owed Accounts Receivable Alimony Child Support Claims Agai…" at bounding box center [691, 102] width 113 height 15
click at [760, 102] on icon "submit" at bounding box center [757, 102] width 6 height 6
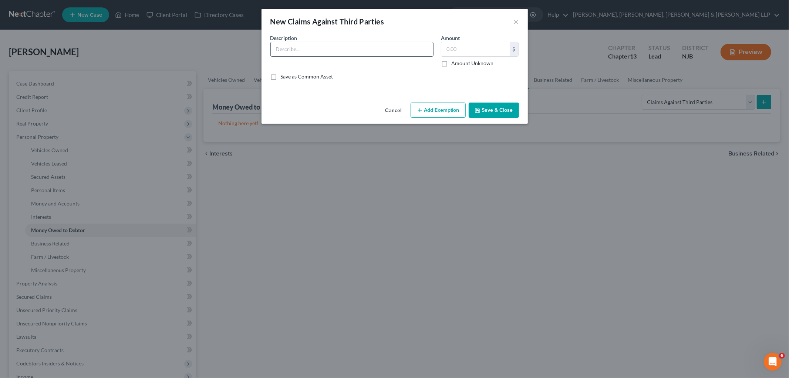
click at [315, 53] on input "text" at bounding box center [352, 49] width 162 height 14
type input "c"
type input "l"
type input "e"
paste input "BERL004210-23"
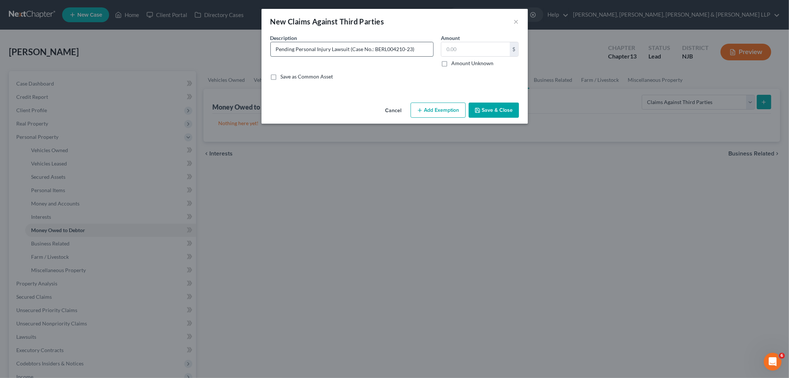
click at [382, 46] on input "Pending Personal Injury Lawsuit (Case No.: BERL004210-23)" at bounding box center [352, 49] width 162 height 14
type input "Pending Personal Injury Lawsuit (Case No.: BER-L-004210-23)"
click at [491, 109] on button "Save & Close" at bounding box center [494, 110] width 50 height 16
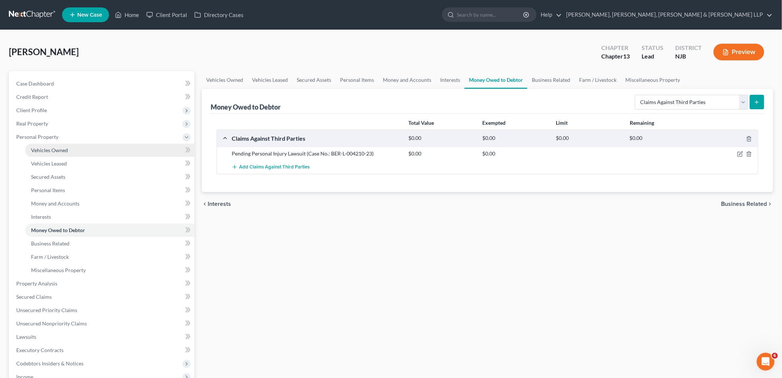
click at [41, 144] on link "Vehicles Owned" at bounding box center [109, 149] width 169 height 13
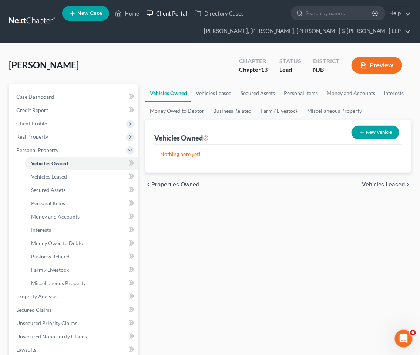
drag, startPoint x: 295, startPoint y: 264, endPoint x: 184, endPoint y: 6, distance: 280.6
click at [295, 264] on div "Vehicles Owned Vehicles Leased Secured Assets Personal Items Money and Accounts…" at bounding box center [278, 304] width 273 height 440
click at [376, 131] on button "New Vehicle" at bounding box center [375, 133] width 48 height 14
select select "0"
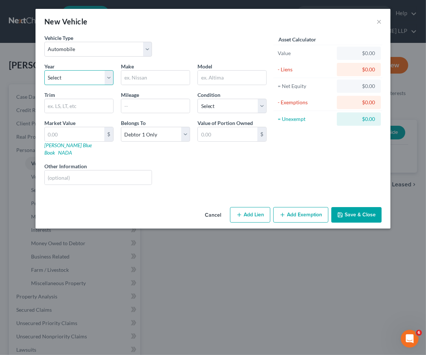
click at [83, 77] on select "Select 2026 2025 2024 2023 2022 2021 2020 2019 2018 2017 2016 2015 2014 2013 20…" at bounding box center [78, 77] width 69 height 15
select select "20"
click at [44, 70] on select "Select 2026 2025 2024 2023 2022 2021 2020 2019 2018 2017 2016 2015 2014 2013 20…" at bounding box center [78, 77] width 69 height 15
click at [175, 82] on input "text" at bounding box center [155, 78] width 68 height 14
type input "Nissan"
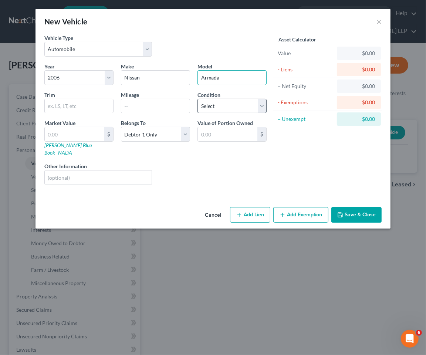
type input "Armada"
click at [216, 103] on select "Select Excellent Very Good Good Fair Poor" at bounding box center [231, 106] width 69 height 15
select select "2"
click at [197, 99] on select "Select Excellent Very Good Good Fair Poor" at bounding box center [231, 106] width 69 height 15
drag, startPoint x: 360, startPoint y: 211, endPoint x: 332, endPoint y: 235, distance: 37.0
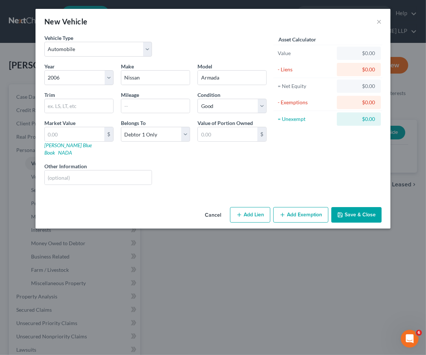
click at [360, 211] on button "Save & Close" at bounding box center [356, 215] width 50 height 16
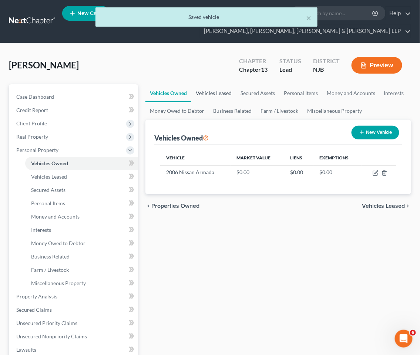
click at [212, 94] on link "Vehicles Leased" at bounding box center [213, 93] width 45 height 18
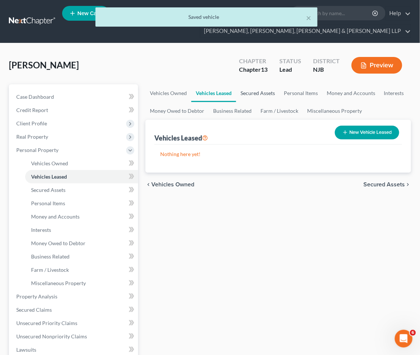
click at [244, 92] on link "Secured Assets" at bounding box center [257, 93] width 43 height 18
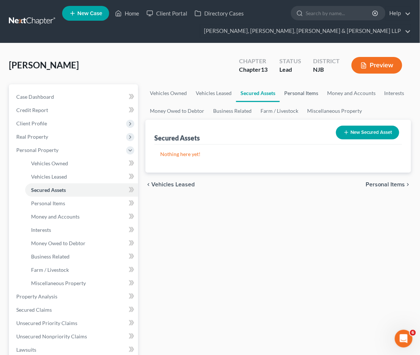
click at [290, 92] on link "Personal Items" at bounding box center [301, 93] width 43 height 18
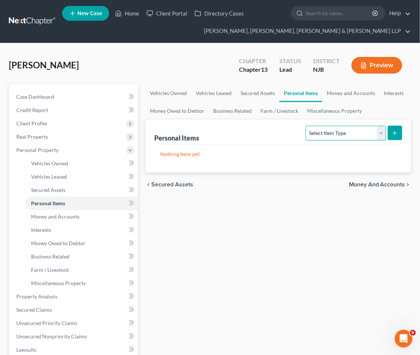
click at [365, 132] on select "Select Item Type Clothing Collectibles Of Value Electronics Firearms Household …" at bounding box center [345, 133] width 80 height 15
select select "clothing"
click at [307, 126] on select "Select Item Type Clothing Collectibles Of Value Electronics Firearms Household …" at bounding box center [345, 133] width 80 height 15
click at [396, 132] on icon "submit" at bounding box center [395, 133] width 6 height 6
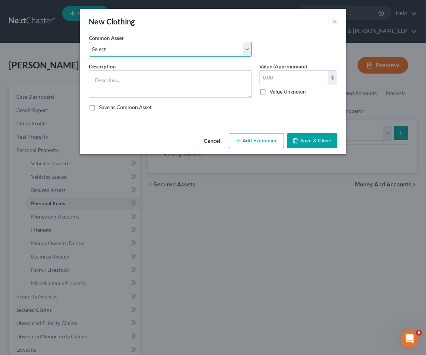
click at [171, 49] on select "Select Clothes, Shoes & Accessories" at bounding box center [170, 49] width 163 height 15
select select "0"
click at [89, 42] on select "Select Clothes, Shoes & Accessories" at bounding box center [170, 49] width 163 height 15
type textarea "Clothes, Shoes & Accessories"
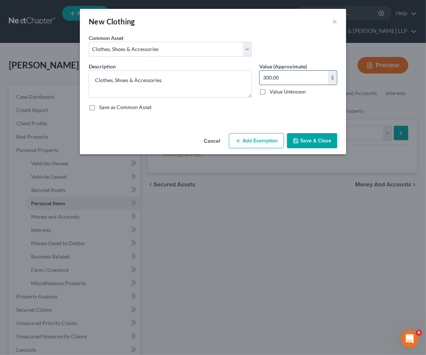
click at [285, 77] on input "300.00" at bounding box center [294, 78] width 68 height 14
type input "600.00"
click at [255, 139] on button "Add Exemption" at bounding box center [256, 141] width 55 height 16
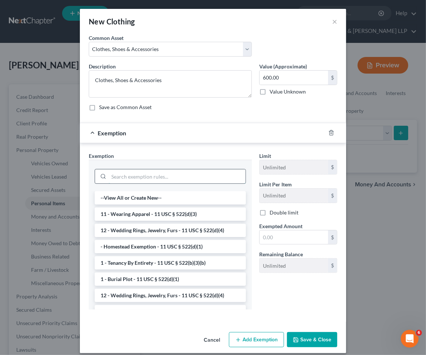
click at [175, 180] on input "search" at bounding box center [177, 176] width 137 height 14
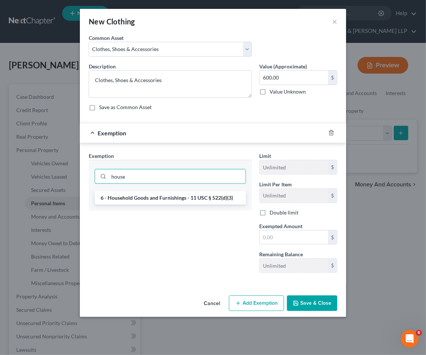
type input "house"
click at [175, 193] on li "6 - Household Goods and Furnishings - 11 USC § 522(d)(3)" at bounding box center [170, 197] width 151 height 13
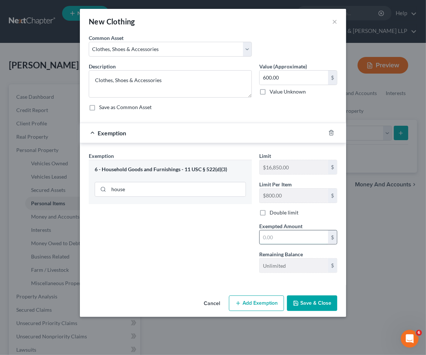
click at [296, 240] on input "text" at bounding box center [294, 237] width 68 height 14
type input "600.00"
click at [311, 301] on button "Save & Close" at bounding box center [312, 303] width 50 height 16
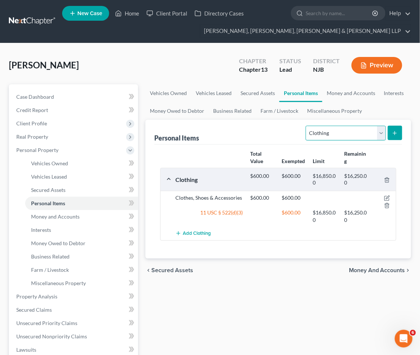
click at [352, 131] on select "Select Item Type Clothing Collectibles Of Value Electronics Firearms Household …" at bounding box center [345, 133] width 80 height 15
select select "electronics"
click at [307, 126] on select "Select Item Type Clothing Collectibles Of Value Electronics Firearms Household …" at bounding box center [345, 133] width 80 height 15
click at [393, 132] on icon "submit" at bounding box center [395, 133] width 6 height 6
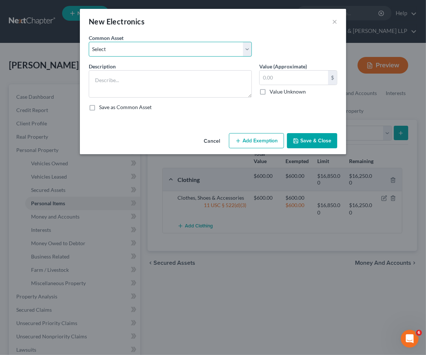
click at [163, 48] on select "Select Cellphone, TVs Electronic Appliances" at bounding box center [170, 49] width 163 height 15
select select "1"
click at [89, 42] on select "Select Cellphone, TVs Electronic Appliances" at bounding box center [170, 49] width 163 height 15
type textarea "Electronic Appliances"
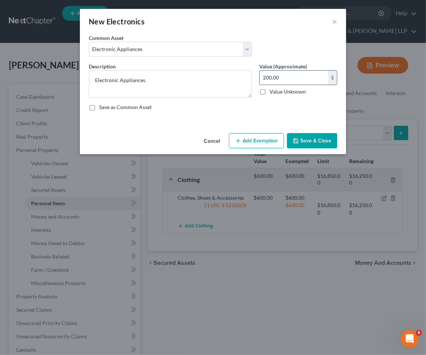
click at [275, 80] on input "200.00" at bounding box center [294, 78] width 68 height 14
click at [256, 145] on button "Add Exemption" at bounding box center [256, 141] width 55 height 16
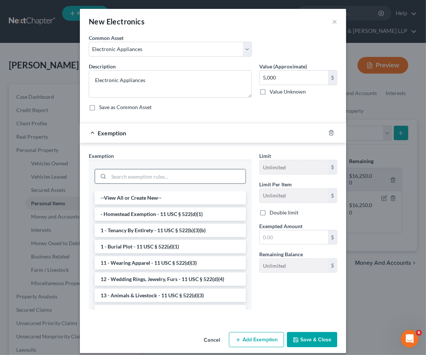
click at [182, 178] on input "search" at bounding box center [177, 176] width 137 height 14
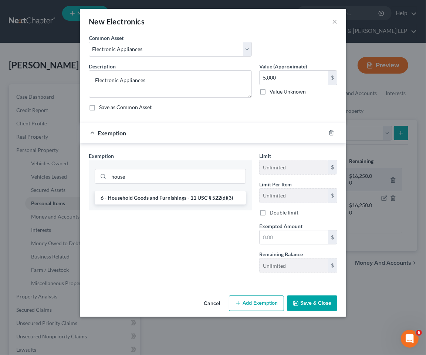
drag, startPoint x: 183, startPoint y: 200, endPoint x: 277, endPoint y: 218, distance: 95.0
click at [183, 199] on li "6 - Household Goods and Furnishings - 11 USC § 522(d)(3)" at bounding box center [170, 197] width 151 height 13
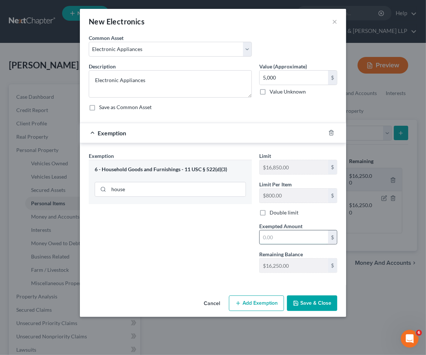
click at [294, 231] on input "text" at bounding box center [294, 237] width 68 height 14
click at [321, 304] on button "Save & Close" at bounding box center [312, 303] width 50 height 16
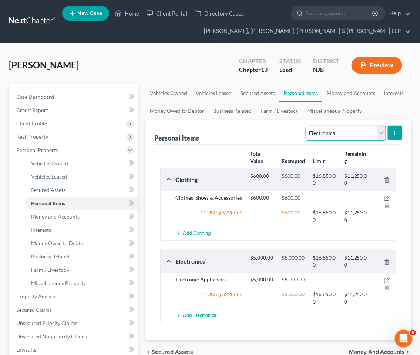
click at [334, 132] on select "Select Item Type Clothing Collectibles Of Value Electronics Firearms Household …" at bounding box center [345, 133] width 80 height 15
click at [307, 126] on select "Select Item Type Clothing Collectibles Of Value Electronics Firearms Household …" at bounding box center [345, 133] width 80 height 15
click at [394, 133] on line "submit" at bounding box center [394, 133] width 3 height 0
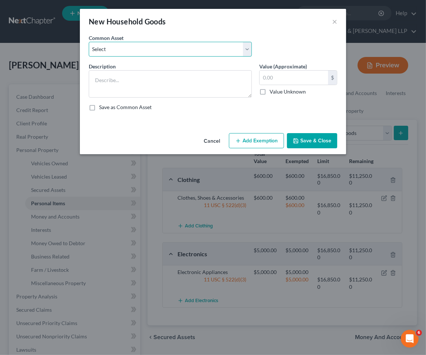
click at [165, 51] on select "Select Household items" at bounding box center [170, 49] width 163 height 15
click at [89, 42] on select "Select Household items" at bounding box center [170, 49] width 163 height 15
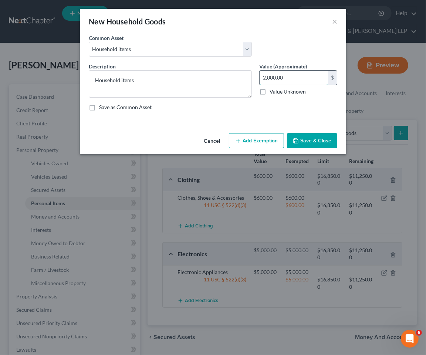
click at [291, 75] on input "2,000.00" at bounding box center [294, 78] width 68 height 14
click at [273, 140] on button "Add Exemption" at bounding box center [256, 141] width 55 height 16
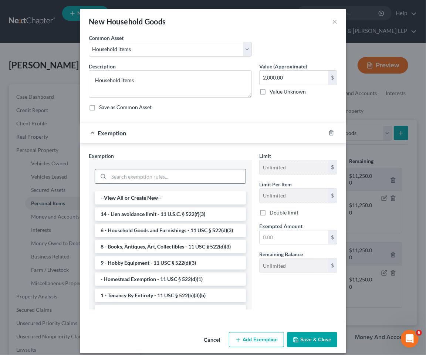
click at [209, 170] on input "search" at bounding box center [177, 176] width 137 height 14
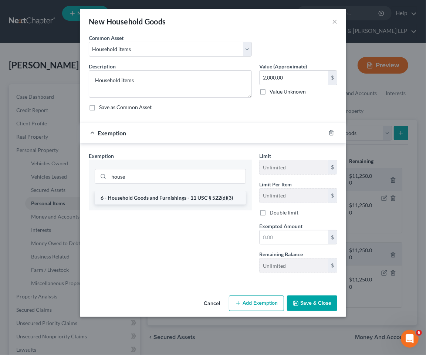
click at [186, 200] on li "6 - Household Goods and Furnishings - 11 USC § 522(d)(3)" at bounding box center [170, 197] width 151 height 13
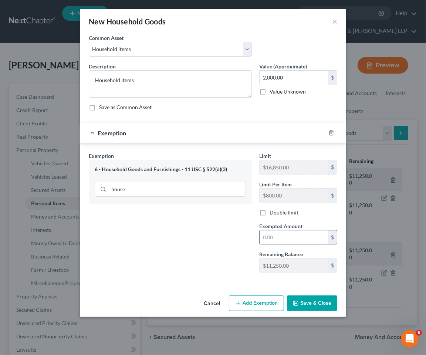
click at [294, 238] on input "text" at bounding box center [294, 237] width 68 height 14
click at [170, 251] on div "Exemption Set must be selected for CA. Exemption * 6 - Household Goods and Furn…" at bounding box center [170, 215] width 170 height 127
click at [312, 304] on button "Save & Close" at bounding box center [312, 303] width 50 height 16
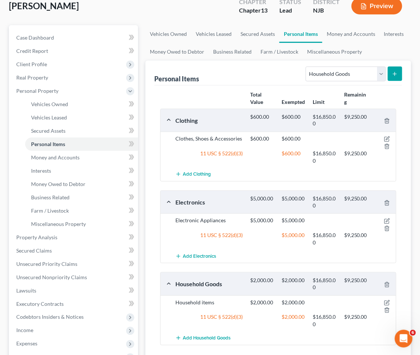
scroll to position [41, 0]
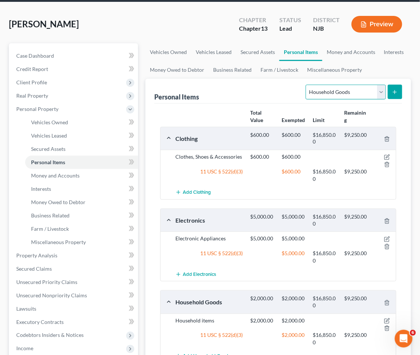
click at [352, 92] on select "Select Item Type Clothing Collectibles Of Value Electronics Firearms Household …" at bounding box center [345, 92] width 80 height 15
click at [307, 85] on select "Select Item Type Clothing Collectibles Of Value Electronics Firearms Household …" at bounding box center [345, 92] width 80 height 15
click at [396, 88] on button "submit" at bounding box center [395, 92] width 14 height 14
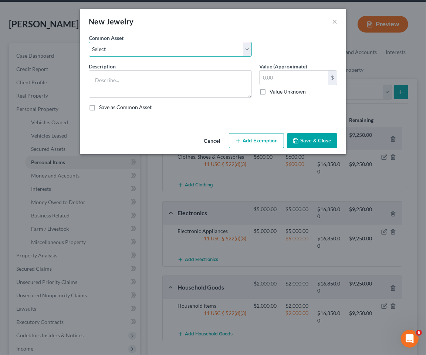
click at [193, 53] on select "Select Jewelry" at bounding box center [170, 49] width 163 height 15
click at [89, 42] on select "Select Jewelry" at bounding box center [170, 49] width 163 height 15
click at [266, 138] on button "Add Exemption" at bounding box center [256, 141] width 55 height 16
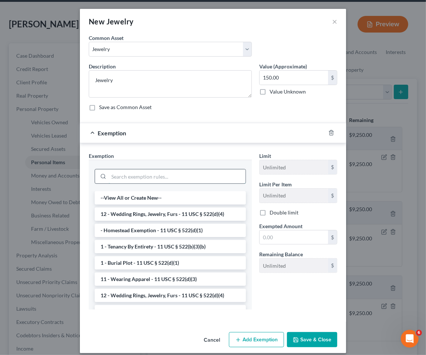
click at [139, 176] on input "search" at bounding box center [177, 176] width 137 height 14
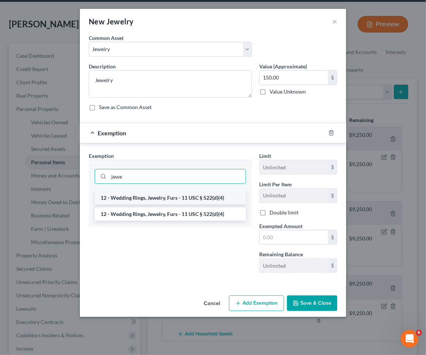
click at [141, 197] on li "12 - Wedding Rings, Jewelry, Furs - 11 USC § 522(d)(4)" at bounding box center [170, 197] width 151 height 13
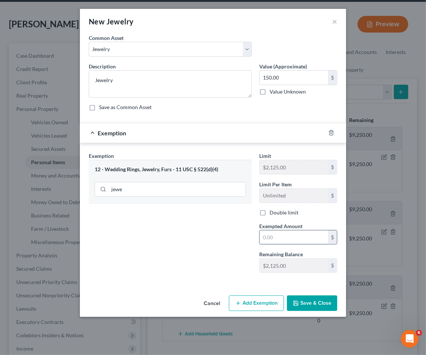
click at [299, 242] on input "text" at bounding box center [294, 237] width 68 height 14
drag, startPoint x: 221, startPoint y: 251, endPoint x: 311, endPoint y: 291, distance: 99.0
click at [221, 251] on div "Exemption Set must be selected for CA. Exemption * 12 - Wedding Rings, Jewelry,…" at bounding box center [170, 215] width 170 height 127
click at [327, 304] on button "Save & Close" at bounding box center [312, 303] width 50 height 16
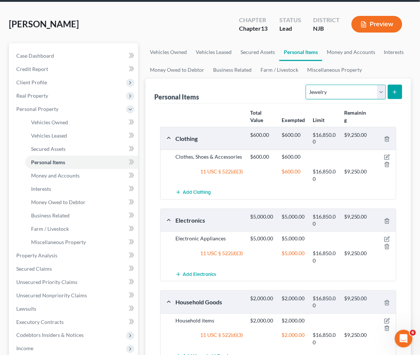
click at [346, 94] on select "Select Item Type Clothing Collectibles Of Value Electronics Firearms Household …" at bounding box center [345, 92] width 80 height 15
click at [307, 85] on select "Select Item Type Clothing Collectibles Of Value Electronics Firearms Household …" at bounding box center [345, 92] width 80 height 15
click at [394, 91] on icon "submit" at bounding box center [395, 92] width 6 height 6
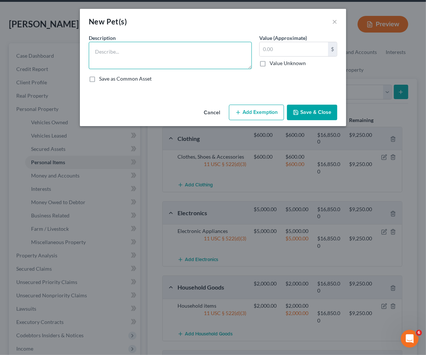
click at [146, 58] on textarea at bounding box center [170, 55] width 163 height 27
click at [301, 115] on button "Save & Close" at bounding box center [312, 113] width 50 height 16
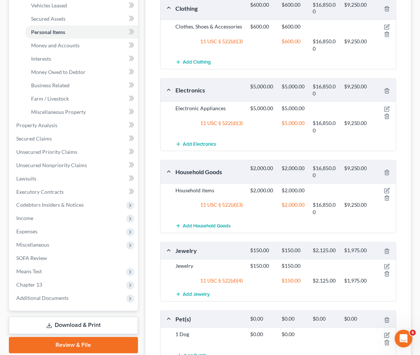
scroll to position [249, 0]
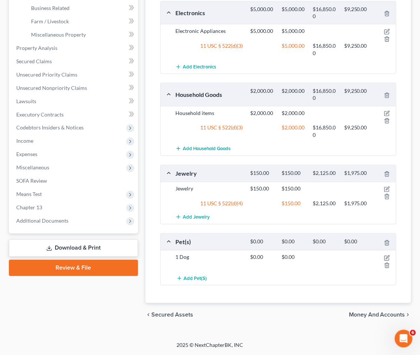
click at [375, 314] on span "Money and Accounts" at bounding box center [377, 315] width 56 height 6
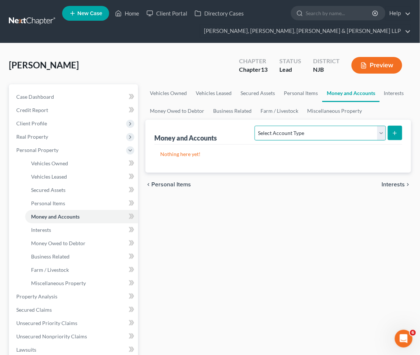
click at [320, 132] on select "Select Account Type Brokerage Cash on Hand Certificates of Deposit Checking Acc…" at bounding box center [319, 133] width 131 height 15
click at [256, 126] on select "Select Account Type Brokerage Cash on Hand Certificates of Deposit Checking Acc…" at bounding box center [319, 133] width 131 height 15
click at [390, 130] on button "submit" at bounding box center [395, 133] width 14 height 14
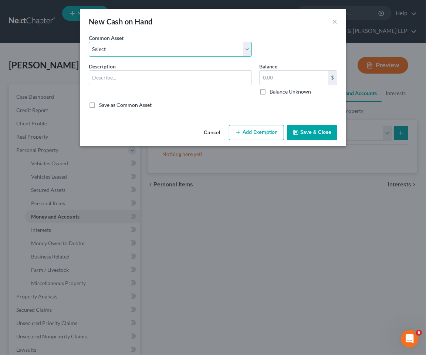
click at [141, 51] on select "Select Cash on hand Cash on hand" at bounding box center [170, 49] width 163 height 15
click at [89, 42] on select "Select Cash on hand Cash on hand" at bounding box center [170, 49] width 163 height 15
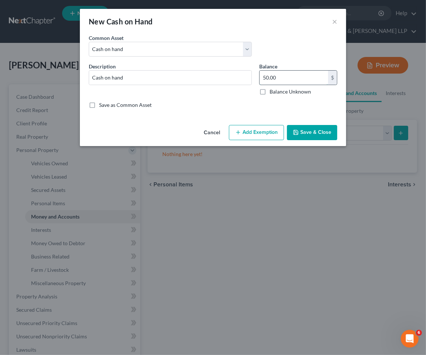
click at [291, 77] on input "50.00" at bounding box center [294, 78] width 68 height 14
click at [260, 139] on button "Add Exemption" at bounding box center [256, 133] width 55 height 16
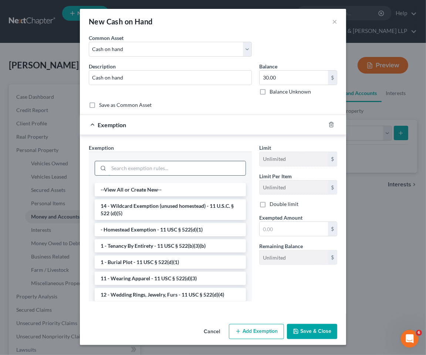
click at [175, 169] on input "search" at bounding box center [177, 168] width 137 height 14
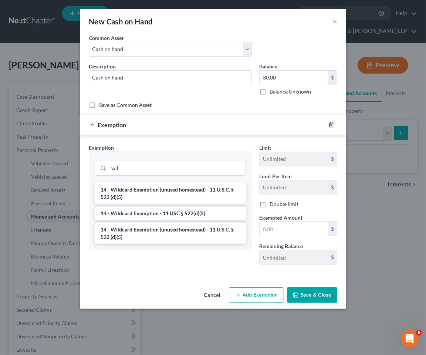
click at [331, 125] on icon "button" at bounding box center [331, 125] width 6 height 6
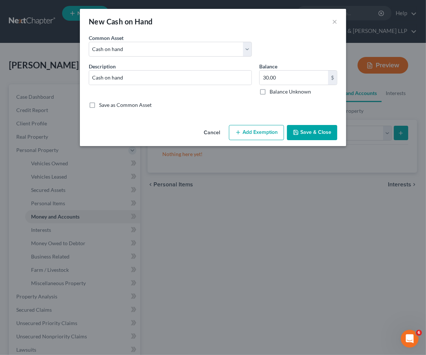
click at [318, 135] on button "Save & Close" at bounding box center [312, 133] width 50 height 16
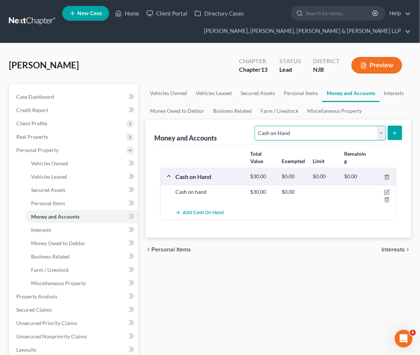
click at [310, 132] on select "Select Account Type Brokerage Cash on Hand Certificates of Deposit Checking Acc…" at bounding box center [319, 133] width 131 height 15
click at [256, 126] on select "Select Account Type Brokerage Cash on Hand Certificates of Deposit Checking Acc…" at bounding box center [319, 133] width 131 height 15
click at [395, 128] on button "submit" at bounding box center [395, 133] width 14 height 14
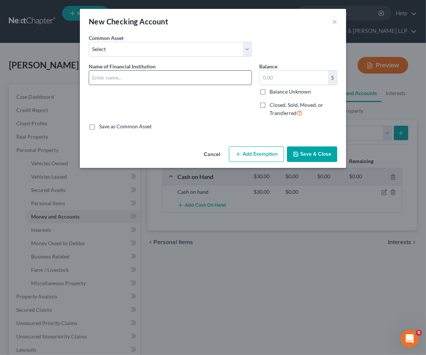
click at [144, 81] on input "text" at bounding box center [170, 78] width 162 height 14
click at [151, 75] on input "Chase Bank -3748" at bounding box center [170, 78] width 162 height 14
click at [248, 101] on div "Name of Financial Institution * Chase Bank -" at bounding box center [170, 92] width 170 height 61
click at [325, 156] on button "Save & Close" at bounding box center [312, 154] width 50 height 16
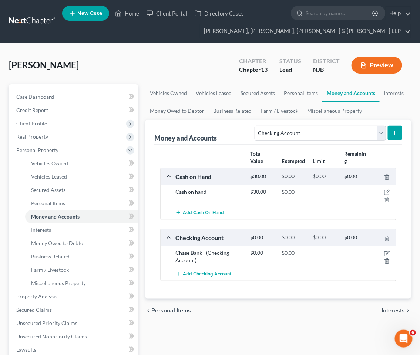
click at [272, 319] on div "chevron_left Personal Items Interests chevron_right" at bounding box center [278, 311] width 266 height 24
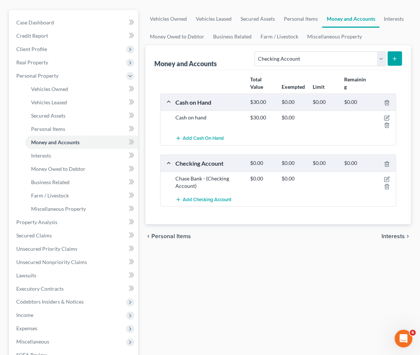
scroll to position [73, 0]
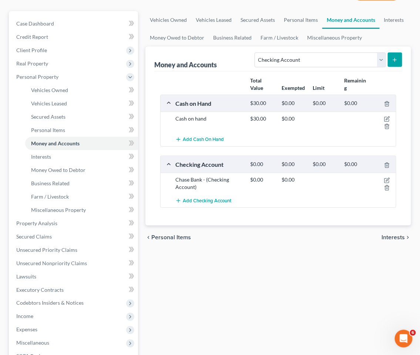
click at [393, 237] on span "Interests" at bounding box center [393, 237] width 23 height 6
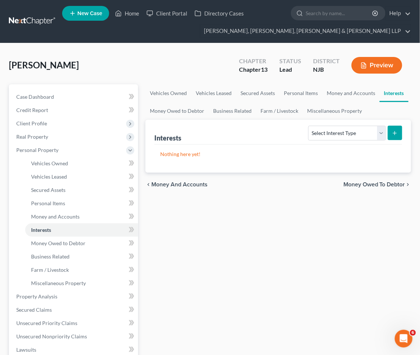
click at [376, 182] on span "Money Owed to Debtor" at bounding box center [374, 185] width 62 height 6
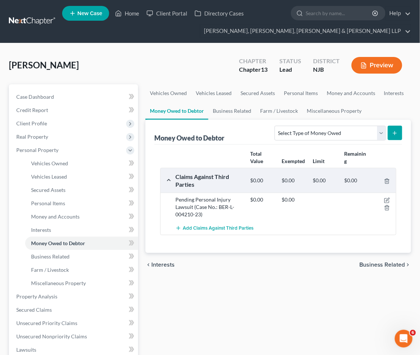
click at [374, 264] on span "Business Related" at bounding box center [382, 265] width 46 height 6
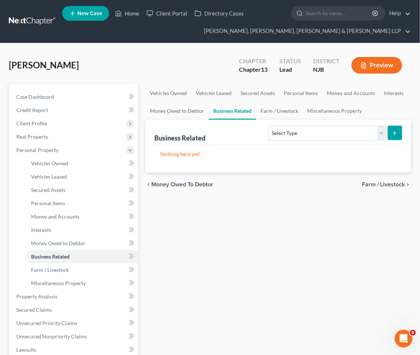
click at [376, 182] on span "Farm / Livestock" at bounding box center [383, 185] width 43 height 6
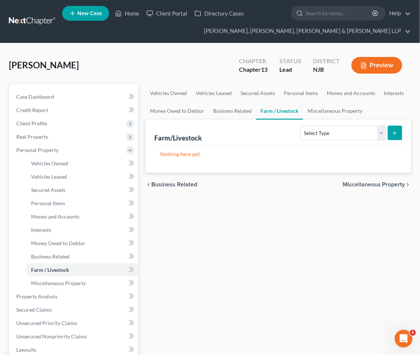
click at [374, 184] on span "Miscellaneous Property" at bounding box center [373, 185] width 62 height 6
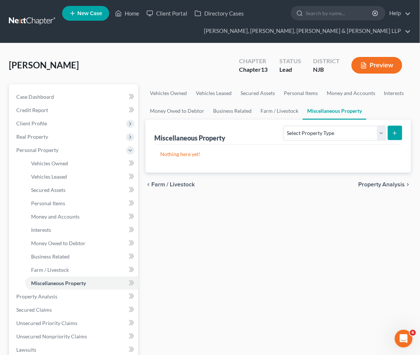
click at [372, 183] on span "Property Analysis" at bounding box center [381, 185] width 47 height 6
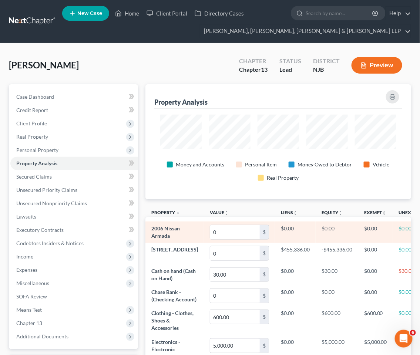
scroll to position [115, 265]
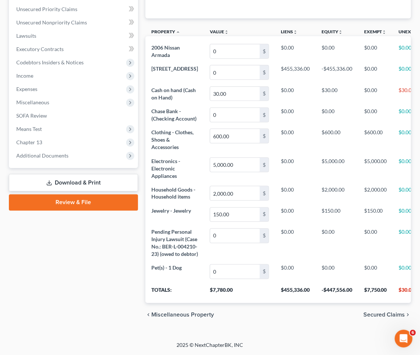
click at [386, 313] on span "Secured Claims" at bounding box center [384, 315] width 42 height 6
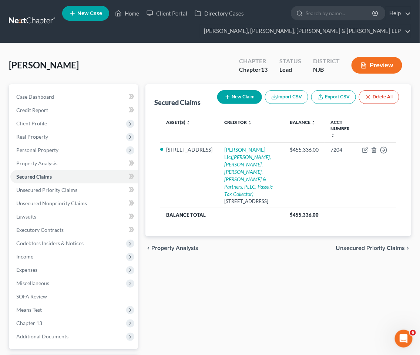
click at [377, 245] on span "Unsecured Priority Claims" at bounding box center [370, 248] width 70 height 6
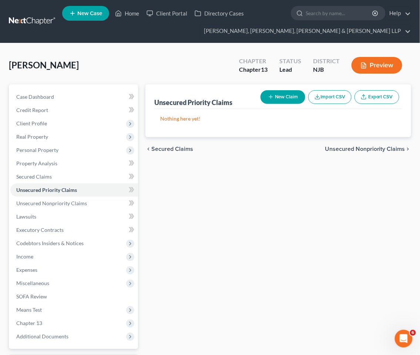
click at [281, 95] on button "New Claim" at bounding box center [282, 97] width 45 height 14
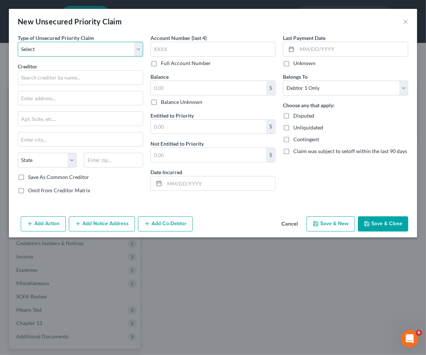
click at [58, 48] on select "Select Taxes & Other Government Units Domestic Support Obligations Extensions o…" at bounding box center [80, 49] width 125 height 15
click at [18, 42] on select "Select Taxes & Other Government Units Domestic Support Obligations Extensions o…" at bounding box center [80, 49] width 125 height 15
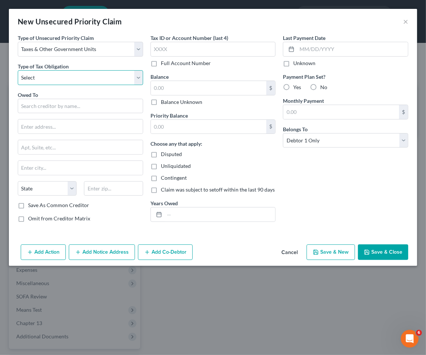
drag, startPoint x: 53, startPoint y: 78, endPoint x: 53, endPoint y: 83, distance: 5.5
click at [53, 78] on select "Select Federal City State Franchise Tax Board Other" at bounding box center [80, 77] width 125 height 15
click at [18, 70] on select "Select Federal City State Franchise Tax Board Other" at bounding box center [80, 77] width 125 height 15
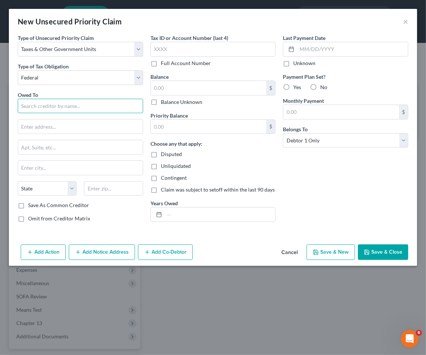
click at [57, 105] on input "text" at bounding box center [80, 106] width 125 height 15
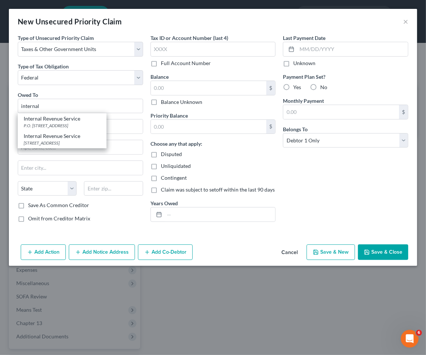
drag, startPoint x: 62, startPoint y: 120, endPoint x: 175, endPoint y: 177, distance: 126.5
click at [62, 120] on div "Internal Revenue Service" at bounding box center [62, 118] width 77 height 7
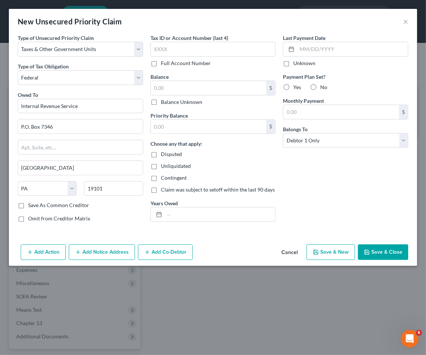
click at [372, 252] on button "Save & Close" at bounding box center [383, 252] width 50 height 16
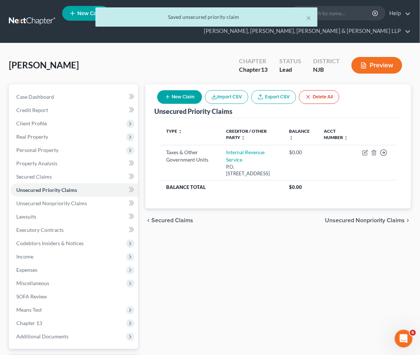
click at [189, 95] on button "New Claim" at bounding box center [179, 97] width 45 height 14
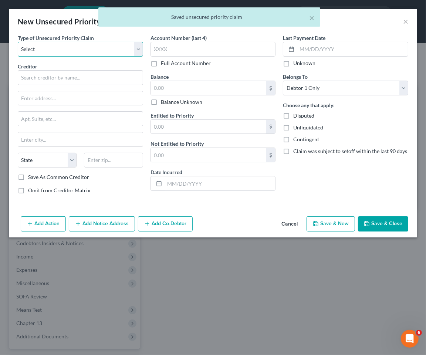
click at [67, 53] on select "Select Taxes & Other Government Units Domestic Support Obligations Extensions o…" at bounding box center [80, 49] width 125 height 15
click at [18, 42] on select "Select Taxes & Other Government Units Domestic Support Obligations Extensions o…" at bounding box center [80, 49] width 125 height 15
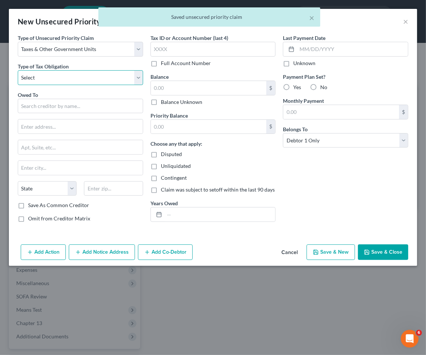
drag, startPoint x: 67, startPoint y: 55, endPoint x: 57, endPoint y: 84, distance: 29.6
click at [58, 79] on select "Select Federal City State Franchise Tax Board Other" at bounding box center [80, 77] width 125 height 15
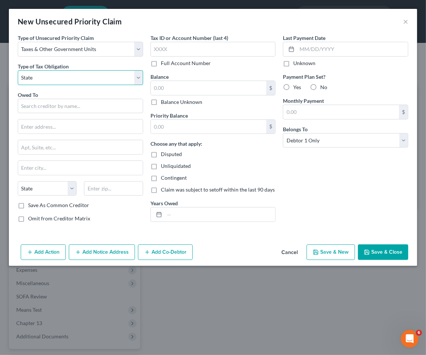
click at [18, 70] on select "Select Federal City State Franchise Tax Board Other" at bounding box center [80, 77] width 125 height 15
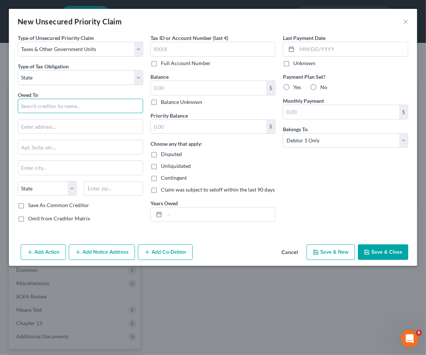
click at [45, 105] on input "text" at bounding box center [80, 106] width 125 height 15
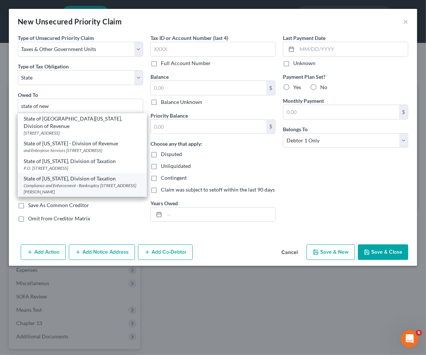
click at [53, 180] on div "State of [US_STATE], Division of Taxation" at bounding box center [82, 178] width 117 height 7
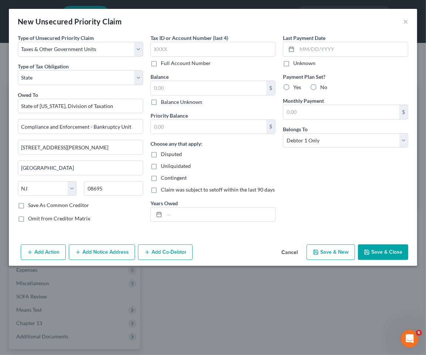
click at [365, 249] on button "Save & Close" at bounding box center [383, 252] width 50 height 16
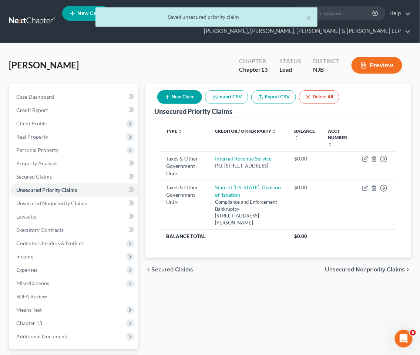
click at [346, 268] on span "Unsecured Nonpriority Claims" at bounding box center [365, 270] width 80 height 6
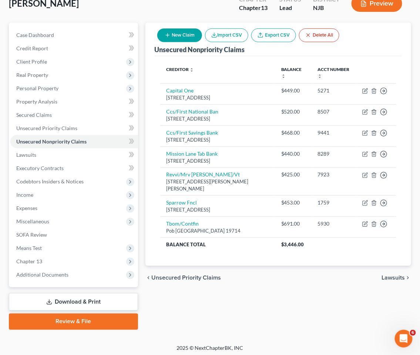
scroll to position [64, 0]
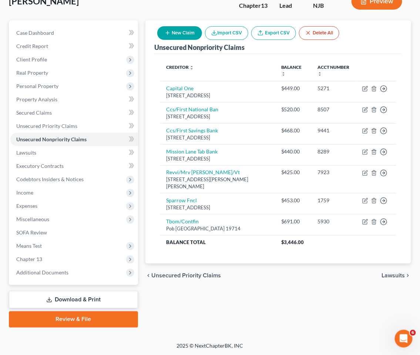
click at [386, 274] on span "Lawsuits" at bounding box center [393, 276] width 23 height 6
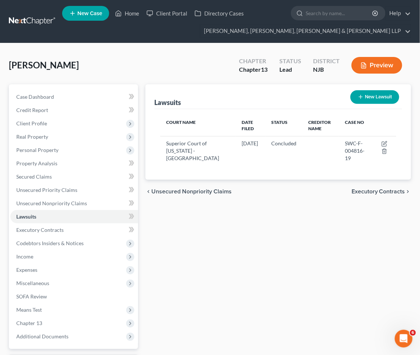
click at [368, 193] on span "Executory Contracts" at bounding box center [378, 192] width 54 height 6
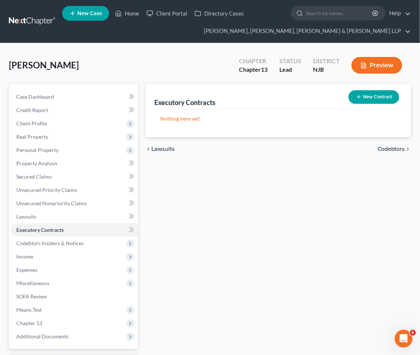
click at [387, 146] on span "Codebtors" at bounding box center [391, 149] width 28 height 6
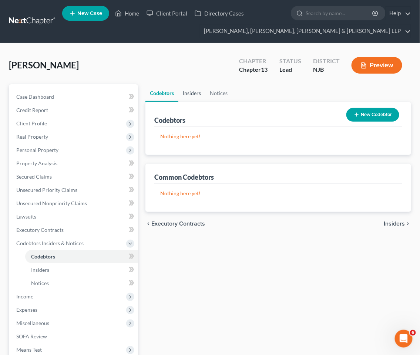
click at [194, 91] on link "Insiders" at bounding box center [191, 93] width 27 height 18
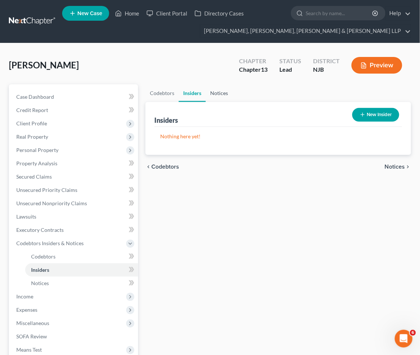
click at [216, 91] on link "Notices" at bounding box center [219, 93] width 27 height 18
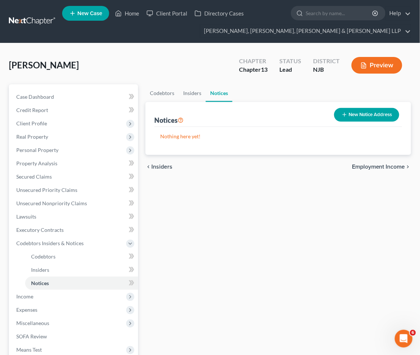
click at [378, 164] on span "Employment Income" at bounding box center [378, 167] width 53 height 6
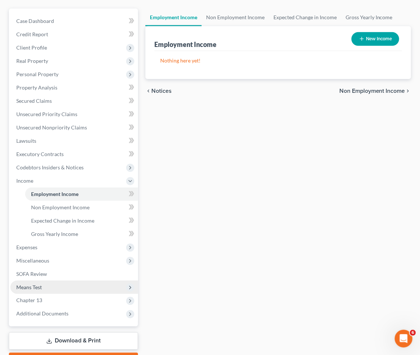
scroll to position [82, 0]
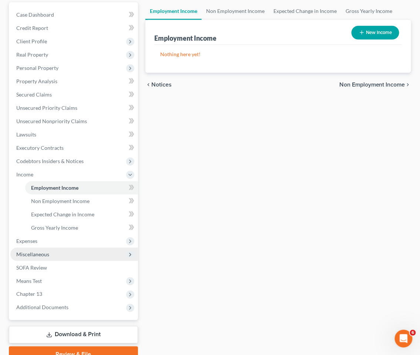
click at [36, 251] on span "Miscellaneous" at bounding box center [32, 254] width 33 height 6
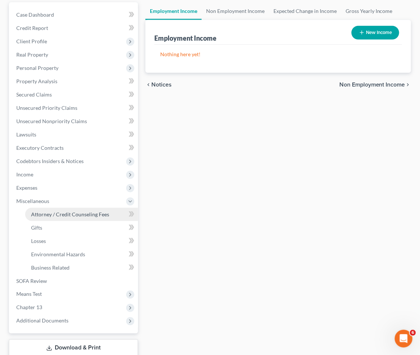
click at [54, 212] on span "Attorney / Credit Counseling Fees" at bounding box center [70, 214] width 78 height 6
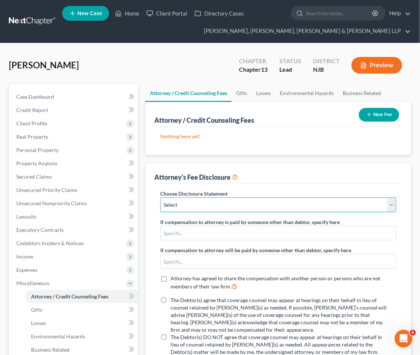
click at [196, 206] on select "Select Chapter 13 Disclosure Statement Chapter 7 Disclosure Statement" at bounding box center [278, 204] width 236 height 15
click at [160, 197] on select "Select Chapter 13 Disclosure Statement Chapter 7 Disclosure Statement" at bounding box center [278, 204] width 236 height 15
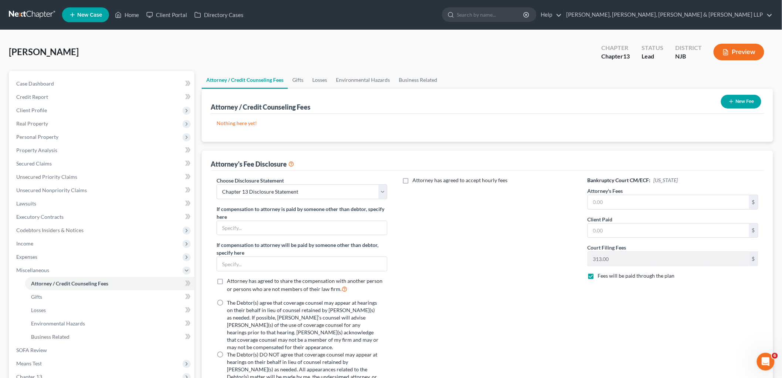
drag, startPoint x: 220, startPoint y: 300, endPoint x: 129, endPoint y: 75, distance: 242.5
click at [227, 300] on label "The Debtor(s) agree that coverage counsel may appear at hearings on their behal…" at bounding box center [303, 325] width 152 height 52
click at [230, 300] on input "The Debtor(s) agree that coverage counsel may appear at hearings on their behal…" at bounding box center [232, 301] width 5 height 5
click at [413, 179] on label "Attorney has agreed to accept hourly fees" at bounding box center [460, 179] width 95 height 7
click at [416, 179] on input "Attorney has agreed to accept hourly fees" at bounding box center [418, 178] width 5 height 5
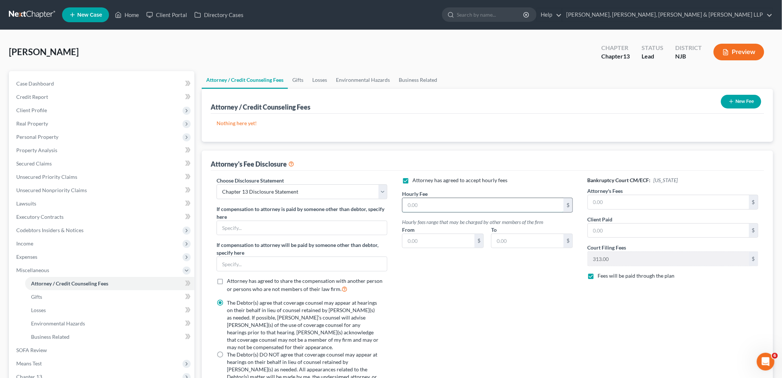
click at [435, 205] on input "text" at bounding box center [483, 205] width 161 height 14
click at [620, 226] on input "text" at bounding box center [668, 230] width 161 height 14
click at [620, 201] on input "text" at bounding box center [668, 202] width 161 height 14
click at [737, 100] on button "New Fee" at bounding box center [741, 102] width 40 height 14
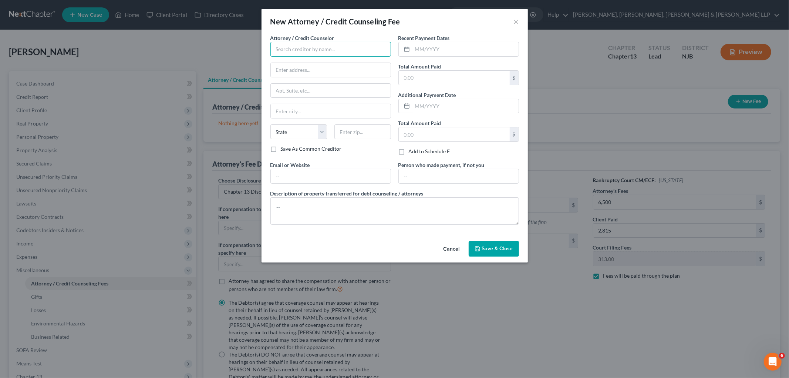
click at [288, 50] on input "text" at bounding box center [330, 49] width 121 height 15
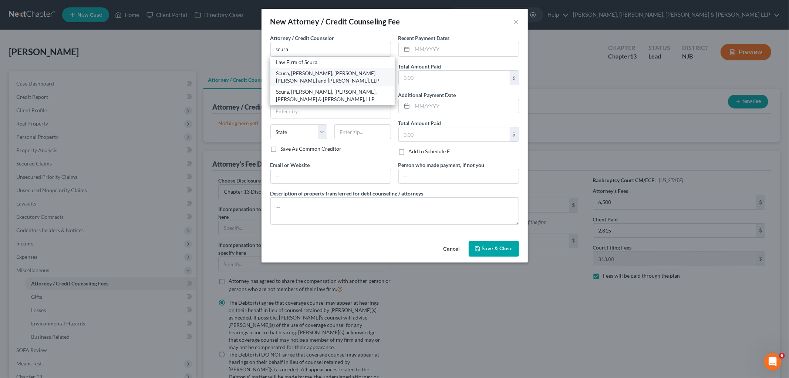
click at [297, 76] on div "Scura, [PERSON_NAME], [PERSON_NAME], [PERSON_NAME] and [PERSON_NAME], LLP" at bounding box center [332, 77] width 112 height 15
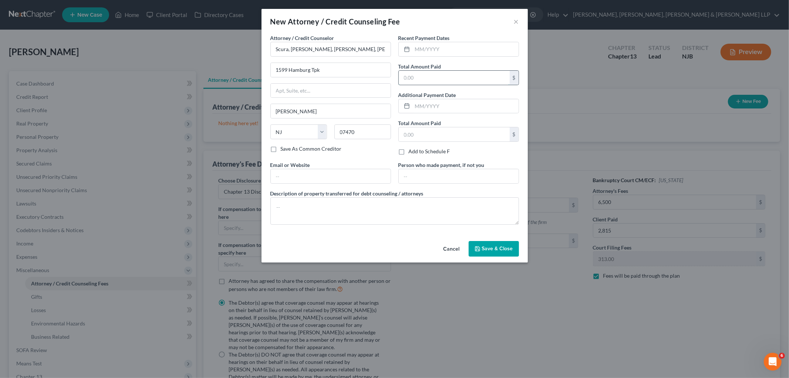
click at [416, 78] on input "text" at bounding box center [454, 78] width 111 height 14
click at [427, 43] on input "text" at bounding box center [465, 49] width 106 height 14
click at [347, 176] on input "text" at bounding box center [331, 176] width 120 height 14
click at [436, 175] on input "text" at bounding box center [459, 176] width 120 height 14
click at [340, 211] on textarea at bounding box center [394, 210] width 248 height 27
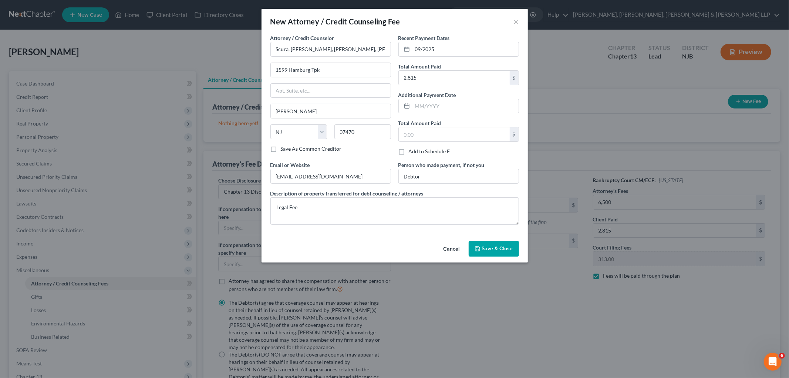
click at [482, 246] on span "Save & Close" at bounding box center [497, 248] width 31 height 6
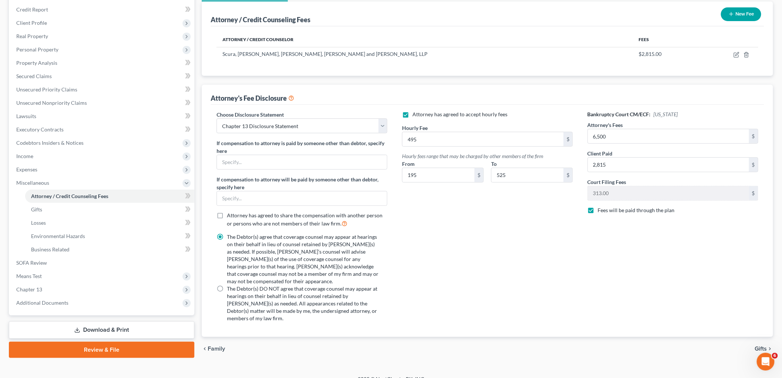
scroll to position [94, 0]
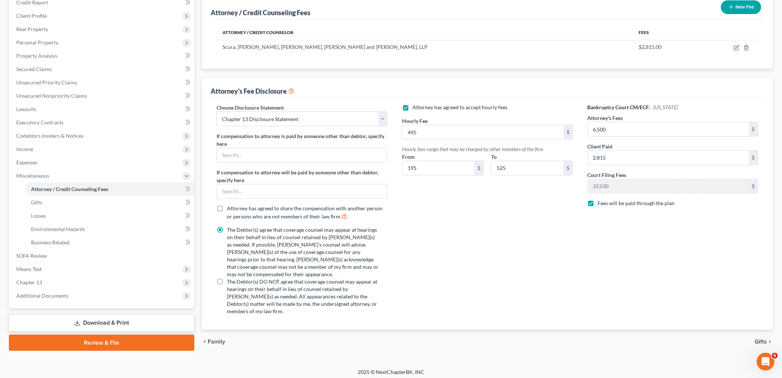
click at [762, 338] on span "Gifts" at bounding box center [761, 341] width 12 height 6
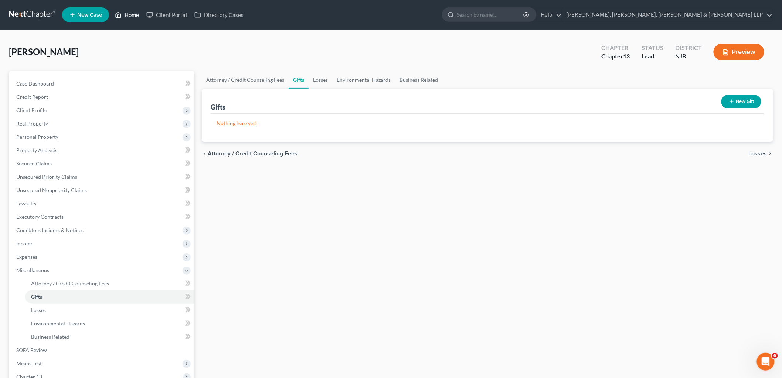
click at [130, 14] on link "Home" at bounding box center [126, 14] width 31 height 13
